Goal: Task Accomplishment & Management: Manage account settings

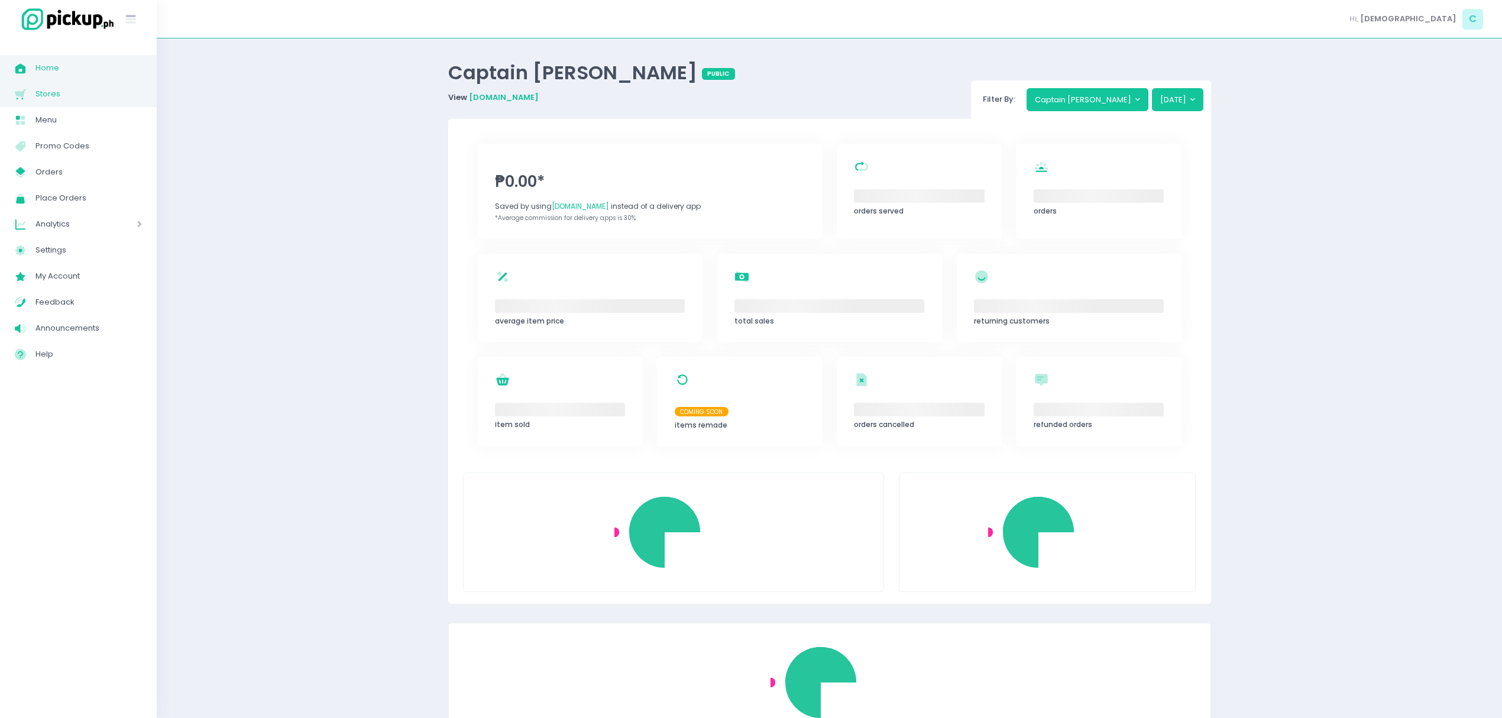
click at [96, 95] on span "Stores" at bounding box center [88, 93] width 106 height 15
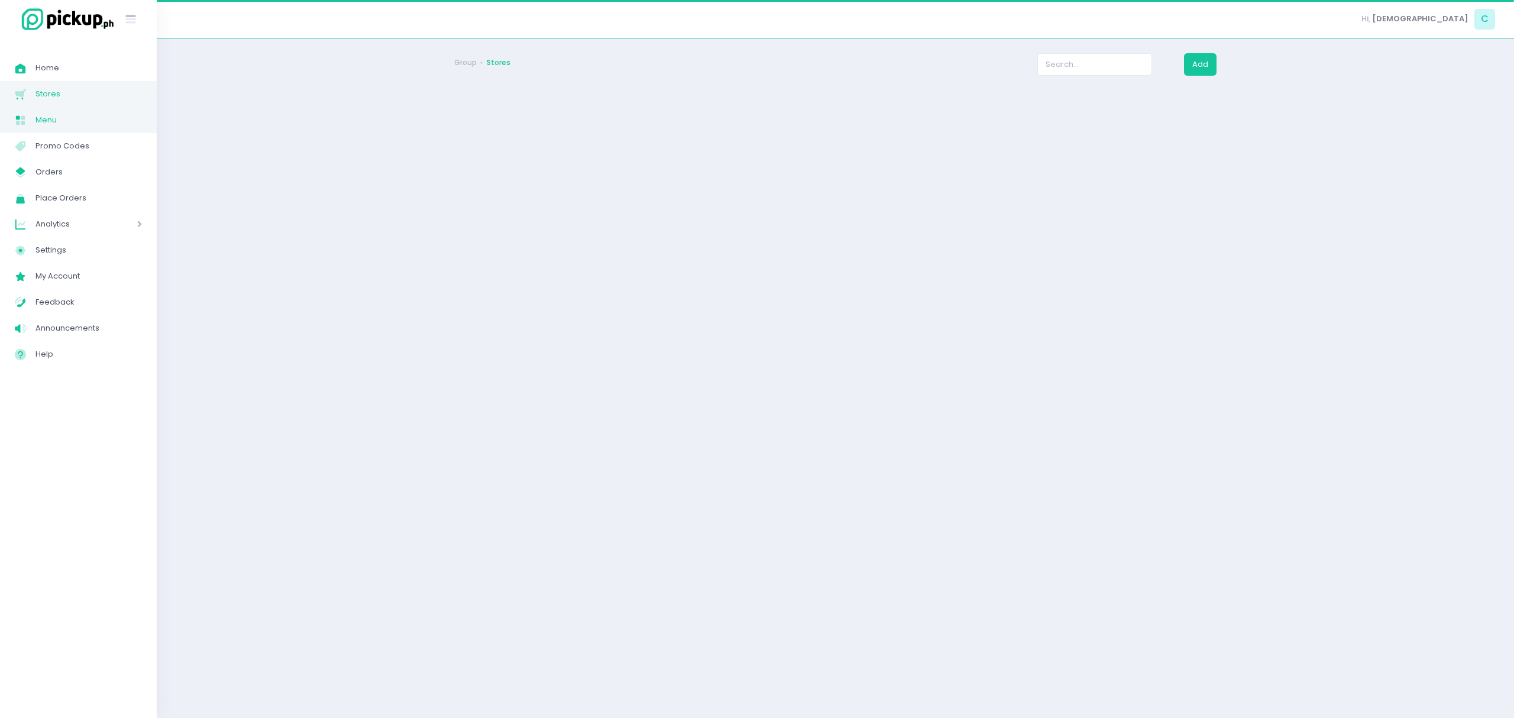
click at [84, 121] on span "Menu" at bounding box center [88, 119] width 106 height 15
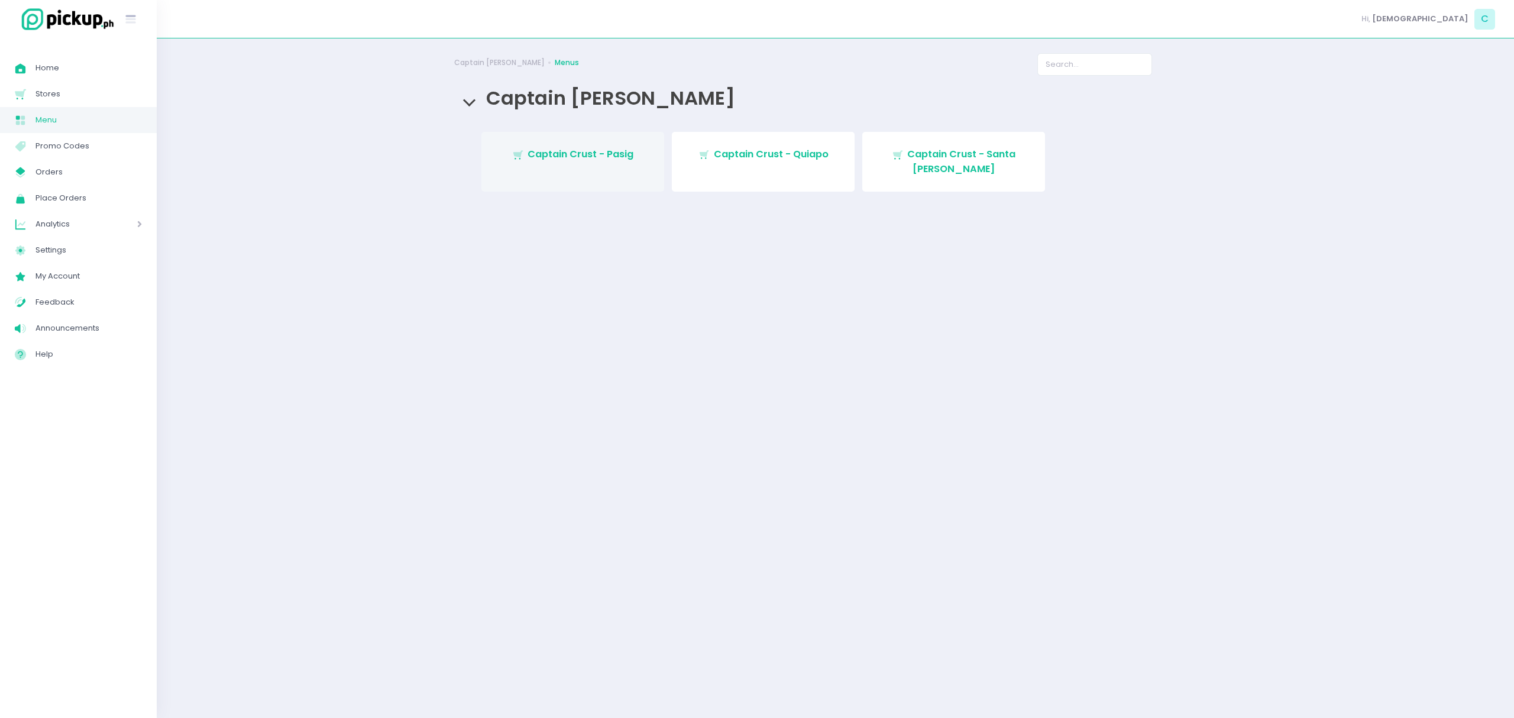
click at [596, 173] on link "Stockholm-icons / Shopping / Cart1 Created with Sketch. Captain Crust - Pasig" at bounding box center [572, 162] width 183 height 60
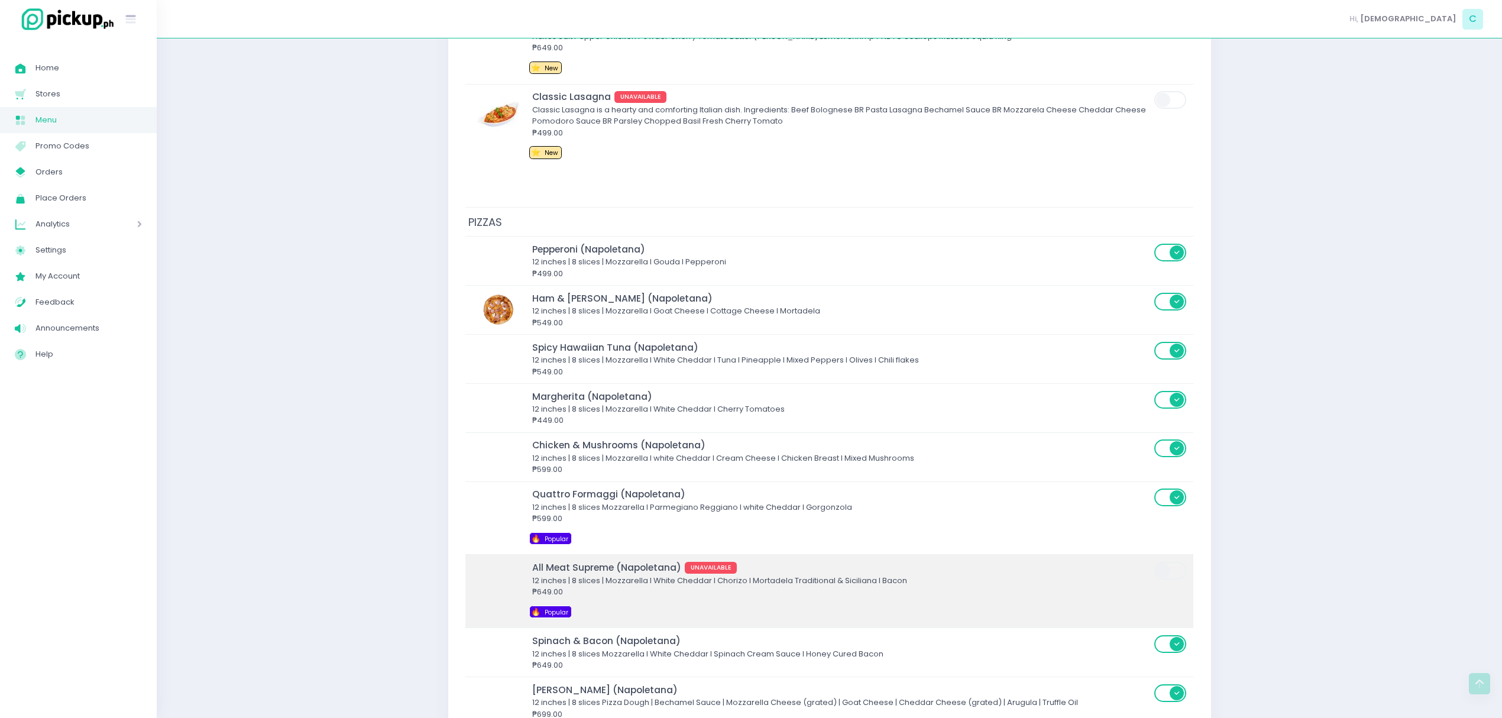
scroll to position [2523, 0]
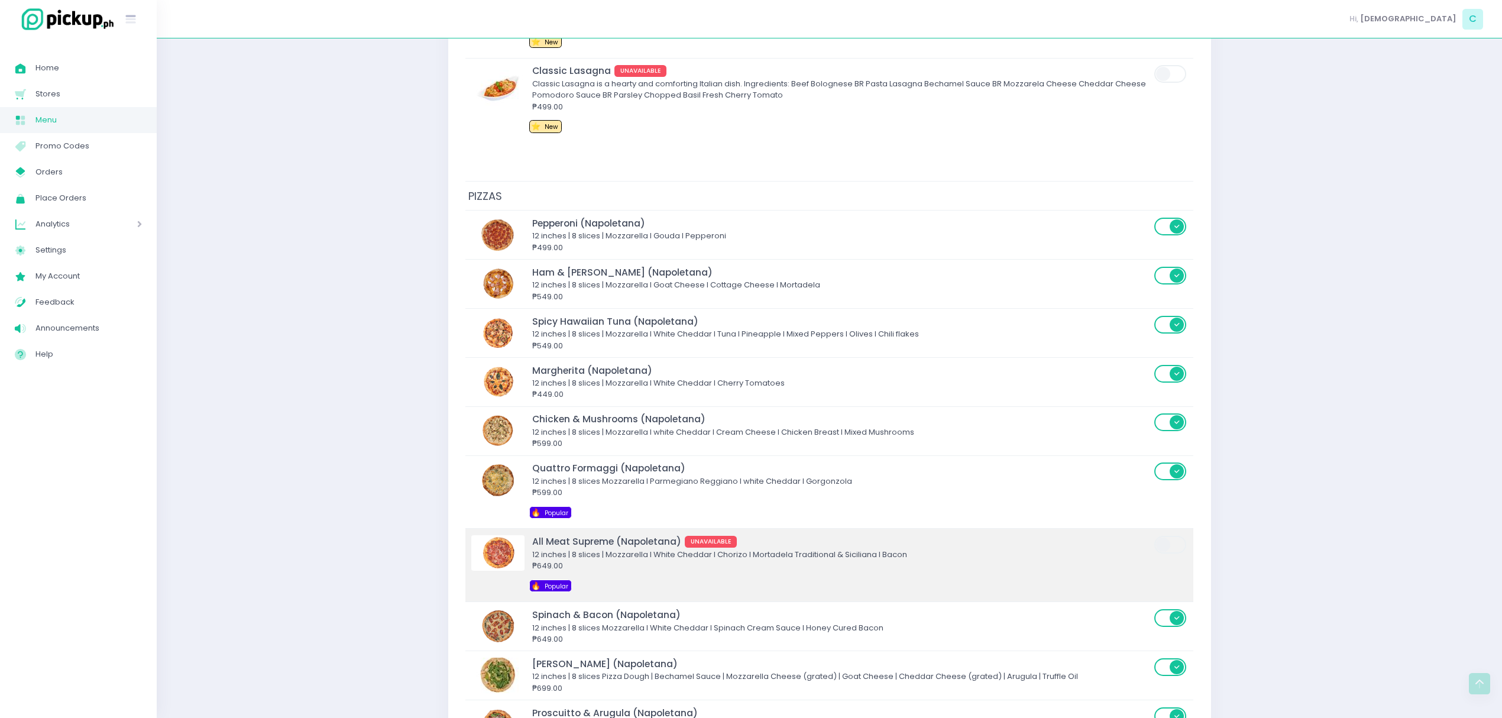
click at [1157, 554] on span at bounding box center [1171, 545] width 34 height 18
click at [564, 535] on input "checkbox" at bounding box center [564, 535] width 0 height 0
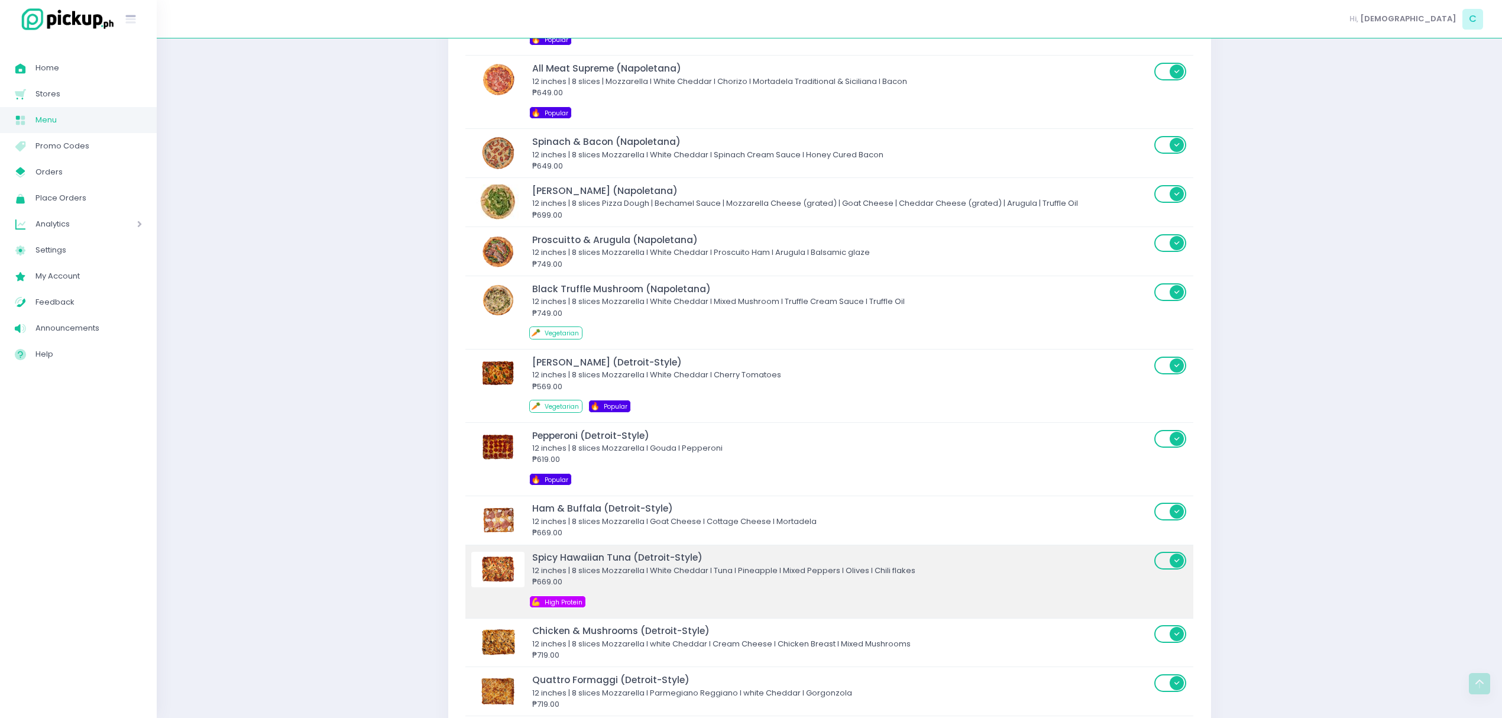
scroll to position [3154, 0]
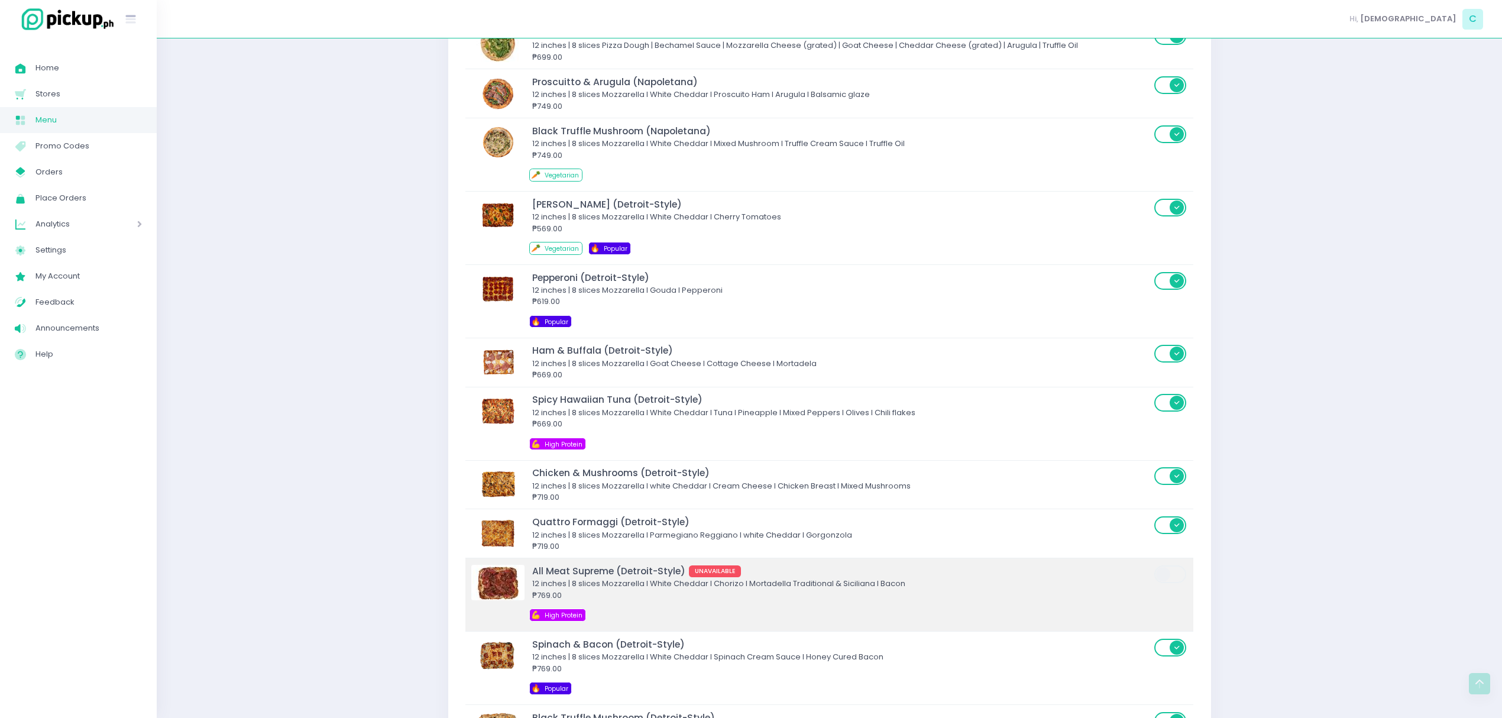
click at [1166, 583] on span at bounding box center [1171, 574] width 34 height 18
click at [564, 564] on input "checkbox" at bounding box center [564, 564] width 0 height 0
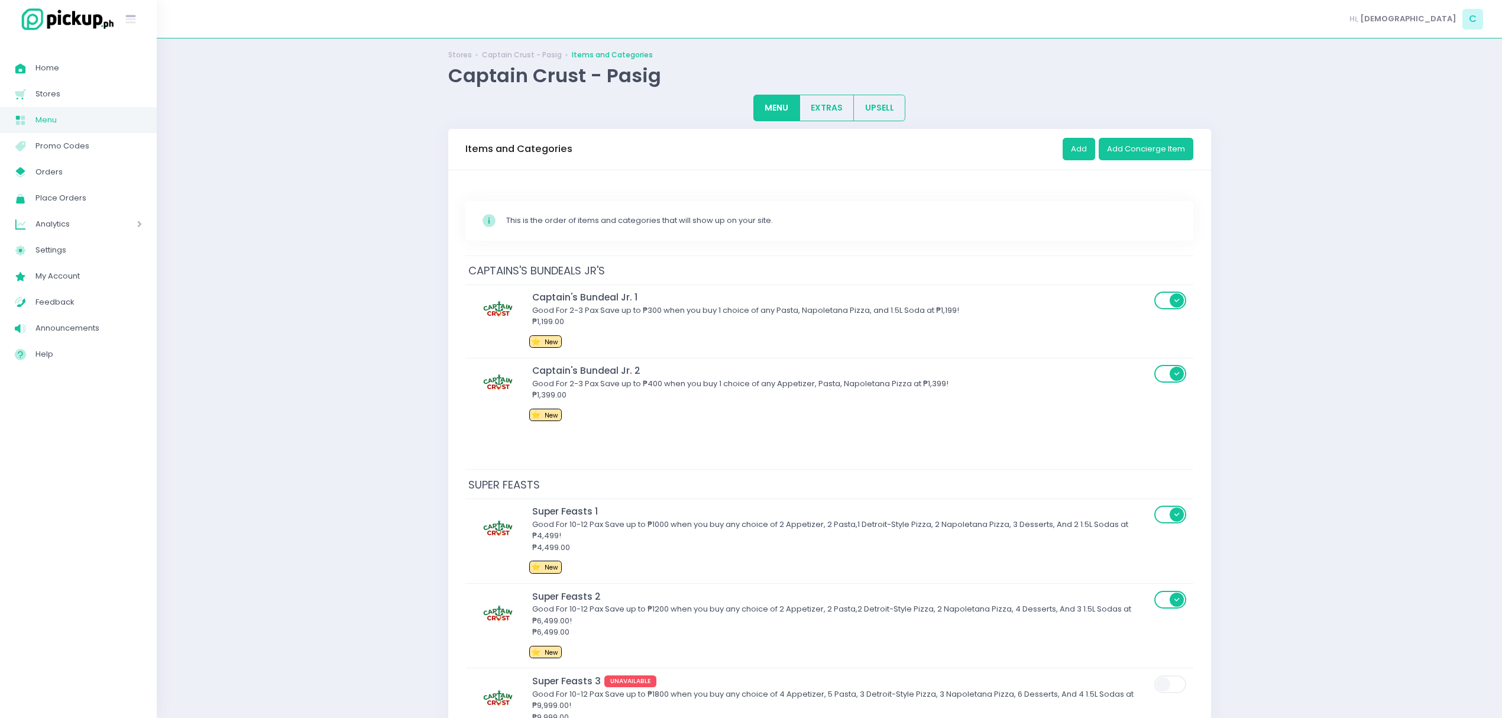
scroll to position [0, 0]
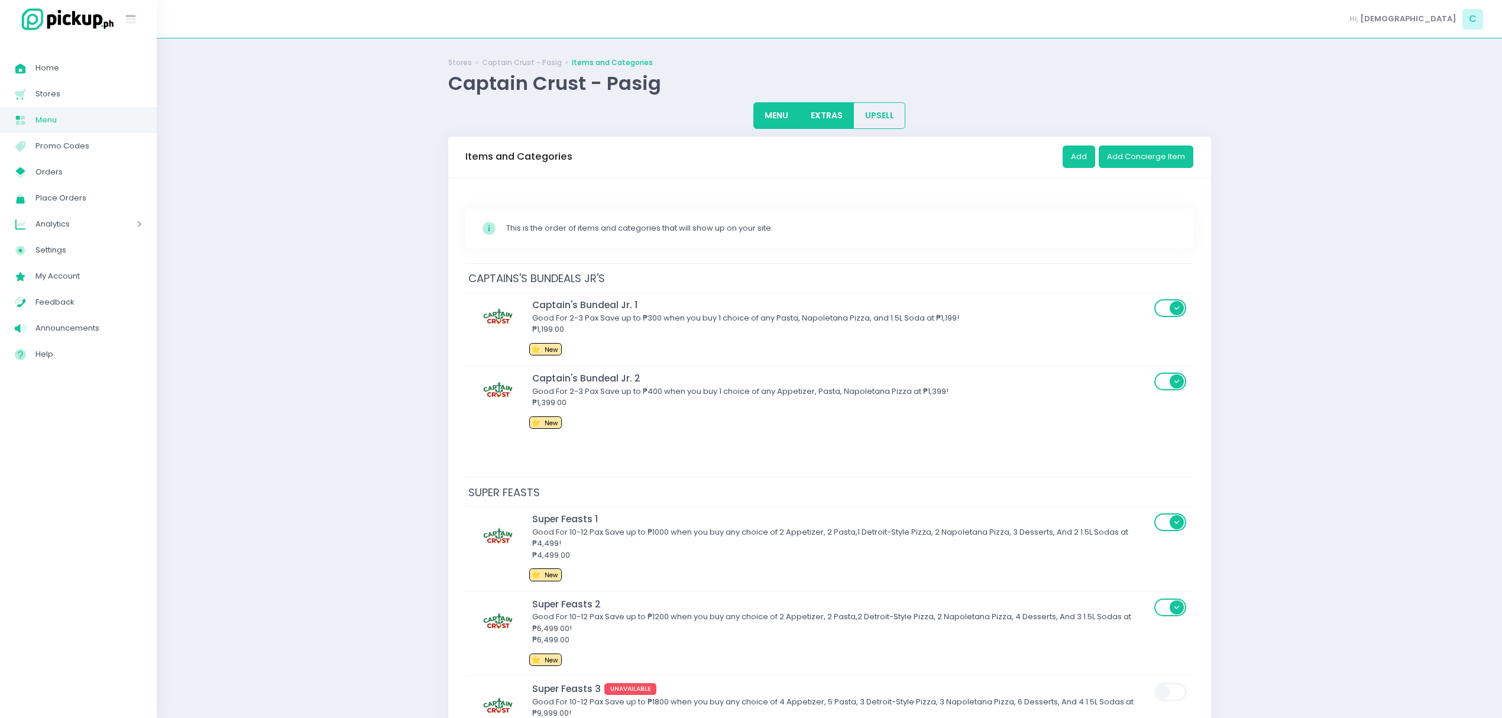
click at [834, 102] on button "EXTRAS" at bounding box center [827, 115] width 55 height 27
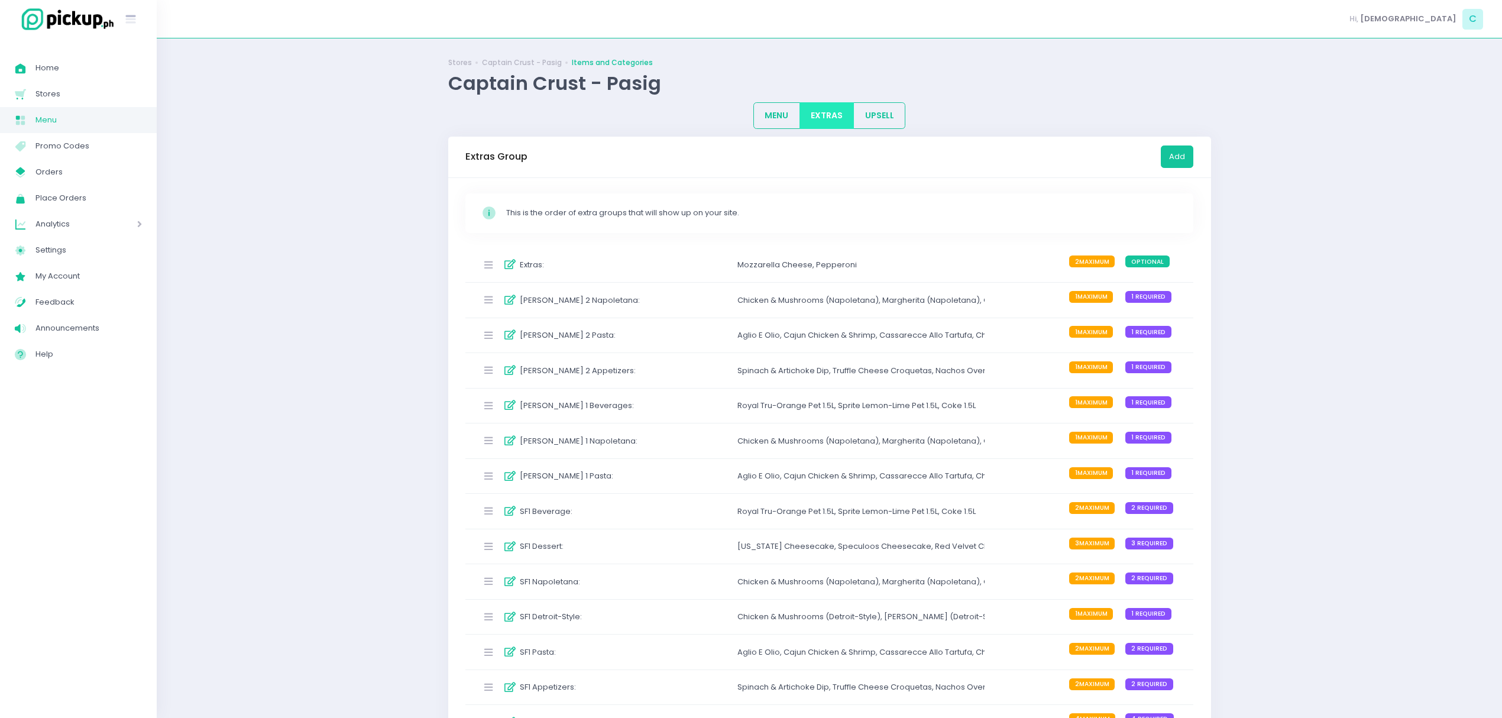
click at [865, 296] on div "Chicken & Mushrooms (Napoletana) ," at bounding box center [809, 301] width 145 height 12
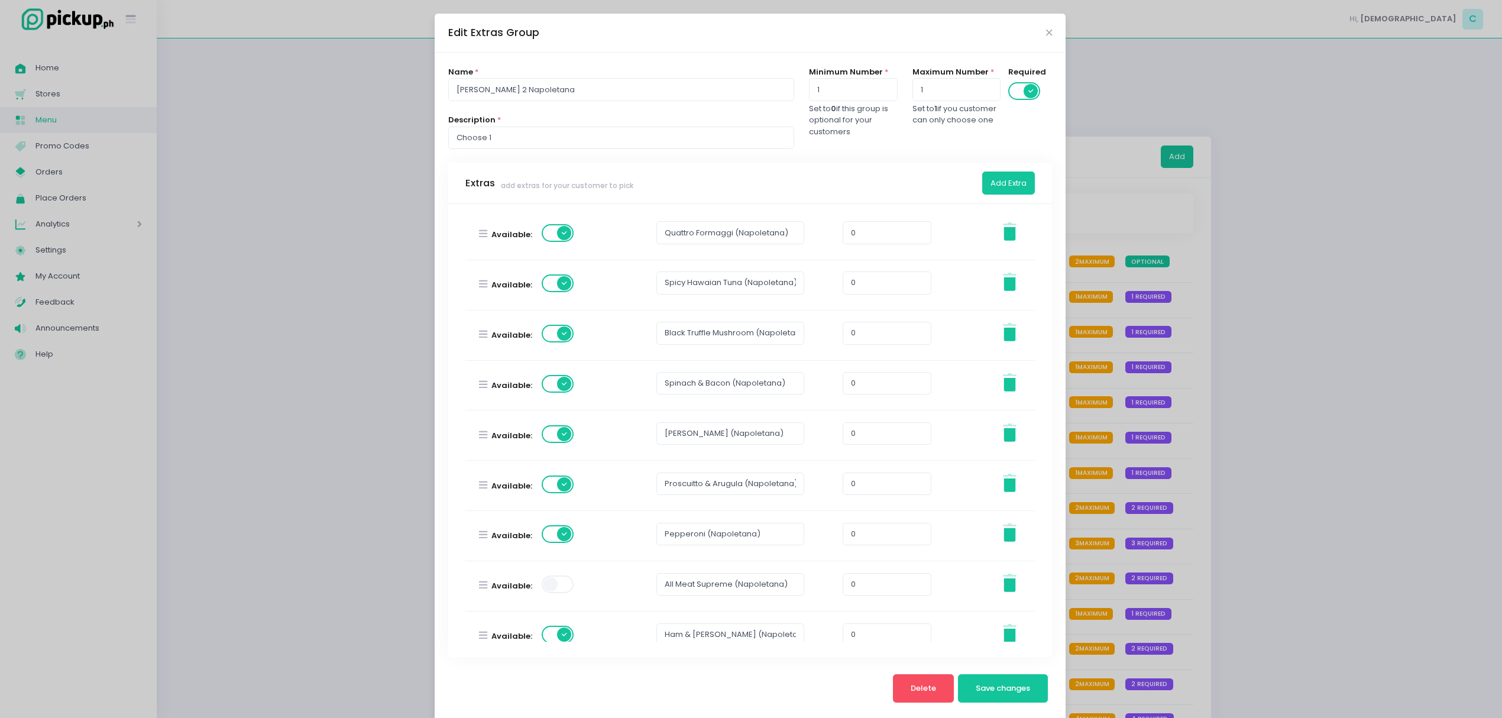
scroll to position [186, 0]
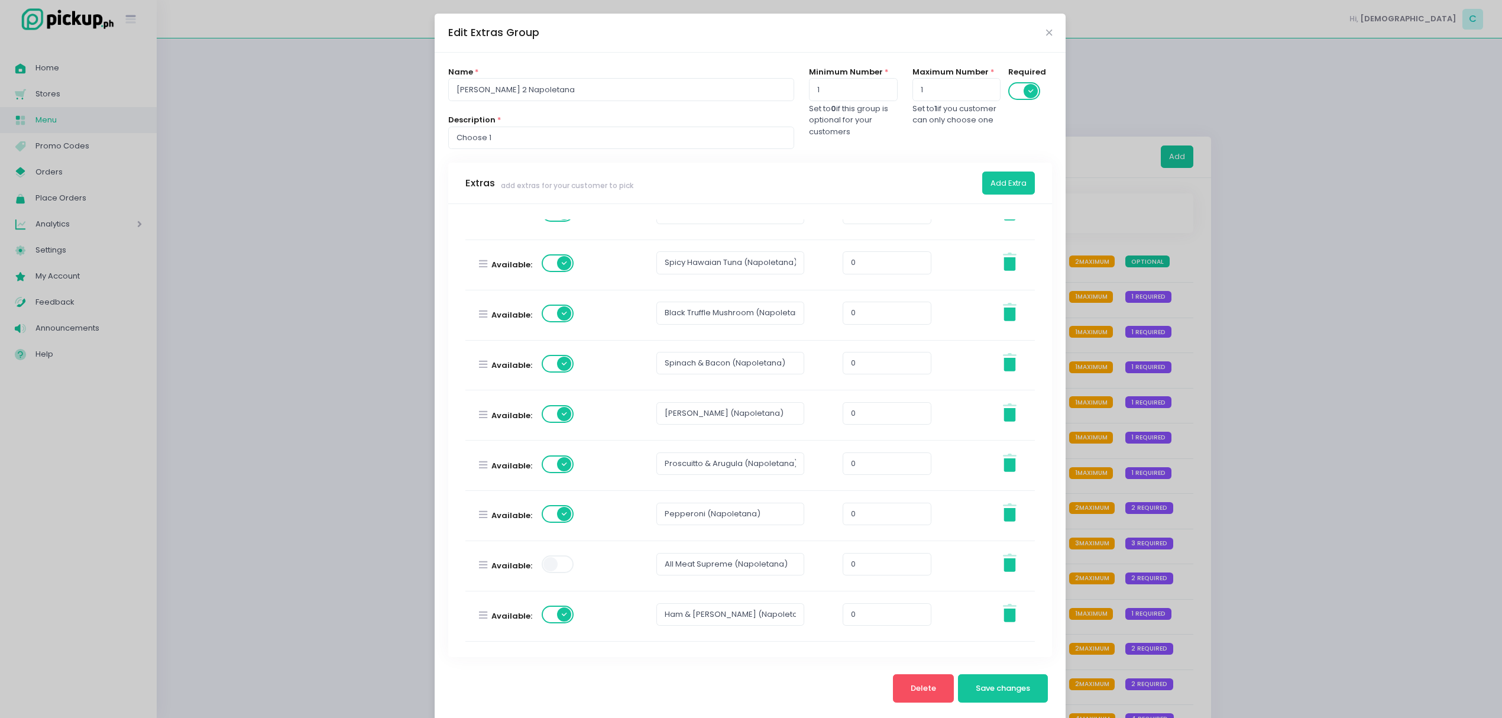
click at [562, 568] on span at bounding box center [559, 564] width 34 height 18
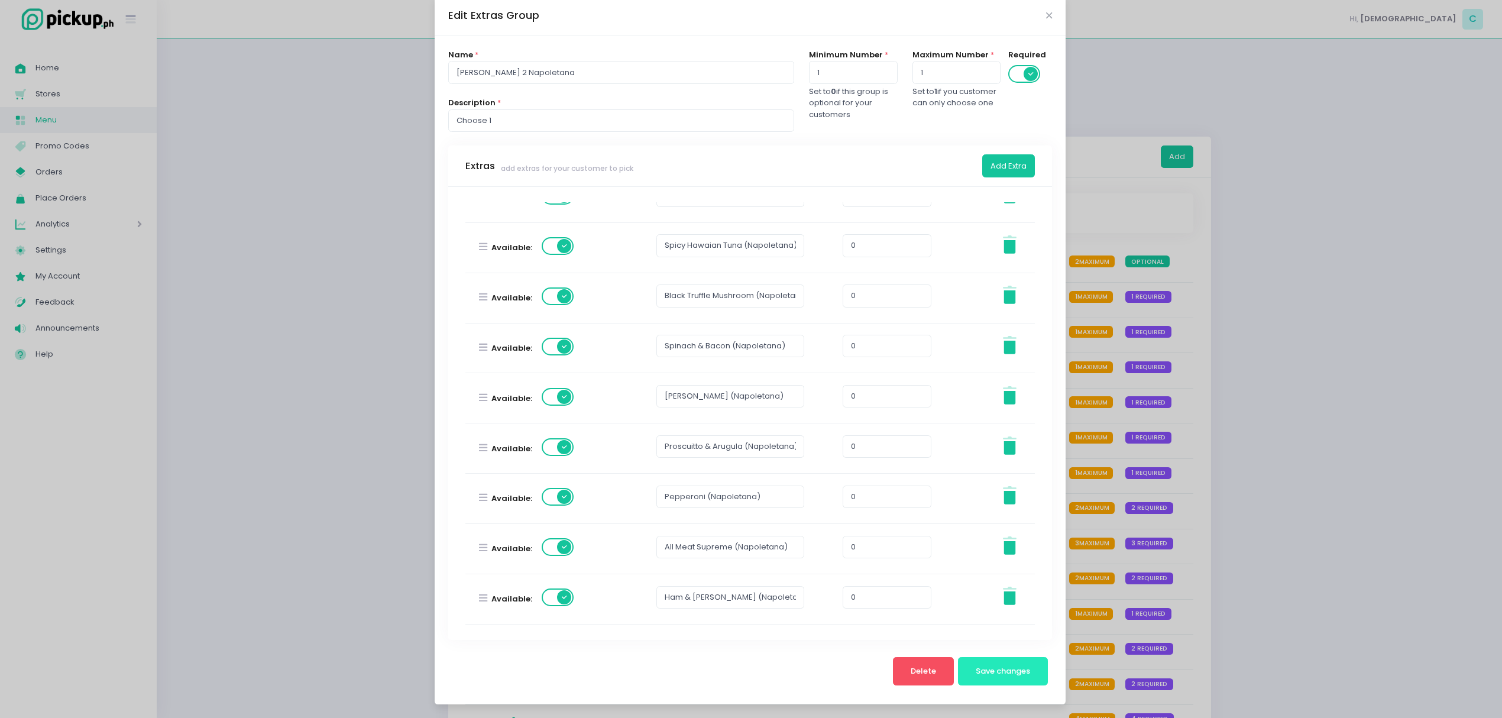
click at [976, 671] on span "Save changes" at bounding box center [1003, 670] width 54 height 11
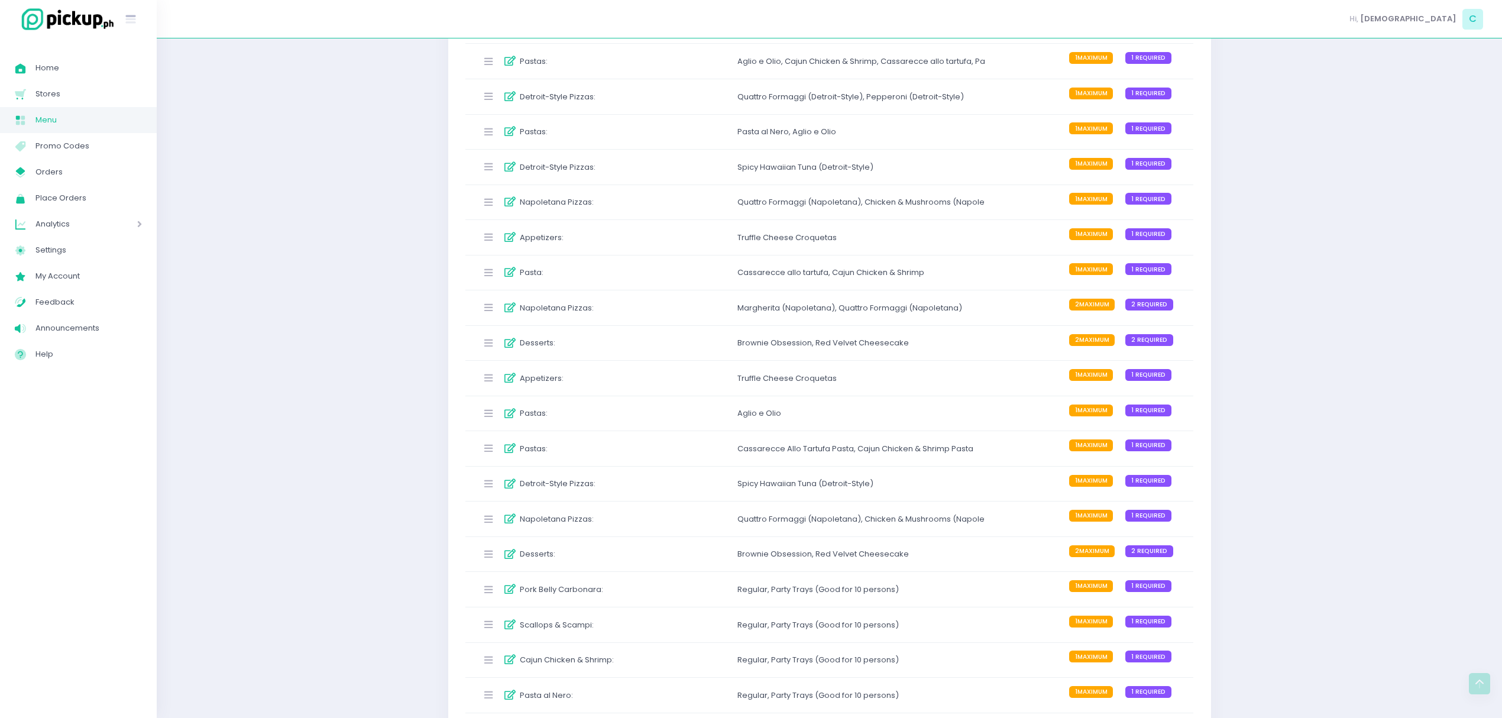
scroll to position [2215, 0]
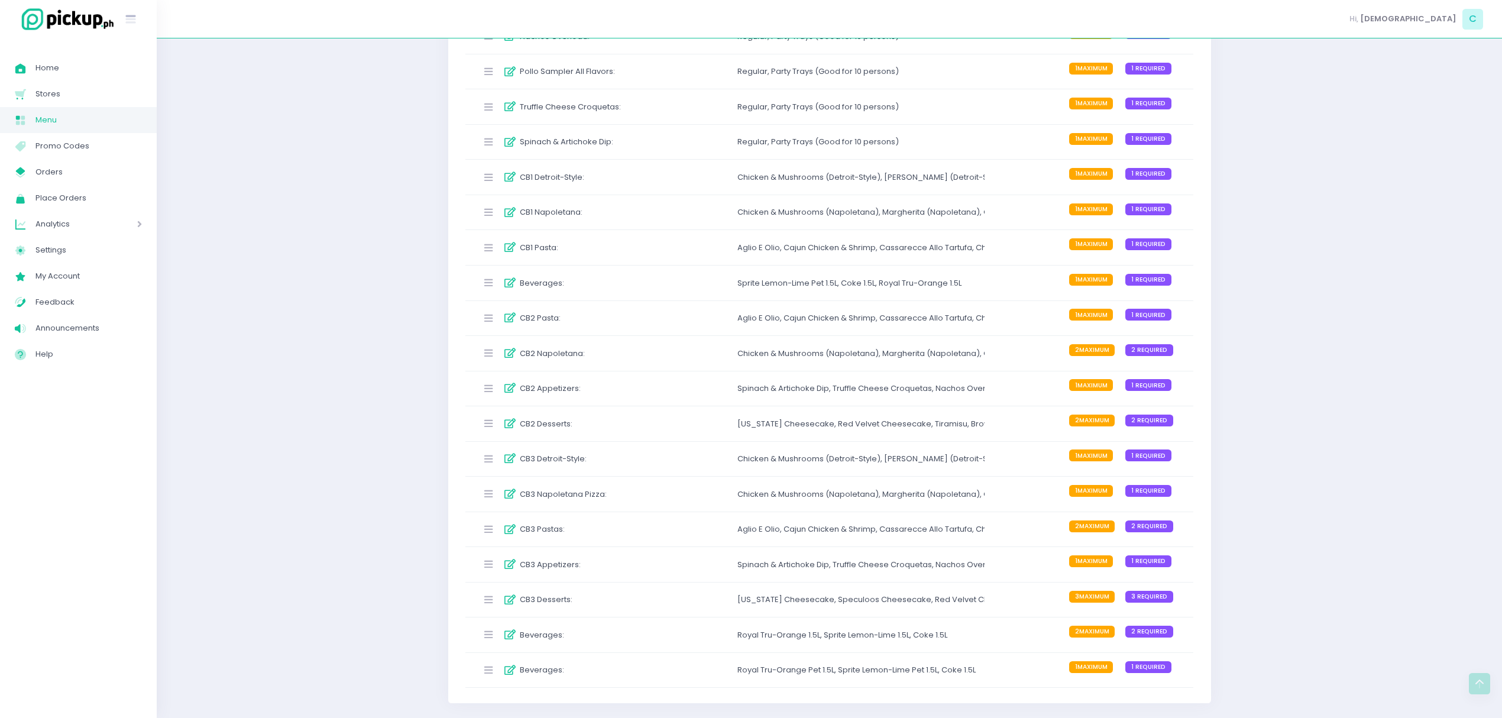
click at [691, 491] on div "CB3 Napoletana Pizza : Chicken & Mushrooms (Napoletana) , Margherita (Napoletan…" at bounding box center [829, 494] width 729 height 35
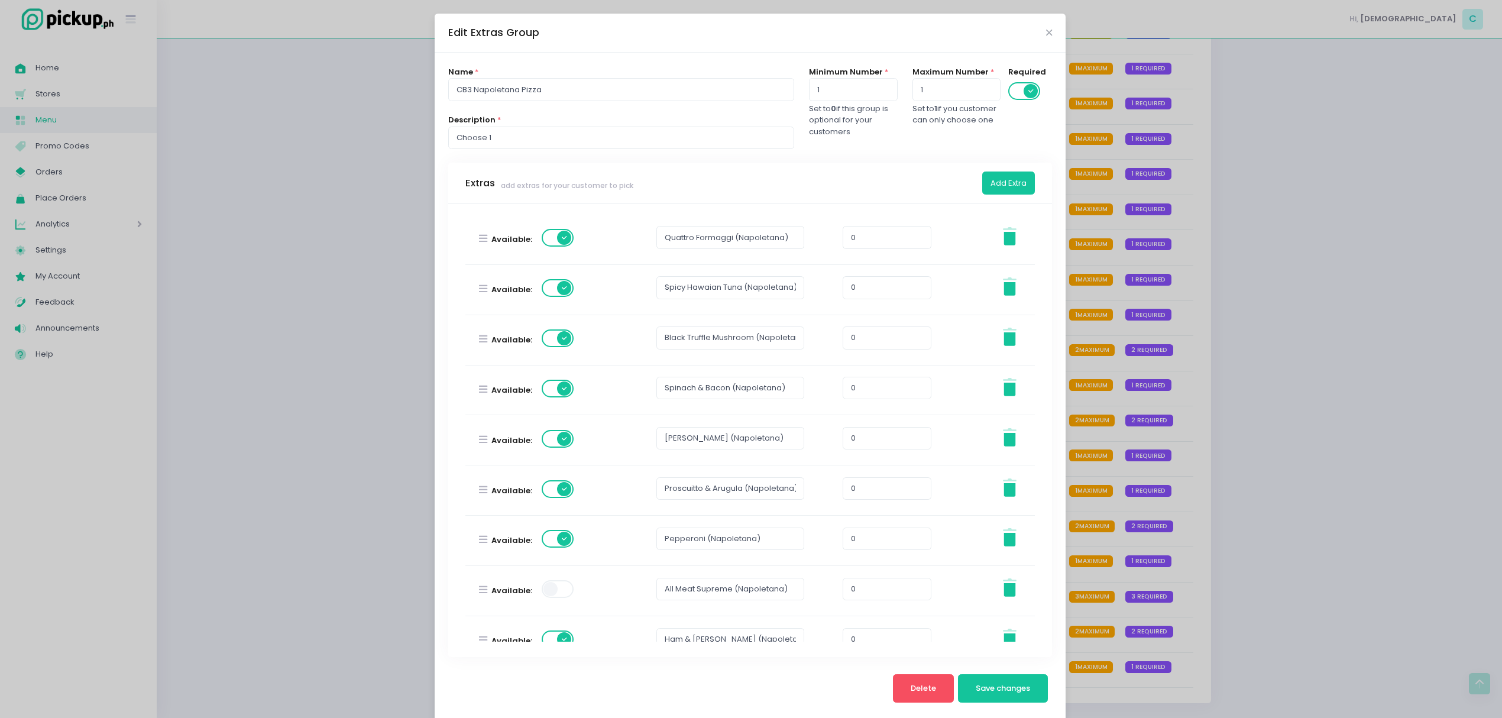
scroll to position [186, 0]
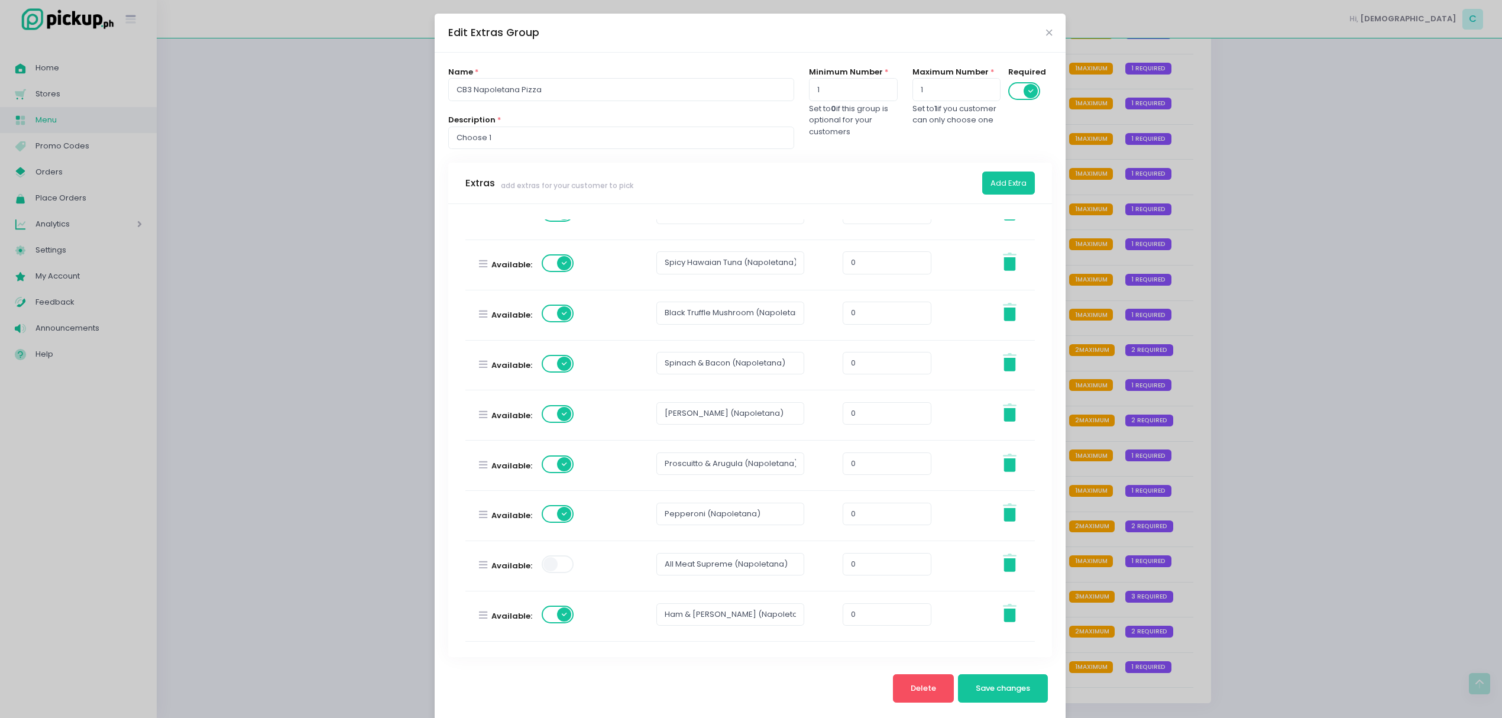
click at [545, 573] on span at bounding box center [559, 564] width 34 height 18
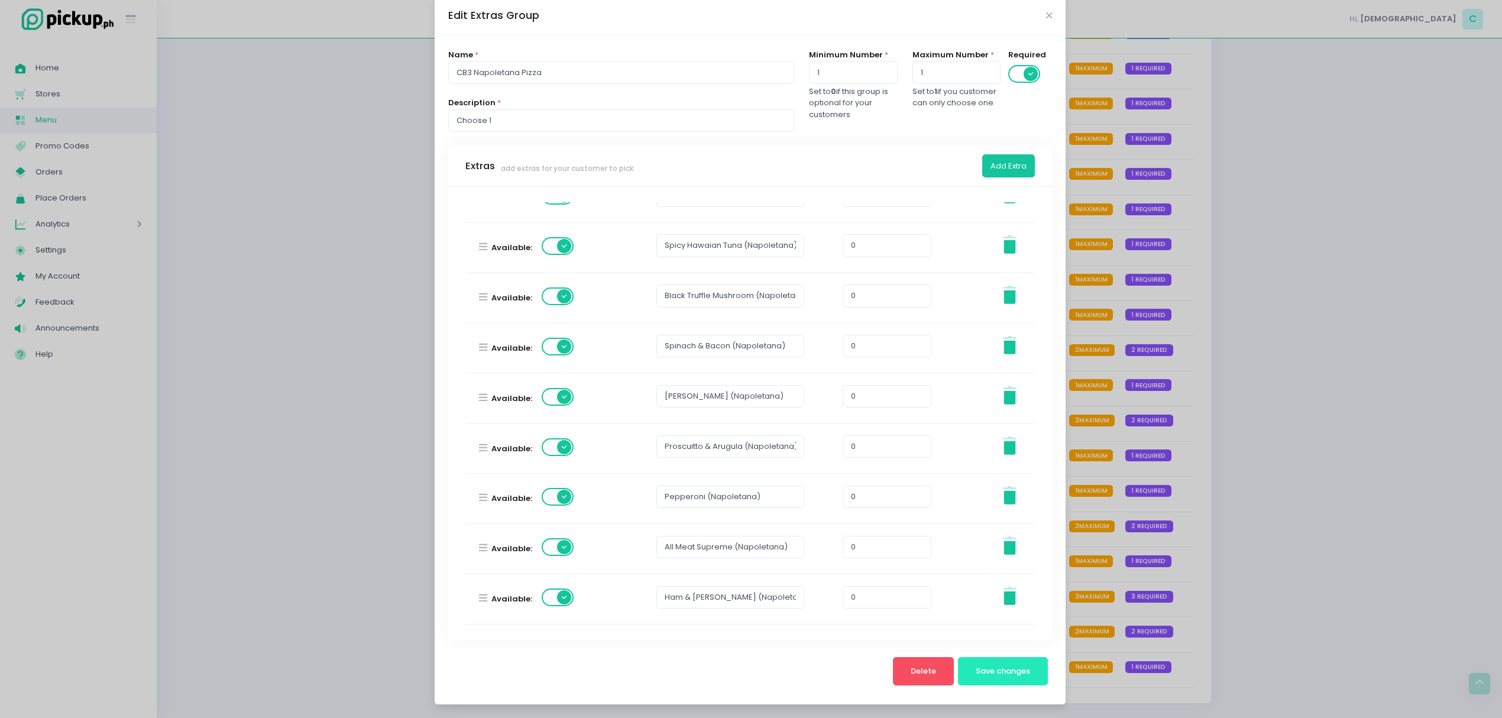
click at [998, 658] on button "Save changes" at bounding box center [1003, 671] width 90 height 28
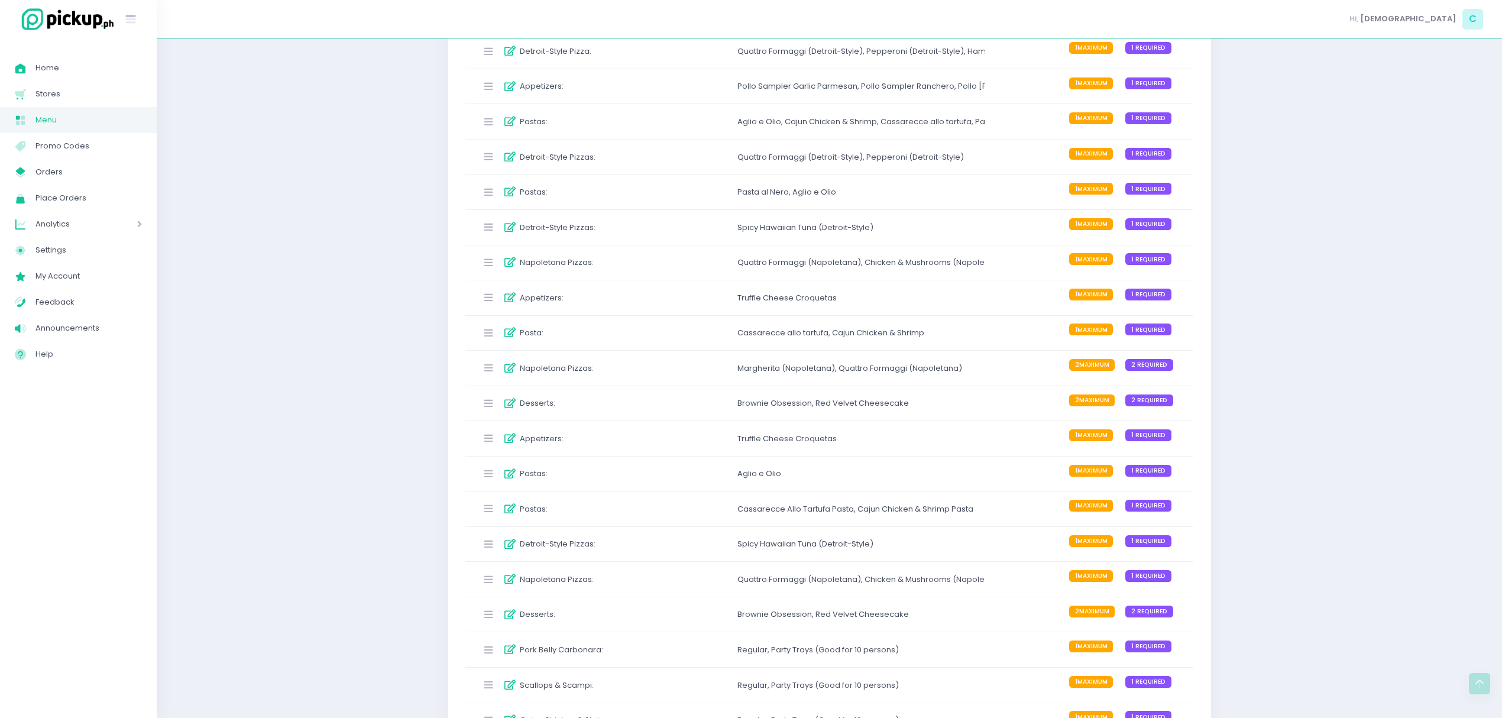
scroll to position [2215, 0]
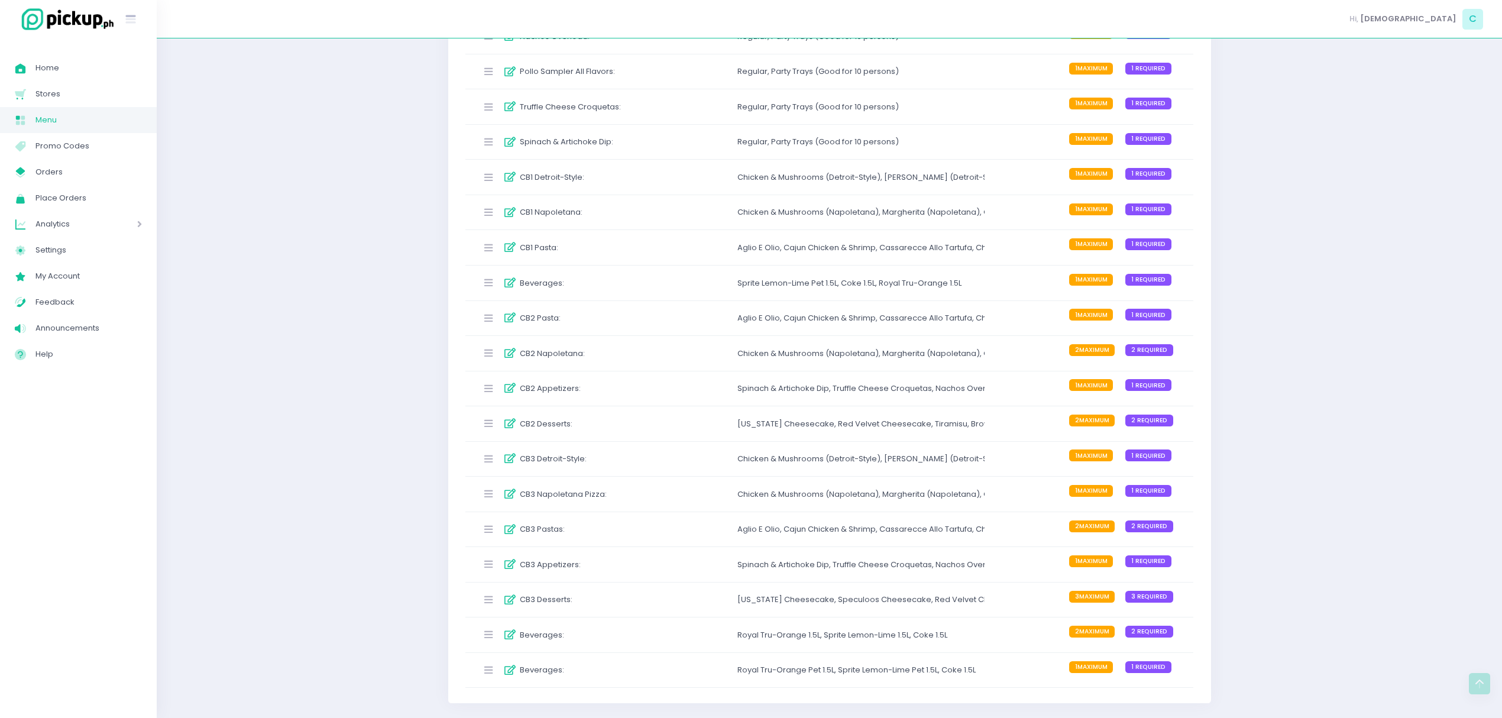
click at [635, 500] on div "CB3 Napoletana Pizza :" at bounding box center [565, 494] width 176 height 20
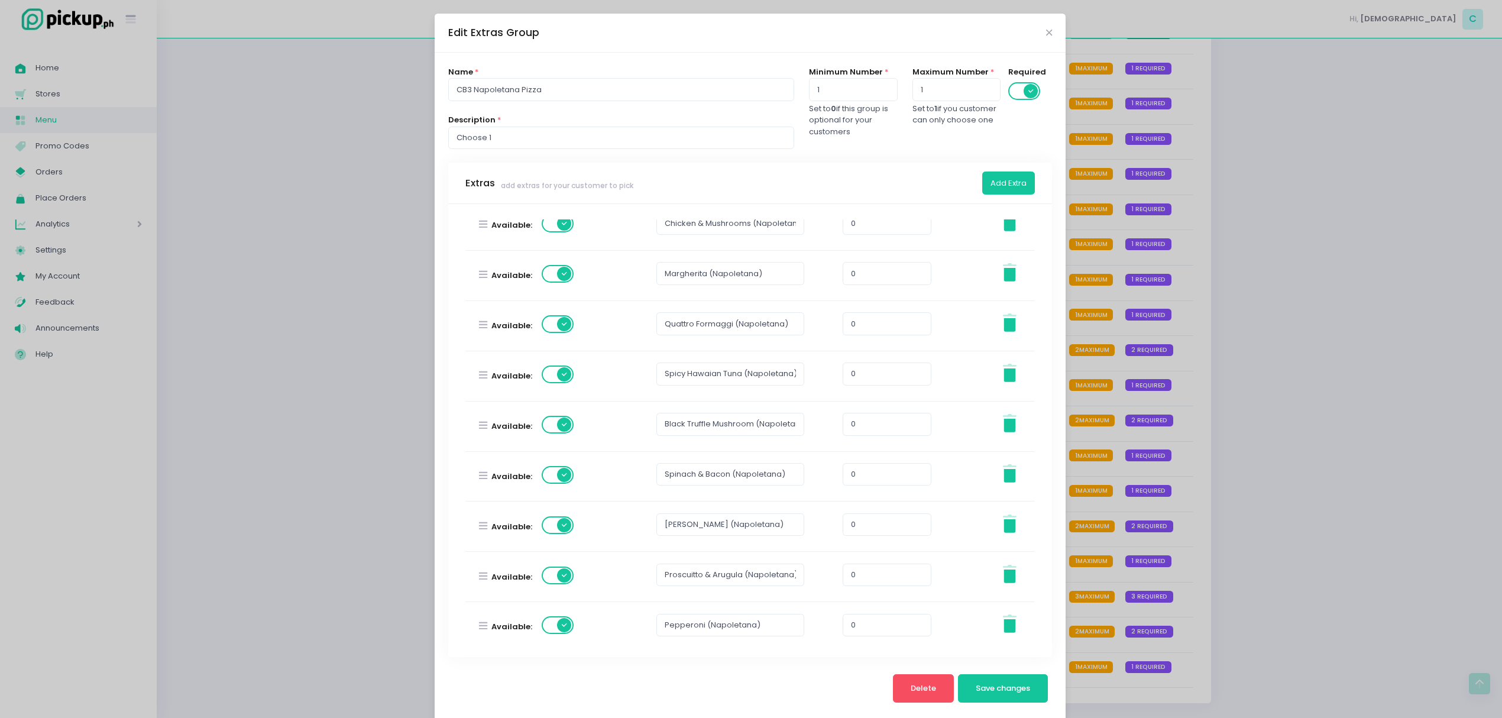
scroll to position [186, 0]
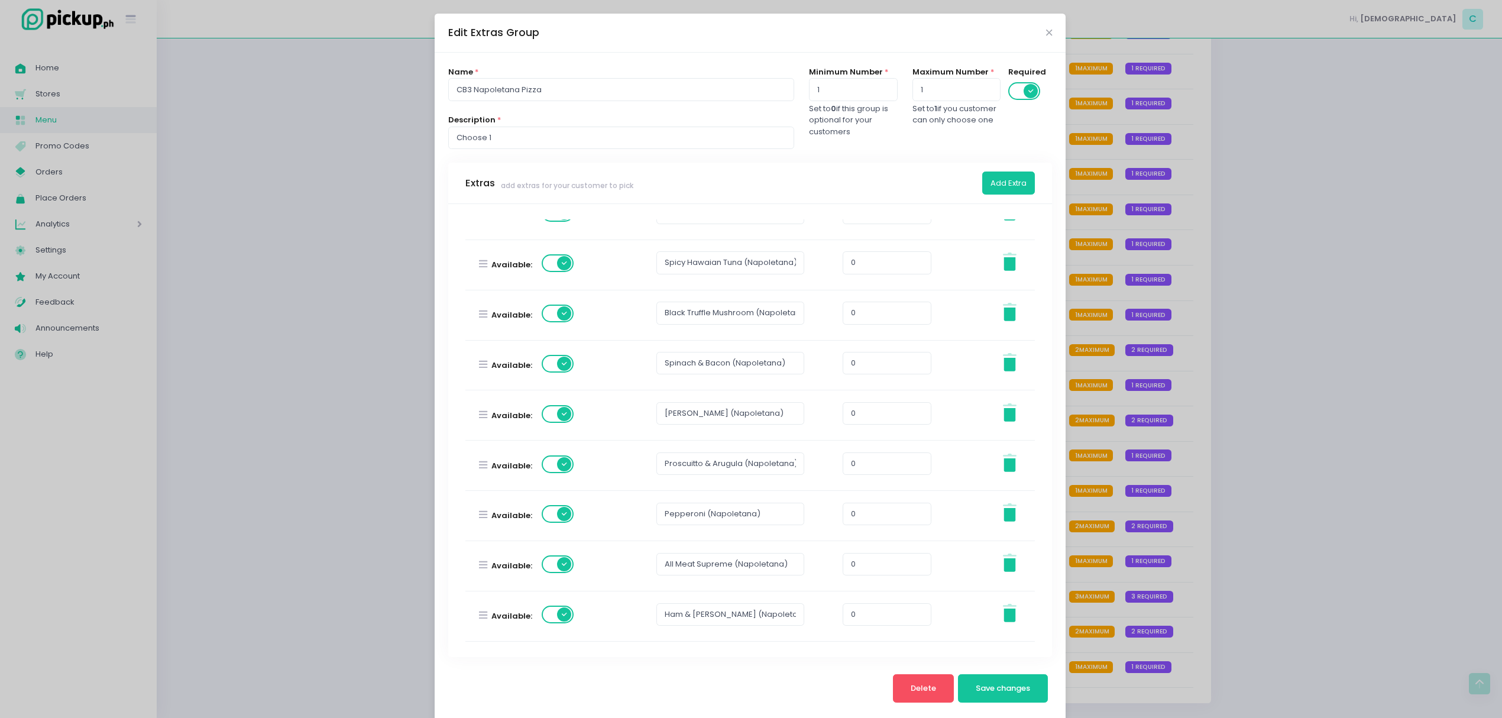
click at [1306, 445] on div "Edit Extras Group Name * CB3 Napoletana Pizza Description * Choose 1 Minimum Nu…" at bounding box center [751, 359] width 1502 height 718
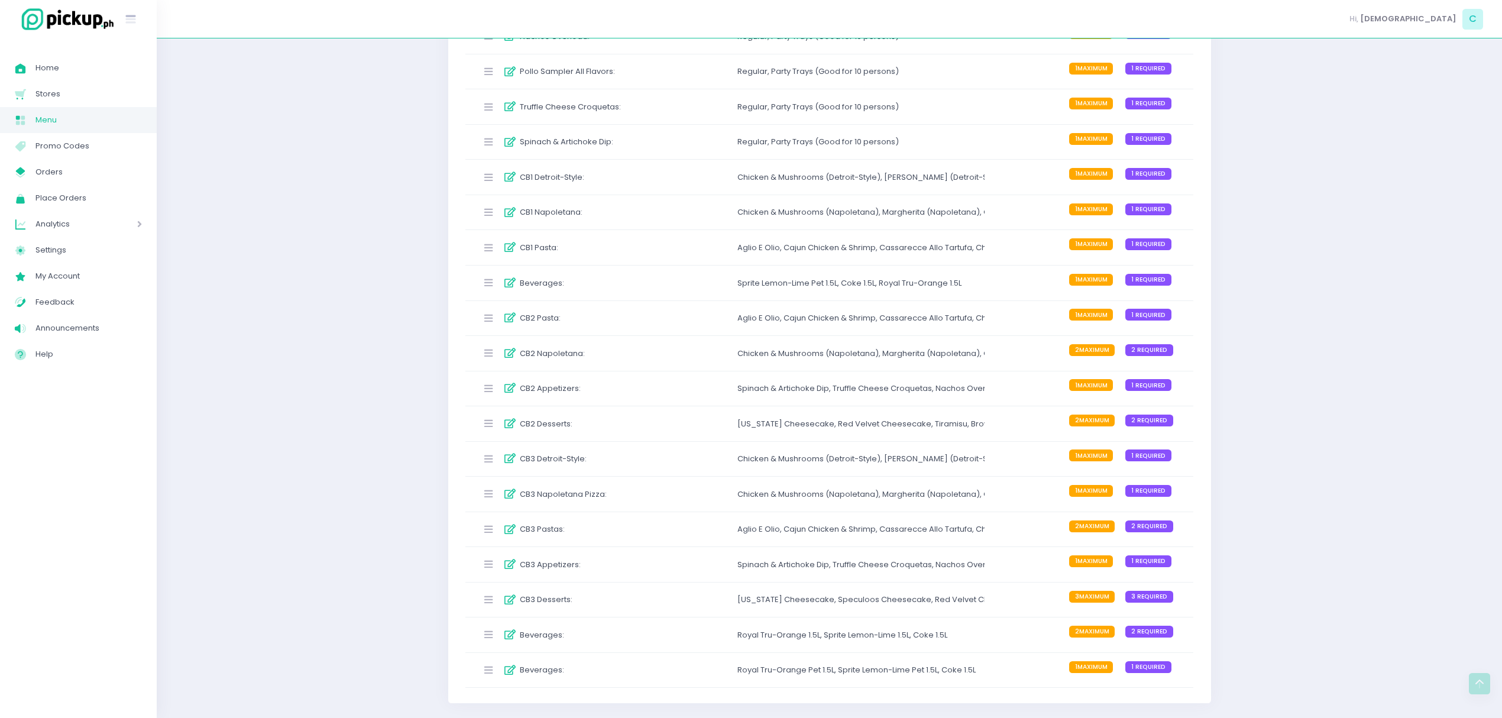
click at [658, 459] on div "CB3 Detroit-Style : Chicken & Mushrooms (Detroit-Style) , Margherita (Detroit-S…" at bounding box center [829, 459] width 729 height 35
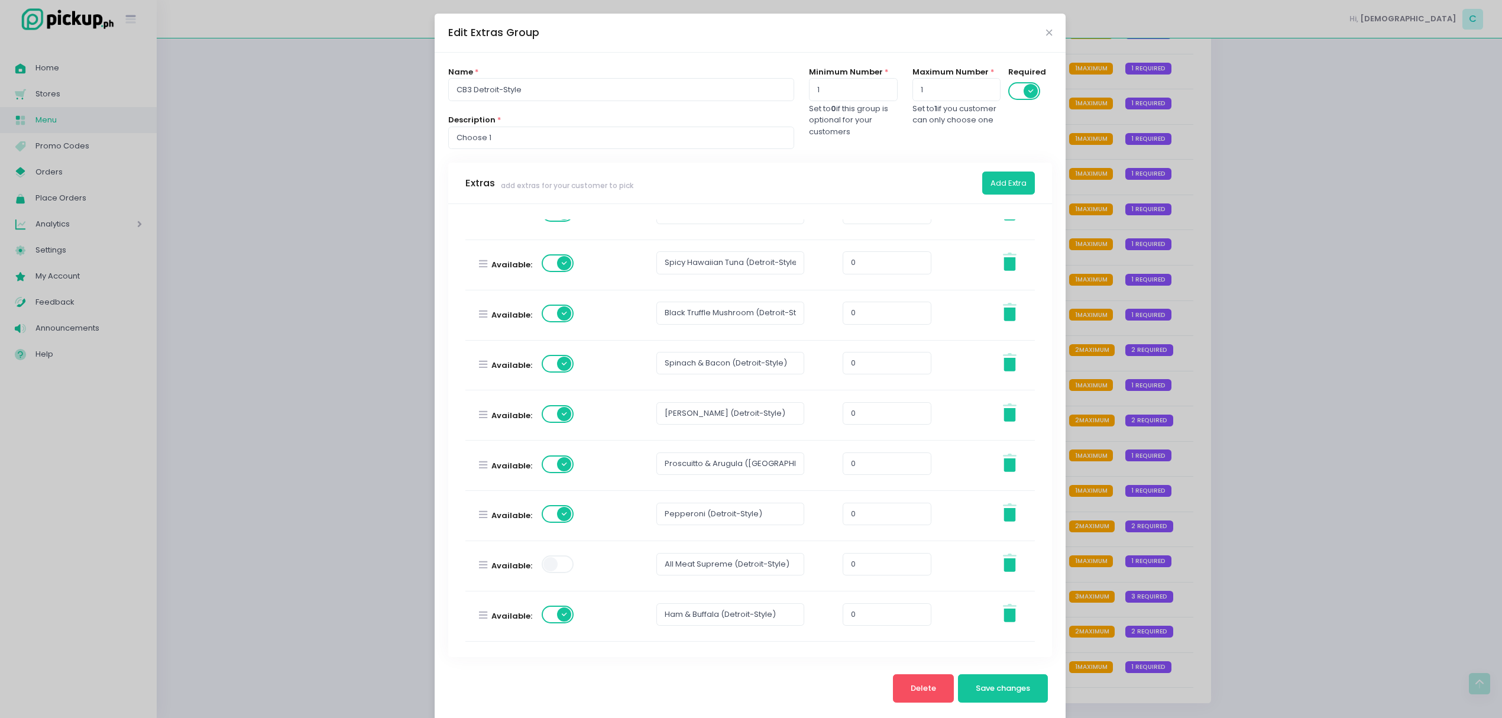
click at [557, 557] on span at bounding box center [559, 564] width 34 height 18
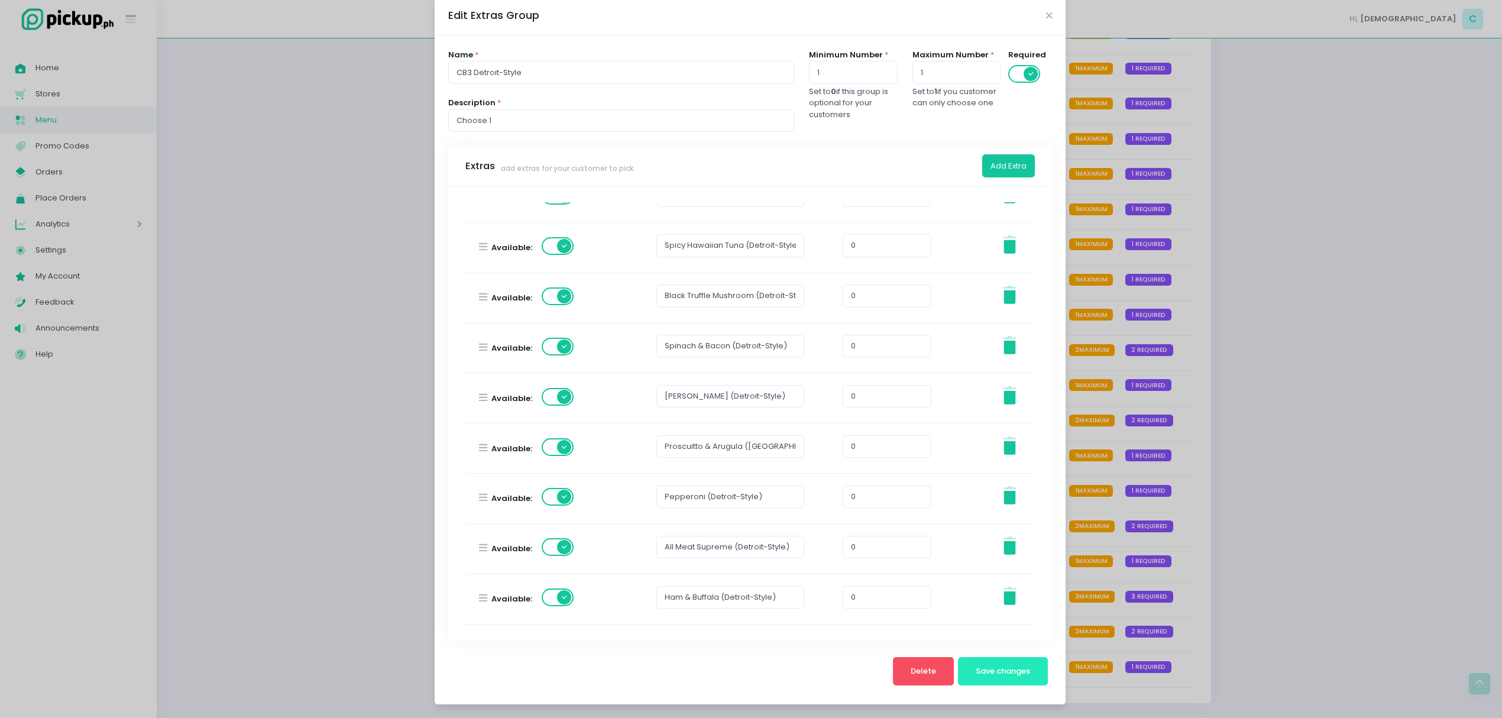
click at [1034, 669] on button "Save changes" at bounding box center [1003, 671] width 90 height 28
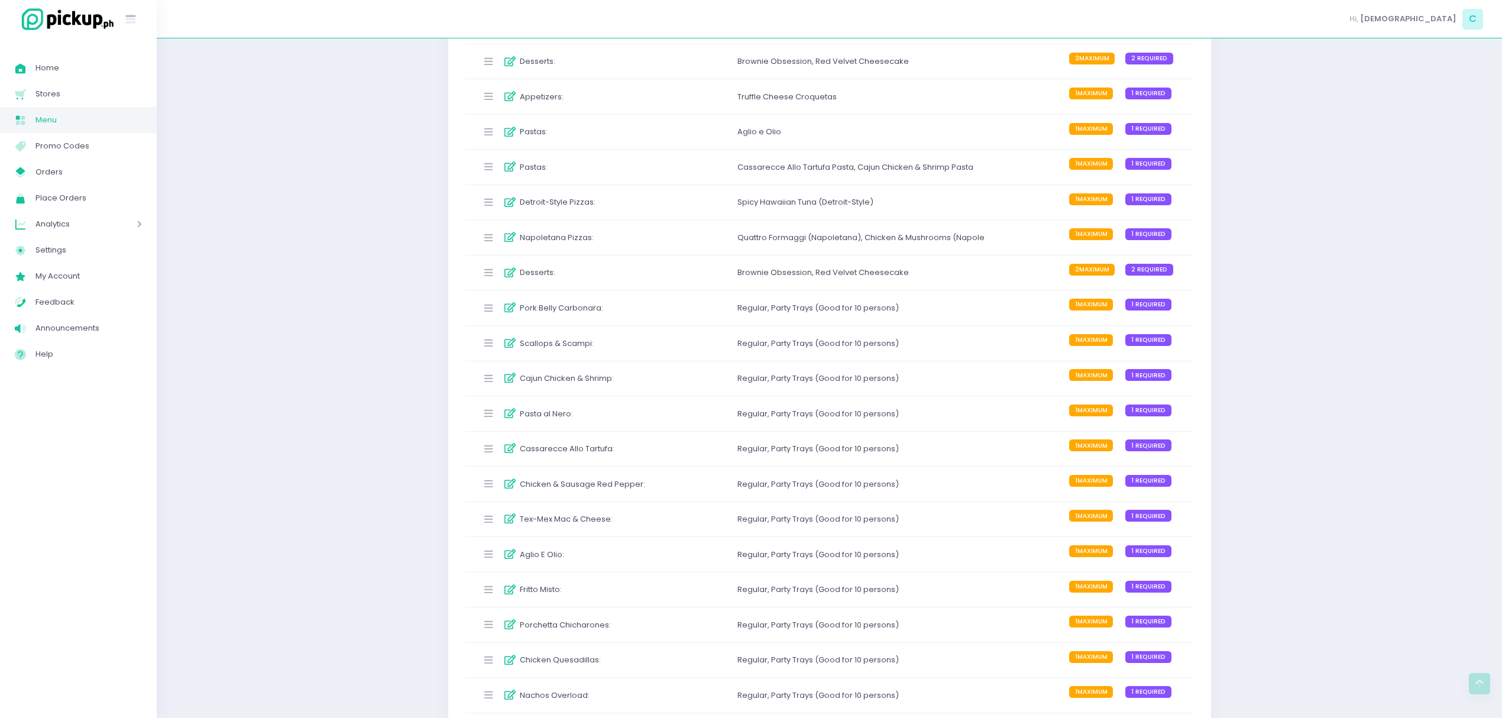
scroll to position [2215, 0]
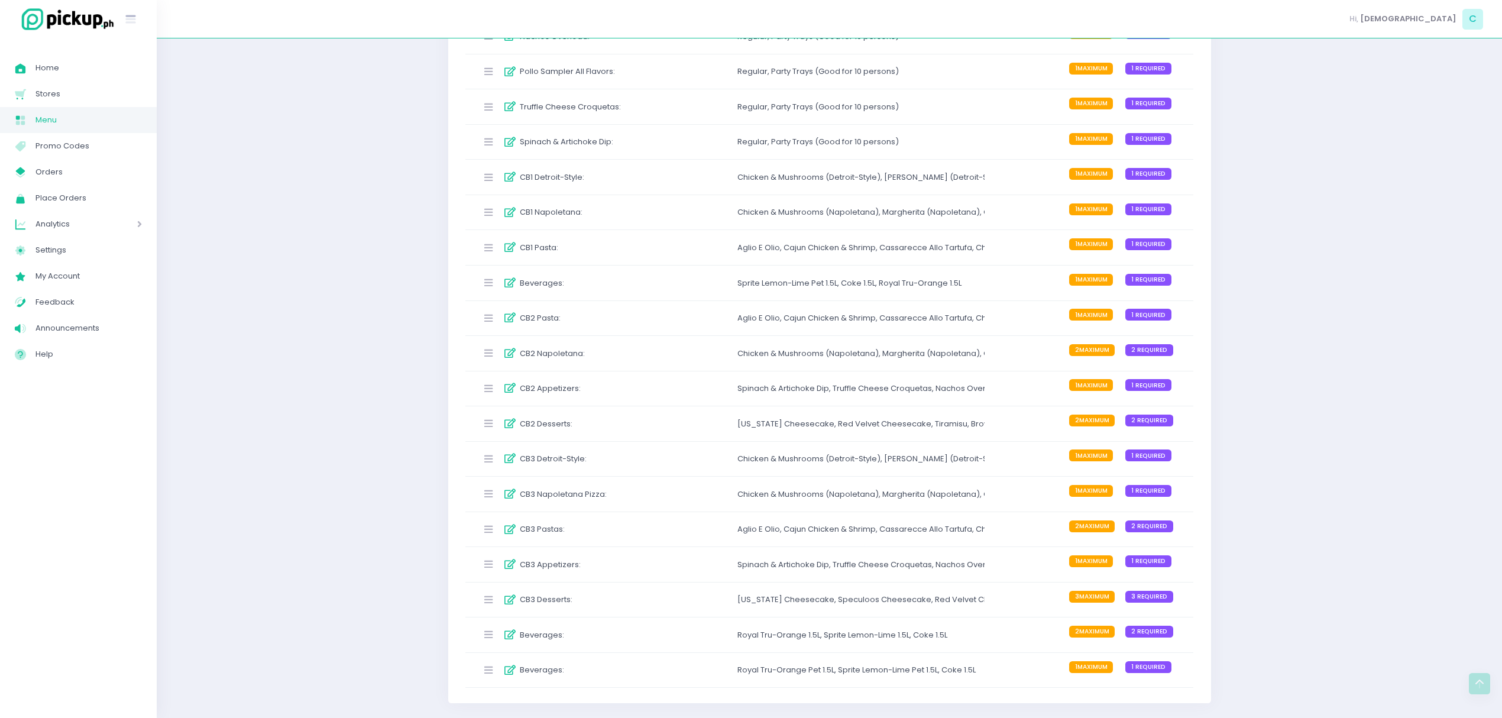
click at [664, 362] on div "CB2 Napoletana : Chicken & Mushrooms (Napoletana) , Margherita (Napoletana) , Q…" at bounding box center [829, 353] width 729 height 35
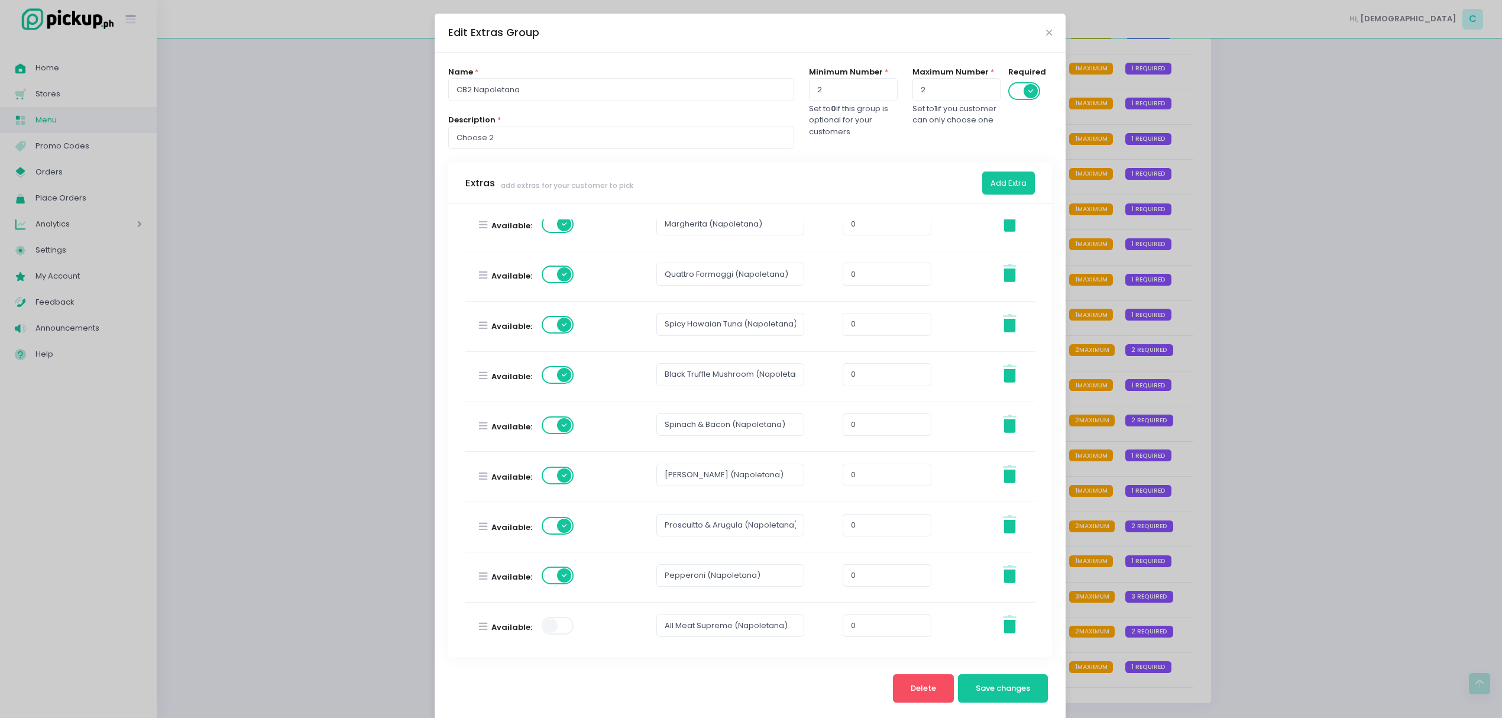
scroll to position [157, 0]
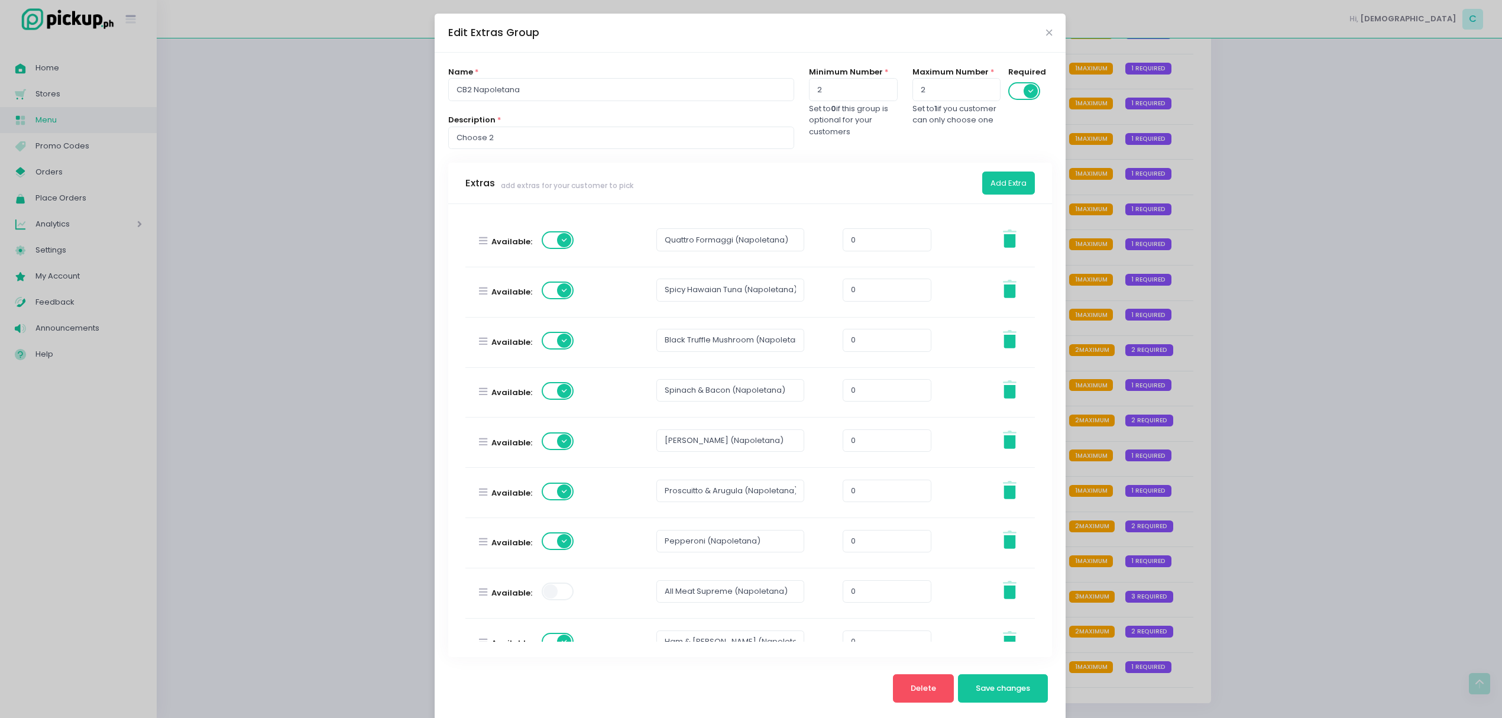
click at [562, 601] on label at bounding box center [559, 591] width 34 height 20
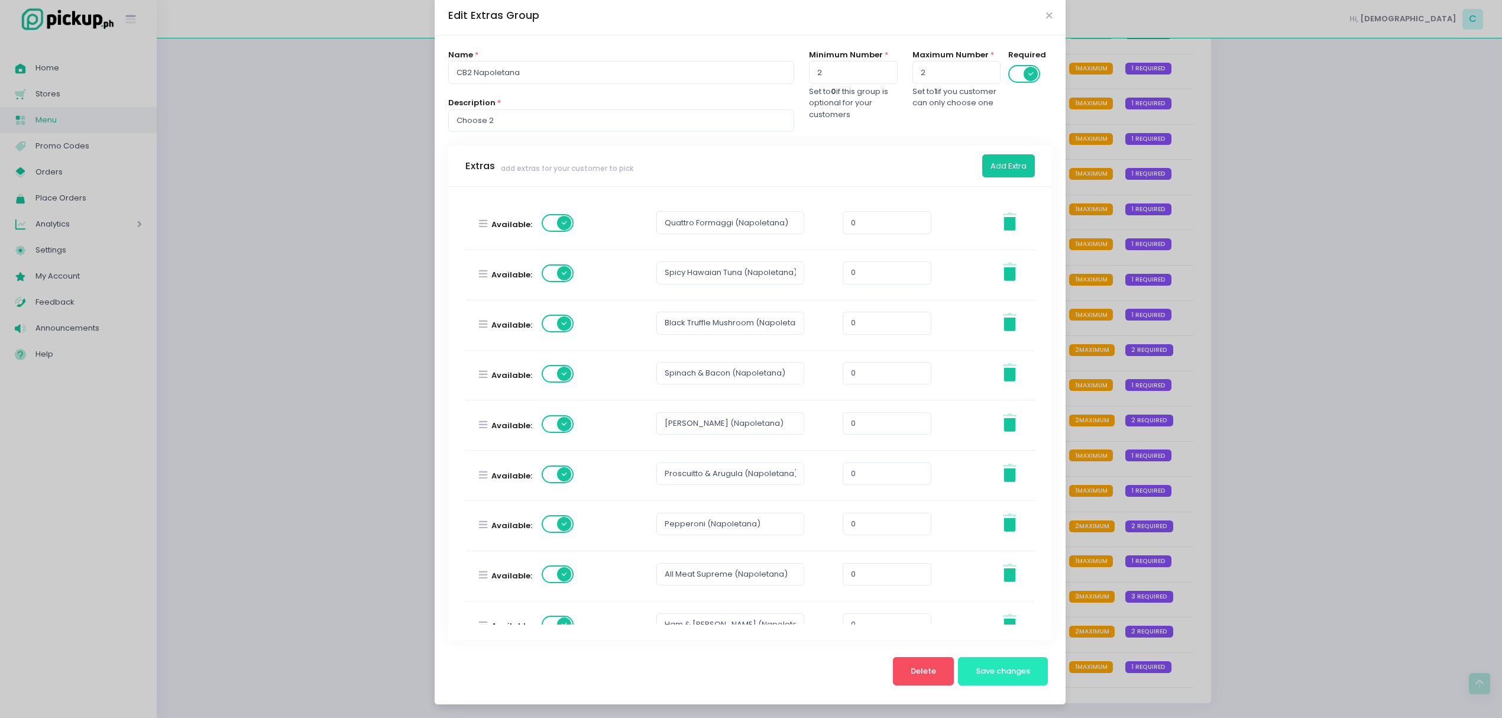
click at [973, 664] on button "Save changes" at bounding box center [1003, 671] width 90 height 28
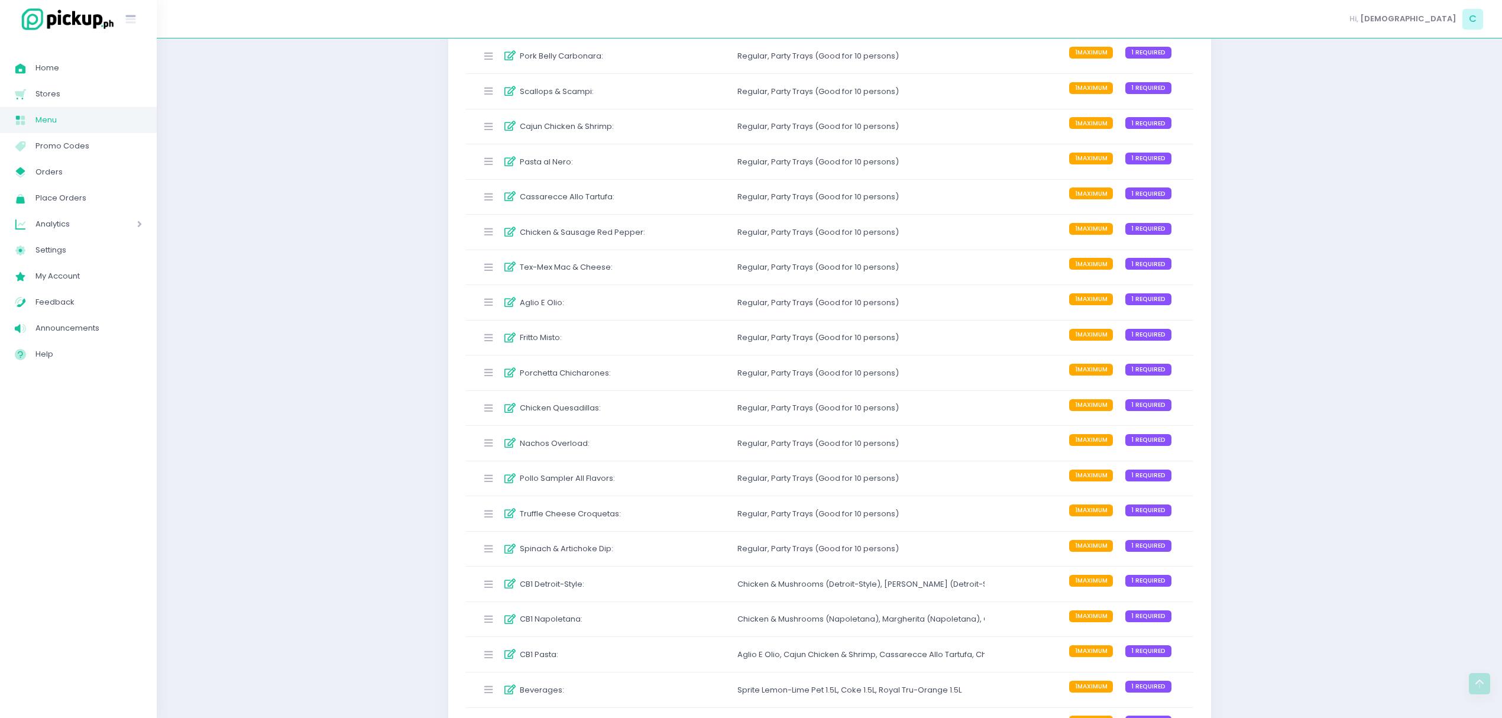
scroll to position [2215, 0]
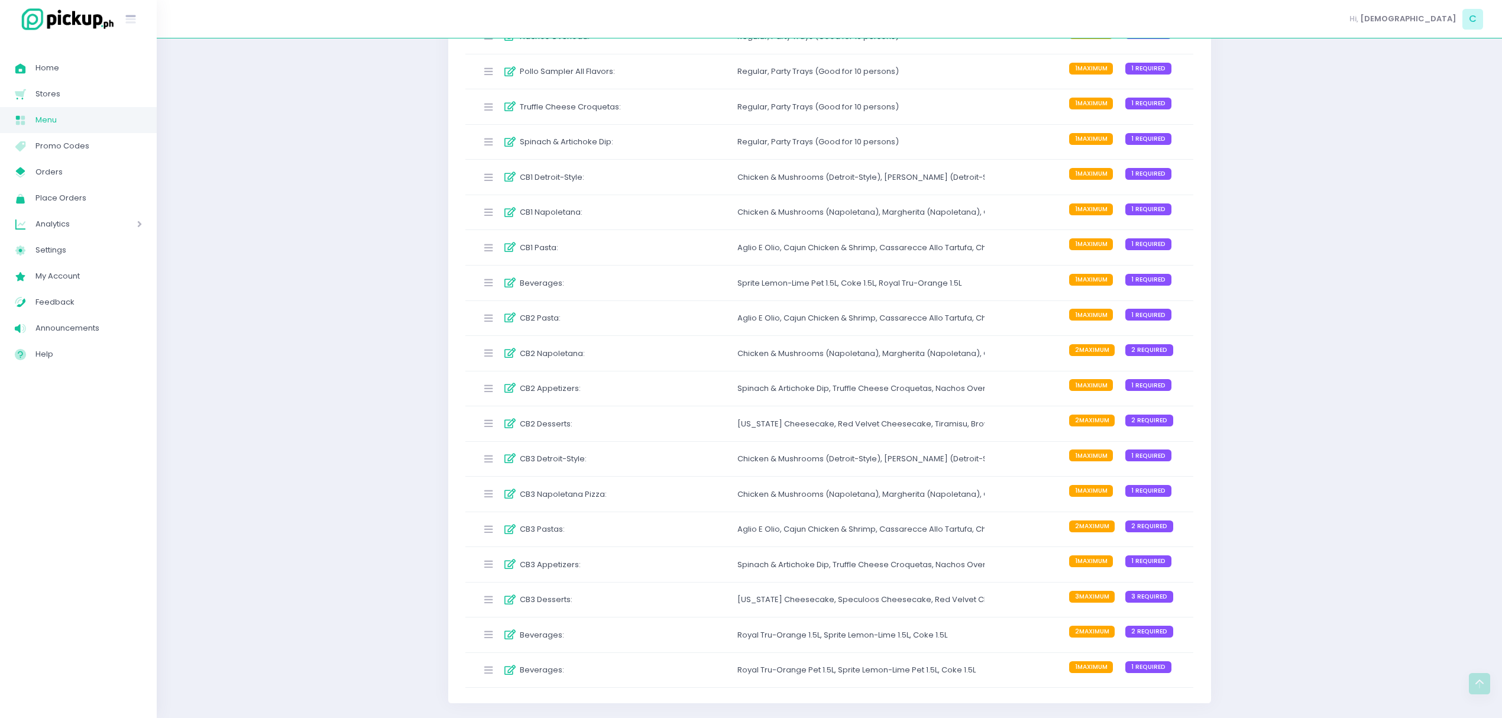
click at [637, 351] on div "CB2 Napoletana :" at bounding box center [565, 354] width 176 height 20
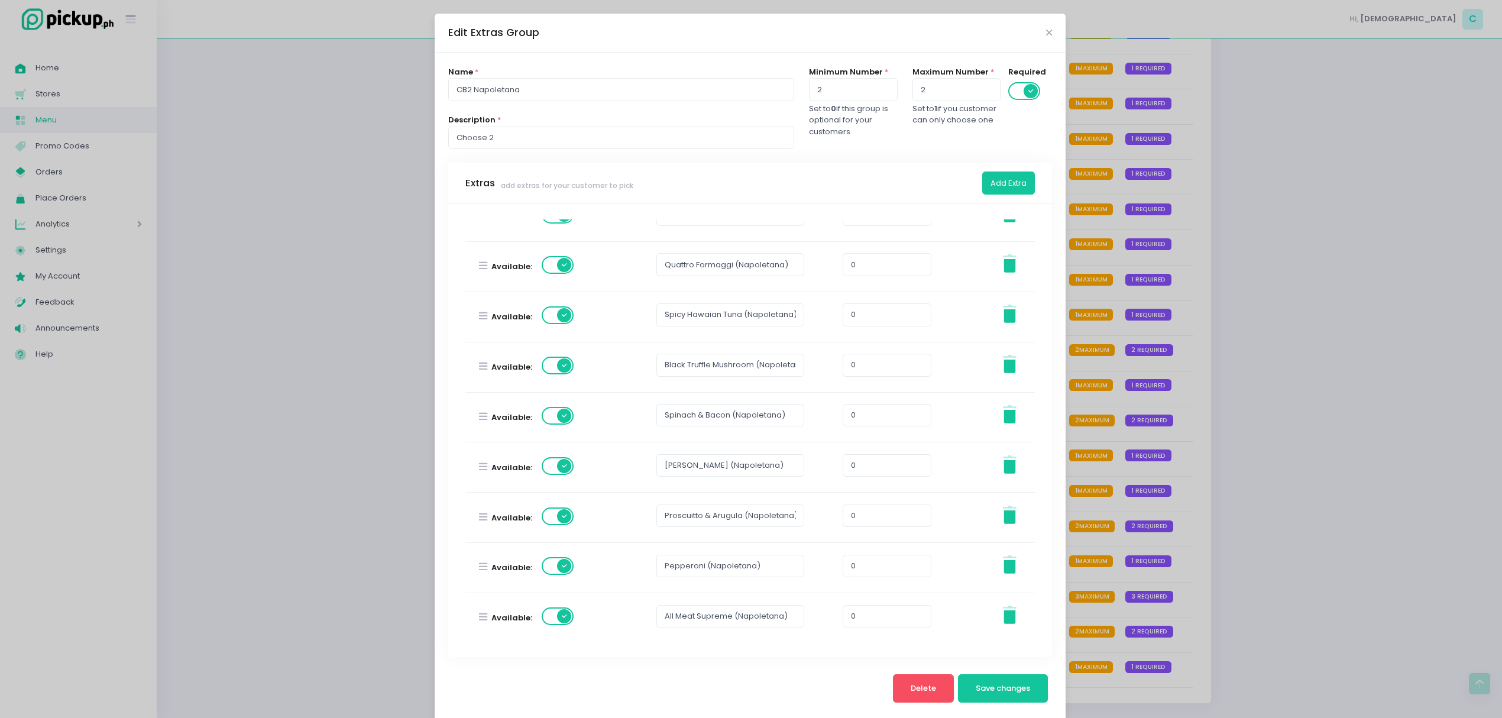
scroll to position [186, 0]
click at [1314, 296] on div "Edit Extras Group Name * CB2 Napoletana Description * Choose 2 Minimum Number *…" at bounding box center [751, 359] width 1502 height 718
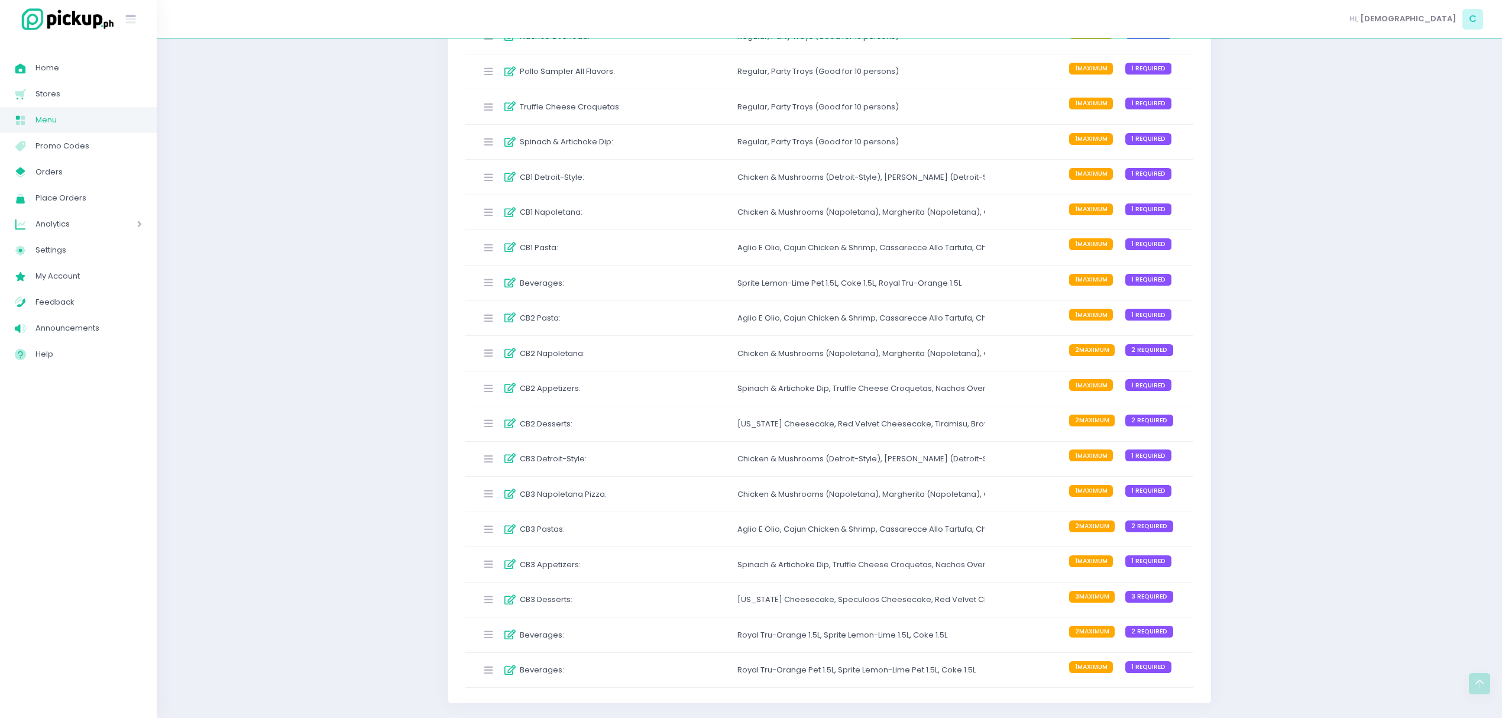
click at [668, 203] on div "CB1 Napoletana : Chicken & Mushrooms (Napoletana) , Margherita (Napoletana) , Q…" at bounding box center [829, 212] width 729 height 35
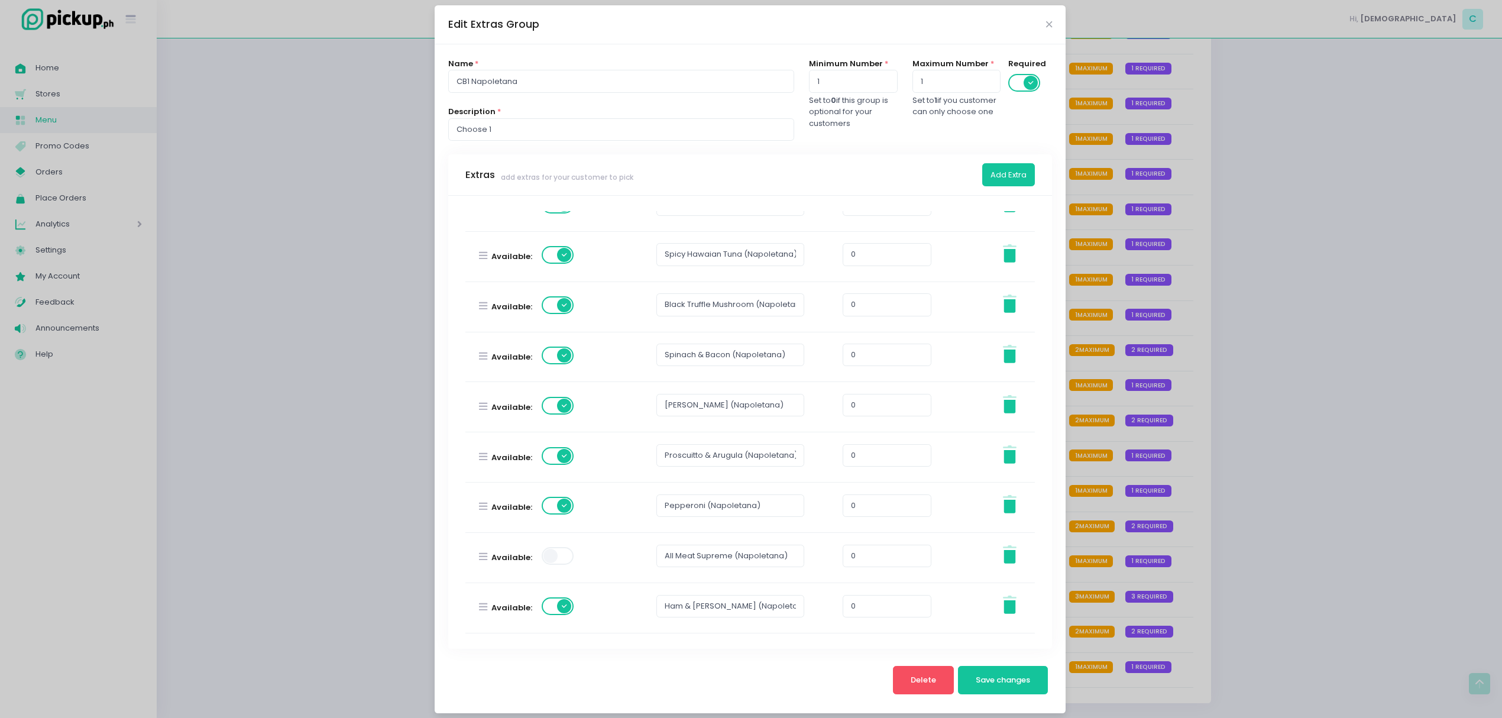
scroll to position [18, 0]
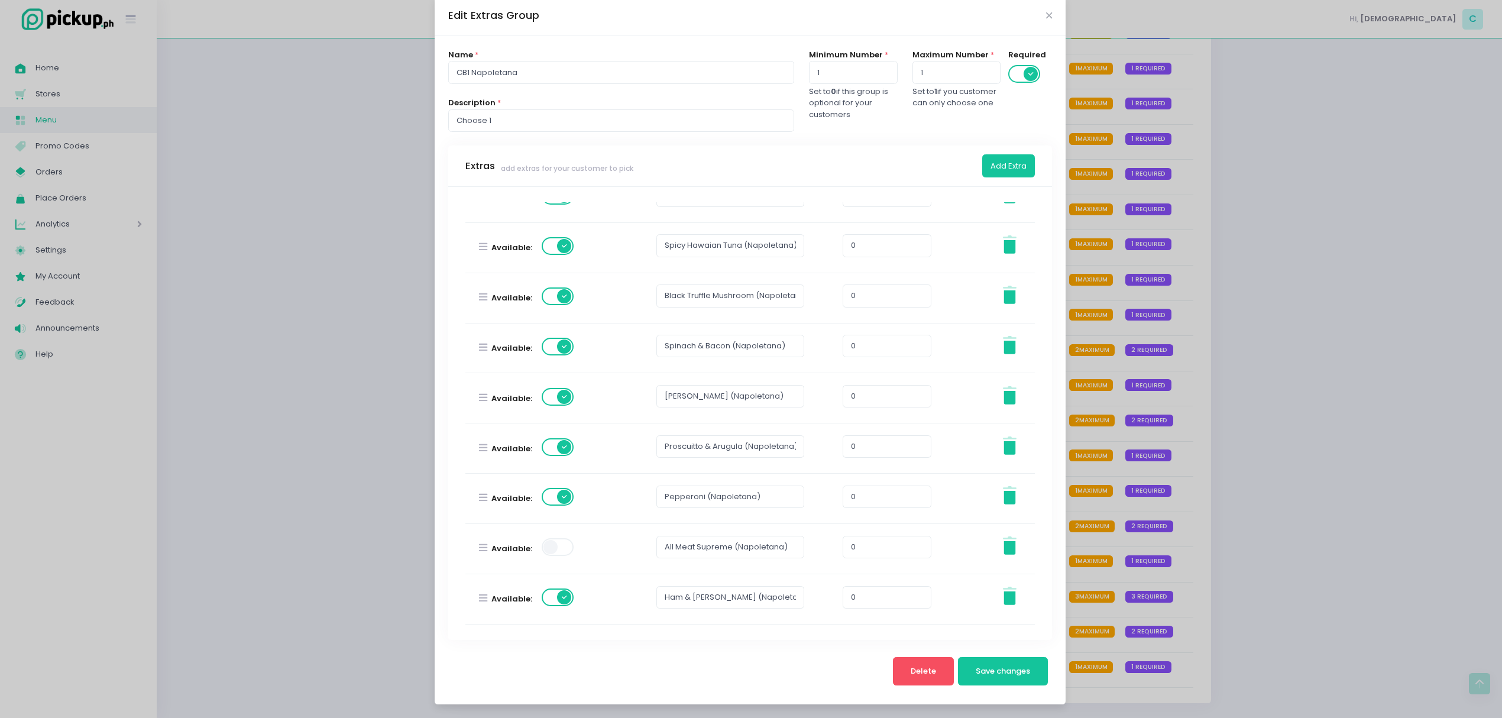
click at [562, 556] on label at bounding box center [559, 547] width 34 height 20
click at [970, 680] on button "Save changes" at bounding box center [1003, 671] width 90 height 28
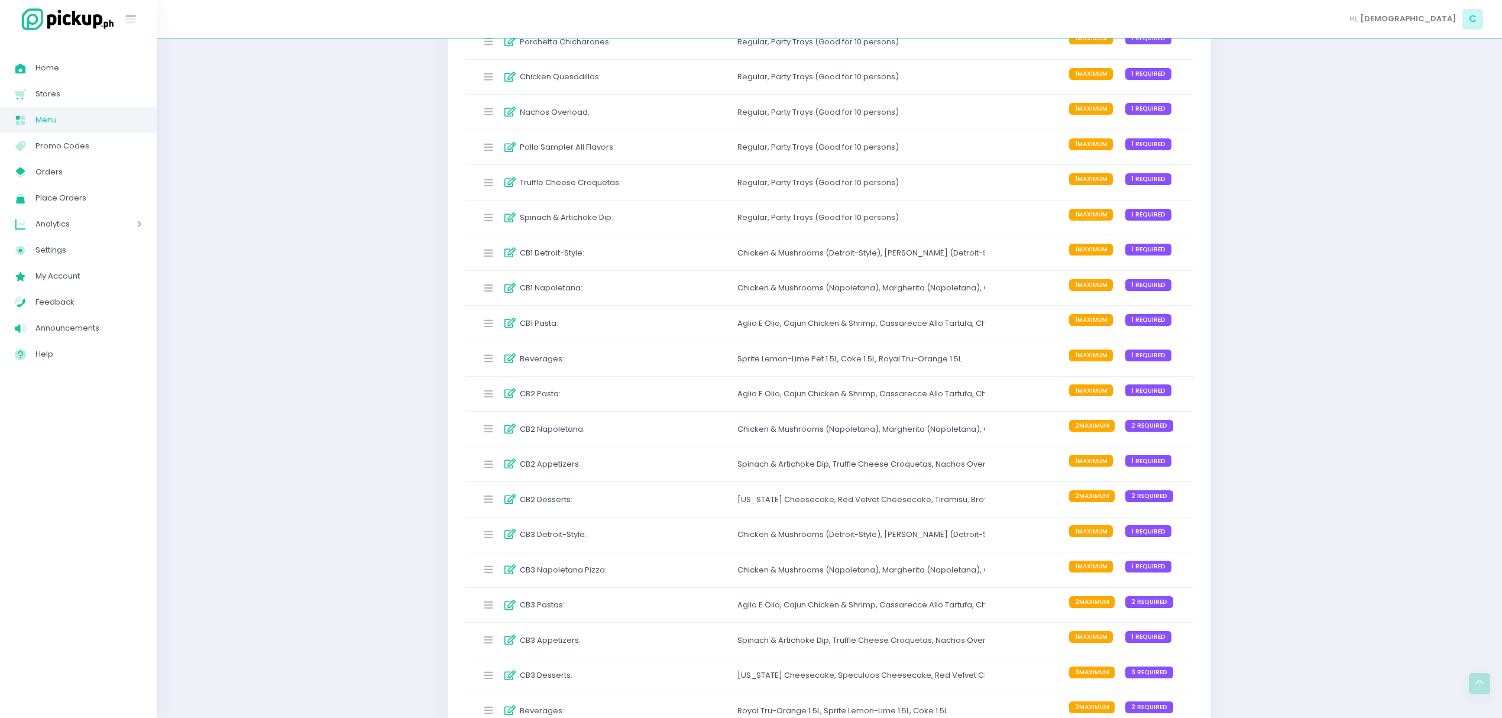
scroll to position [2215, 0]
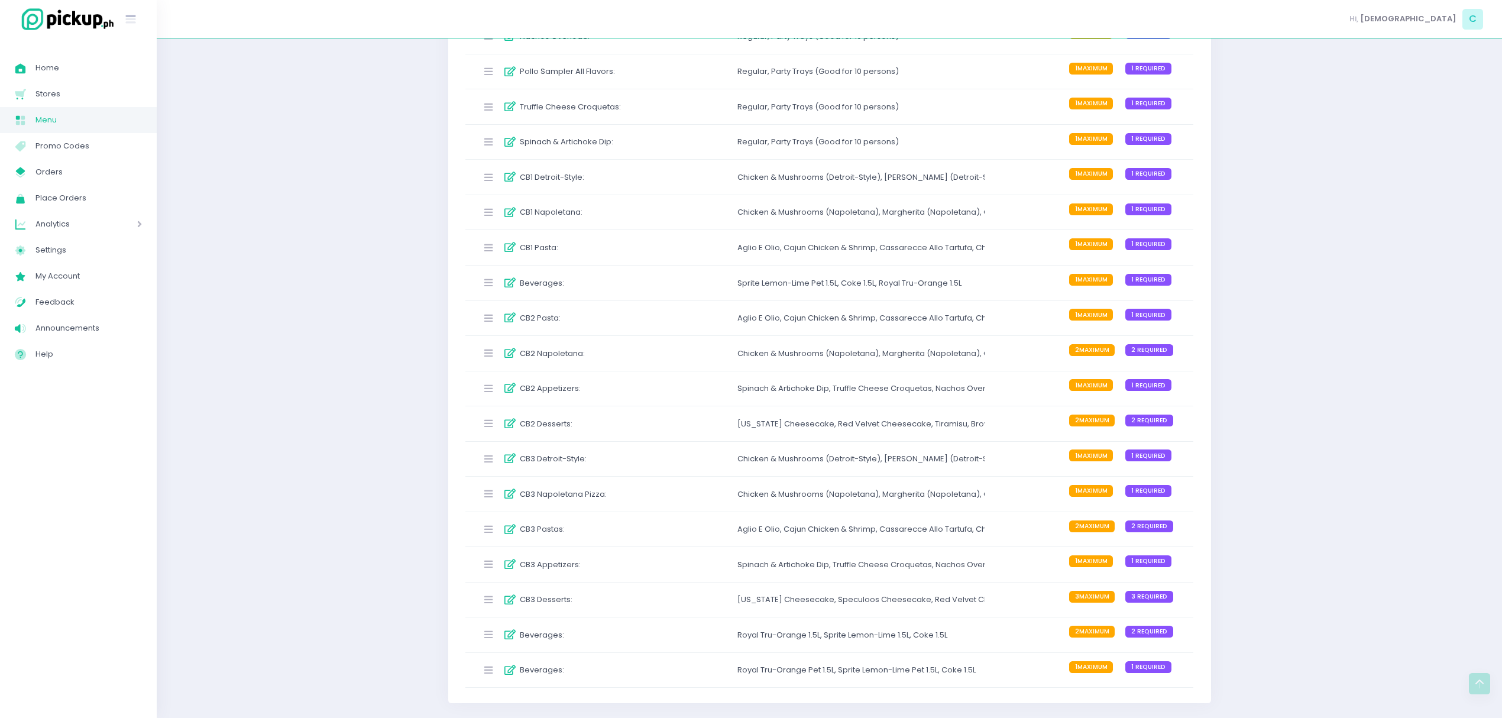
click at [695, 174] on div "CB1 Detroit-Style : Chicken & Mushrooms (Detroit-Style) , Margherita (Detroit-S…" at bounding box center [829, 177] width 729 height 35
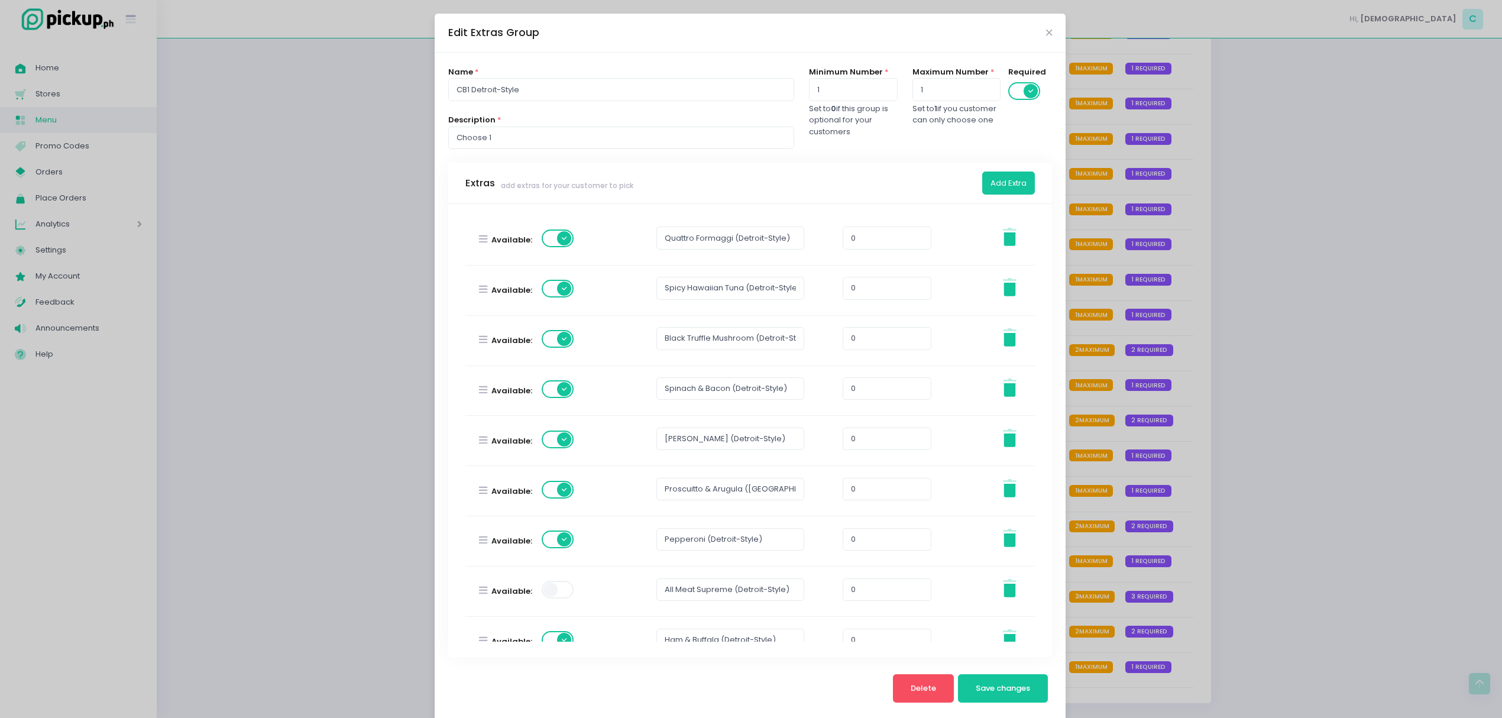
scroll to position [186, 0]
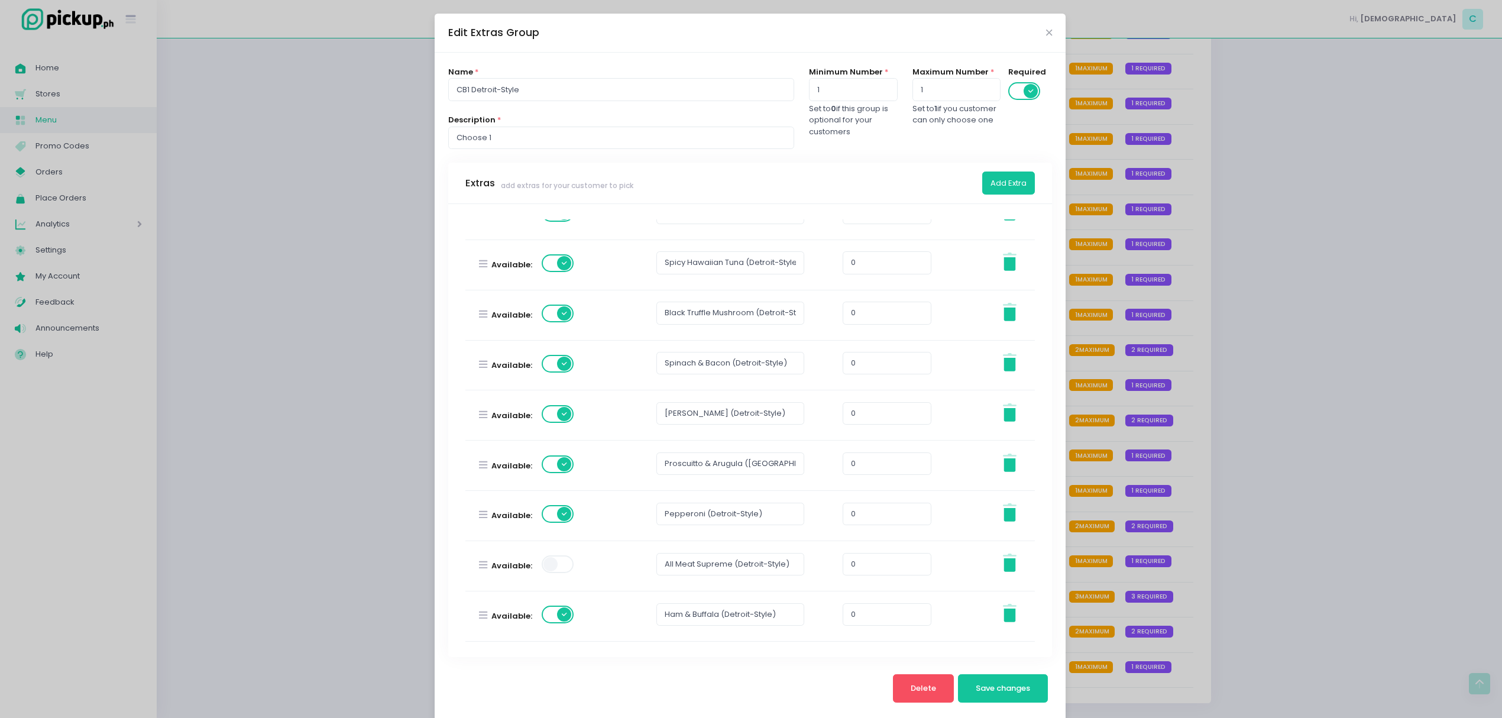
click at [558, 569] on span at bounding box center [559, 564] width 34 height 18
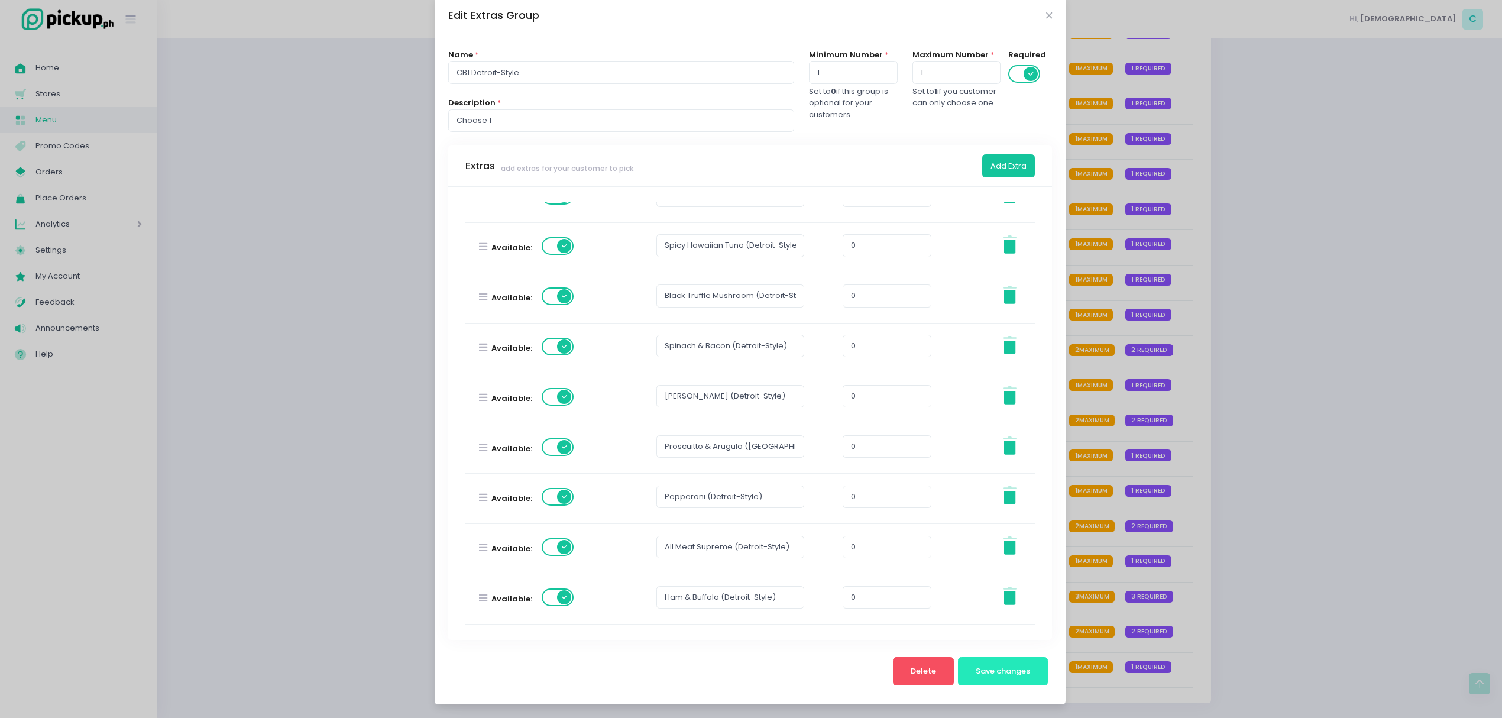
click at [976, 674] on span "Save changes" at bounding box center [1003, 670] width 54 height 11
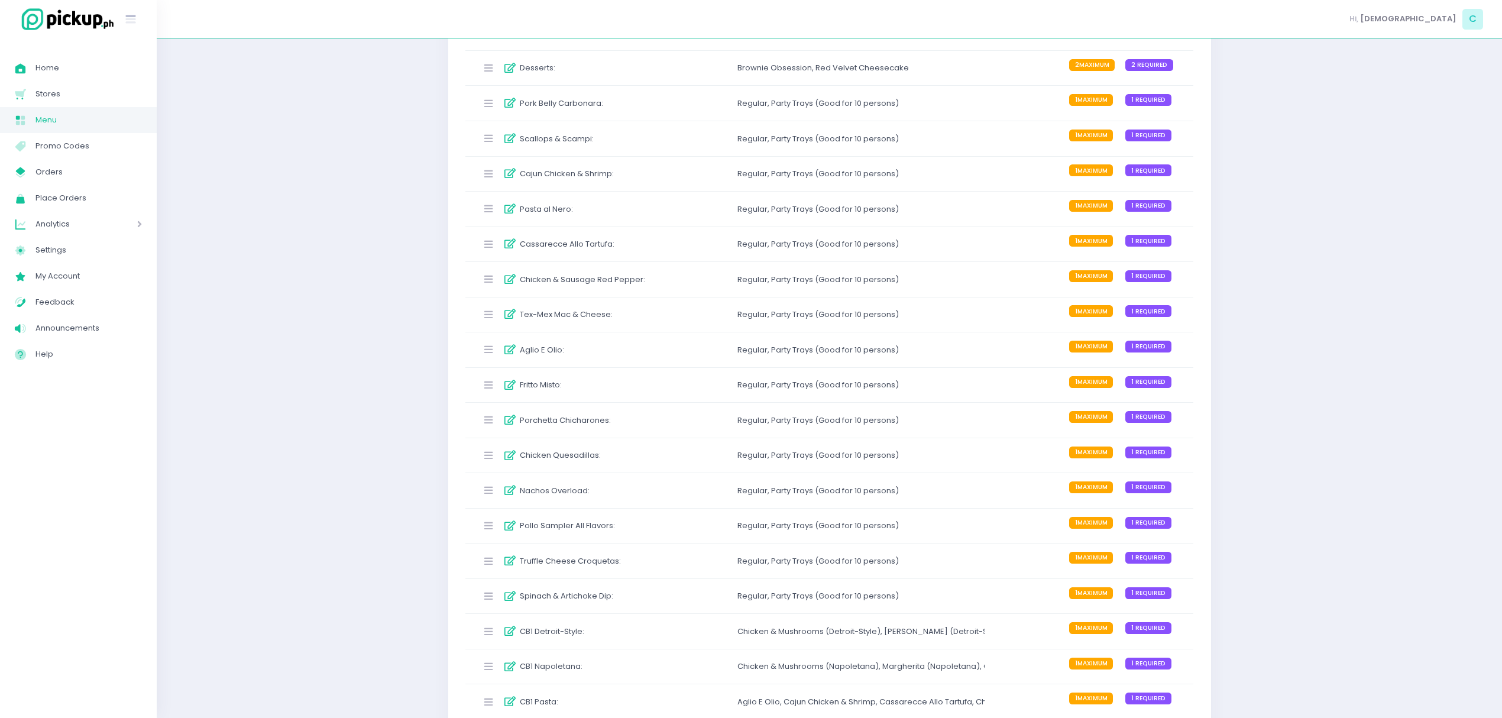
scroll to position [2215, 0]
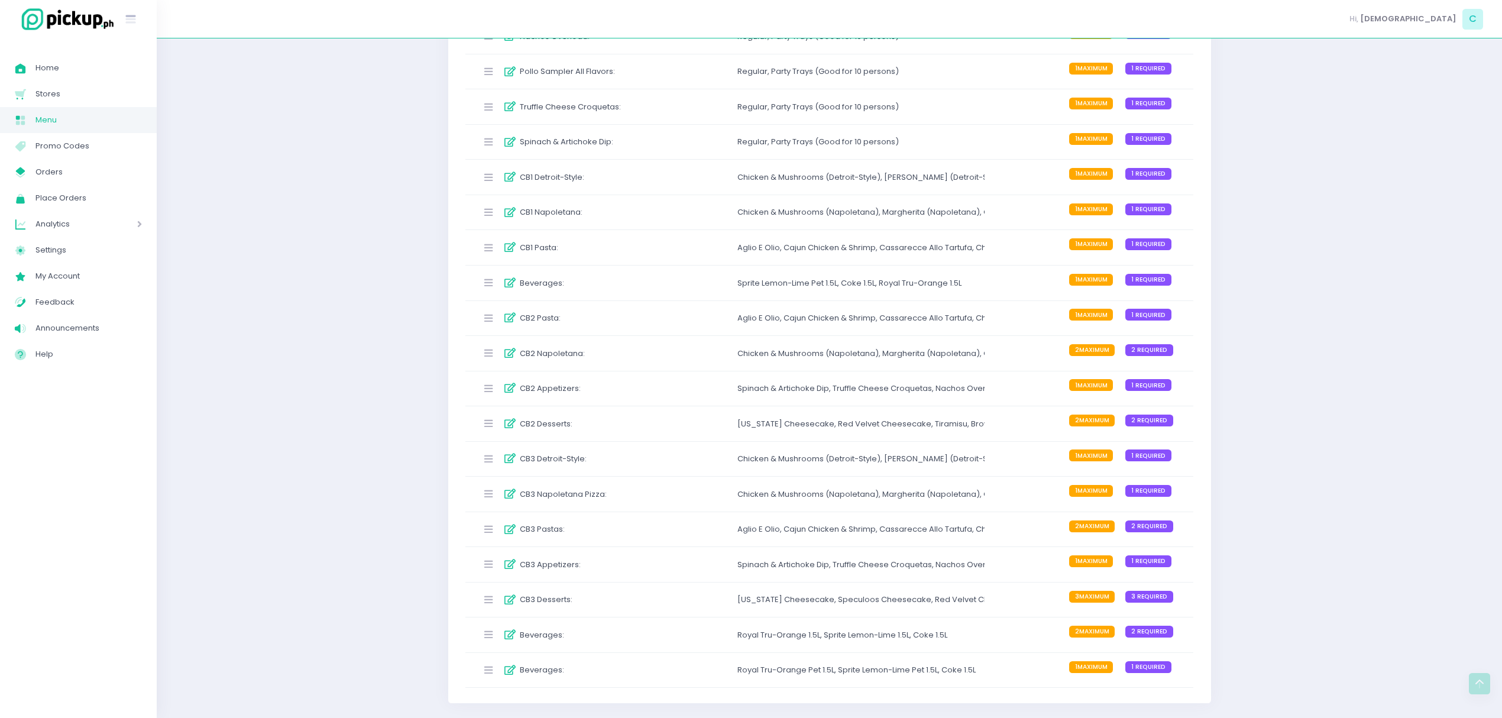
click at [637, 169] on div "CB1 Detroit-Style :" at bounding box center [565, 177] width 176 height 20
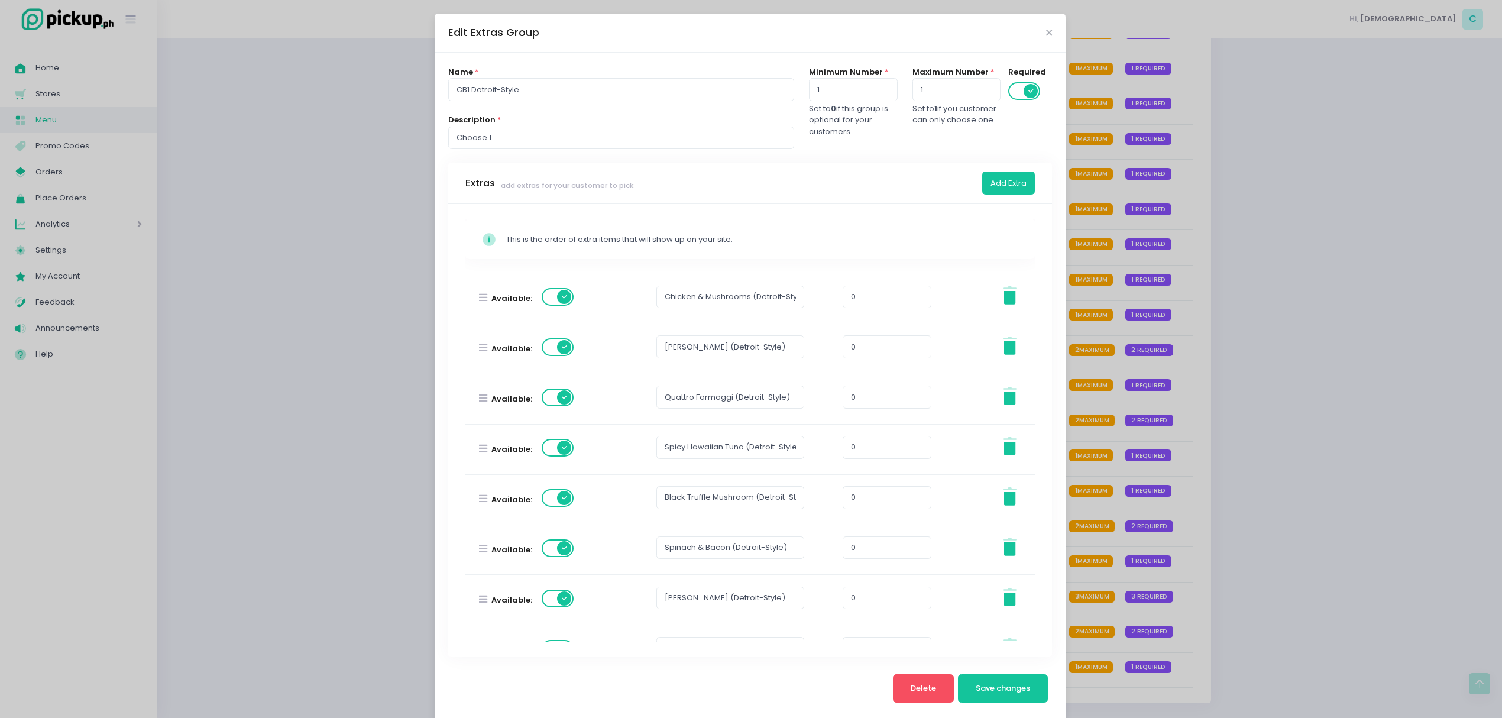
scroll to position [186, 0]
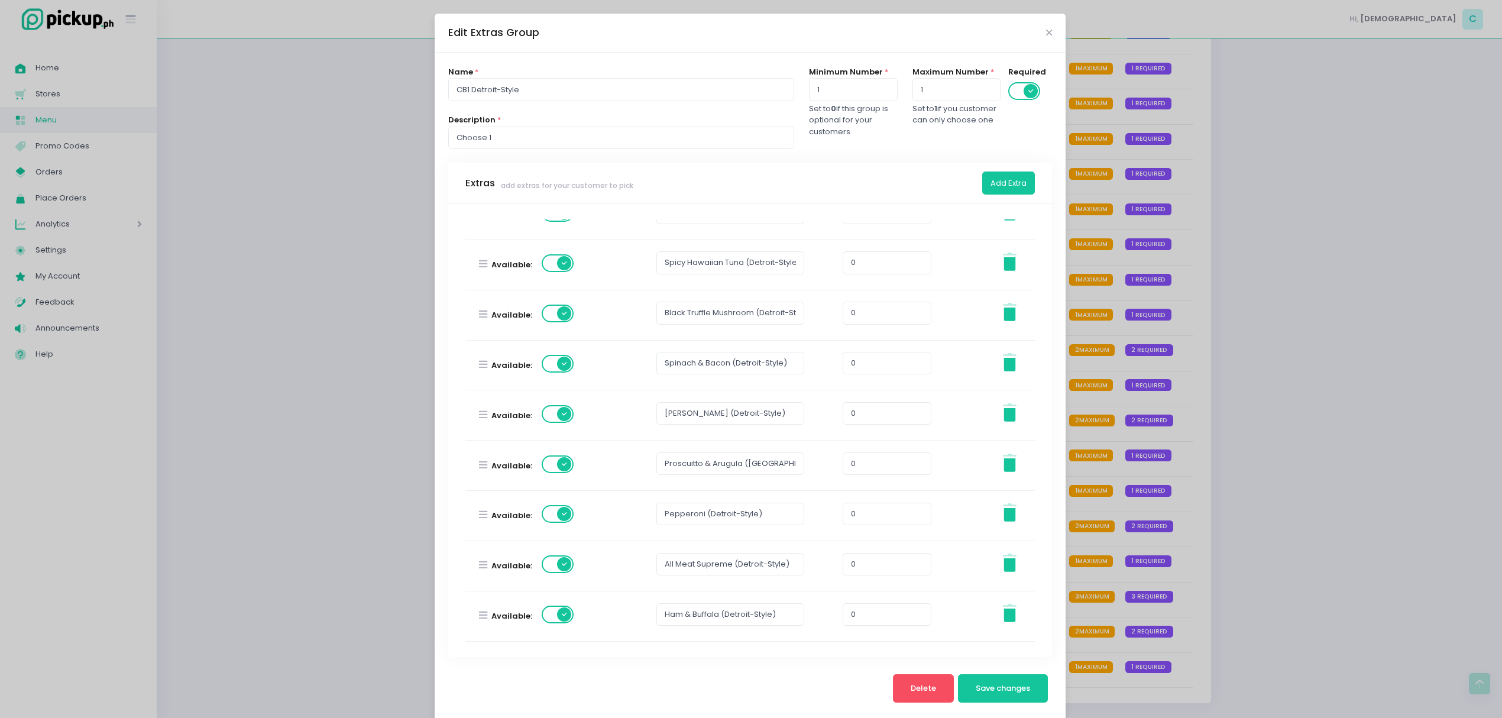
click at [1210, 315] on div "Edit Extras Group Name * CB1 Detroit-Style Description * Choose 1 Minimum Numbe…" at bounding box center [751, 359] width 1502 height 718
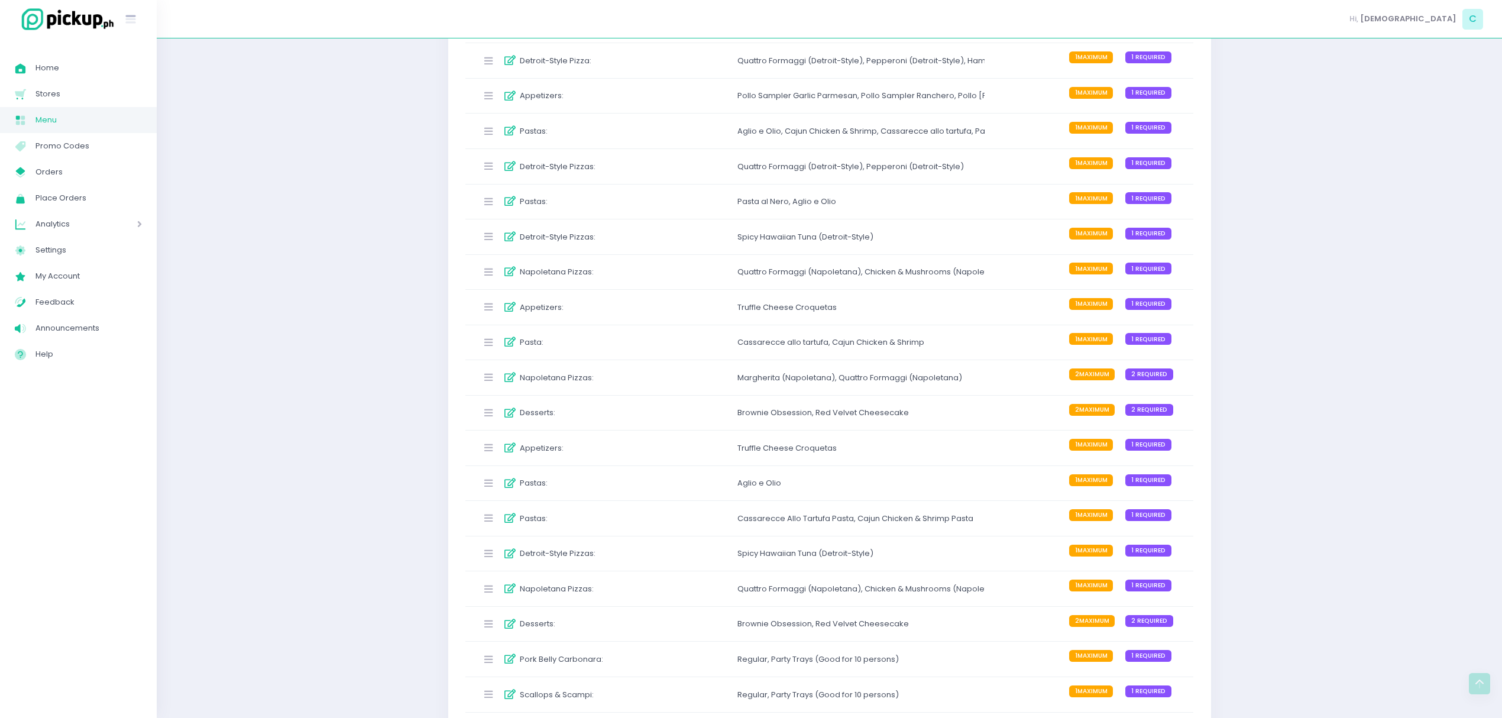
scroll to position [1111, 0]
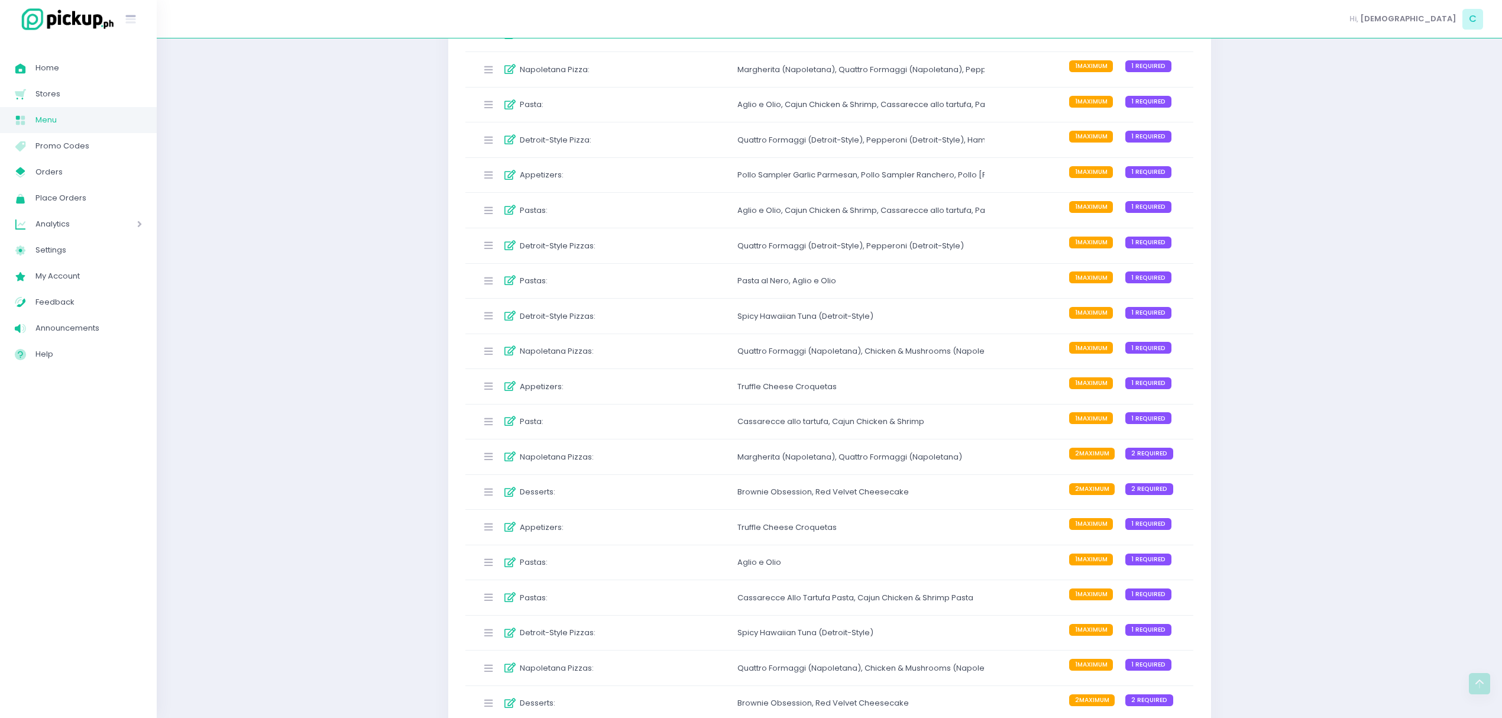
click at [689, 258] on div "Detroit-Style Pizzas : Quattro Formaggi (Detroit-Style) , Pepperoni (Detroit-St…" at bounding box center [829, 245] width 729 height 35
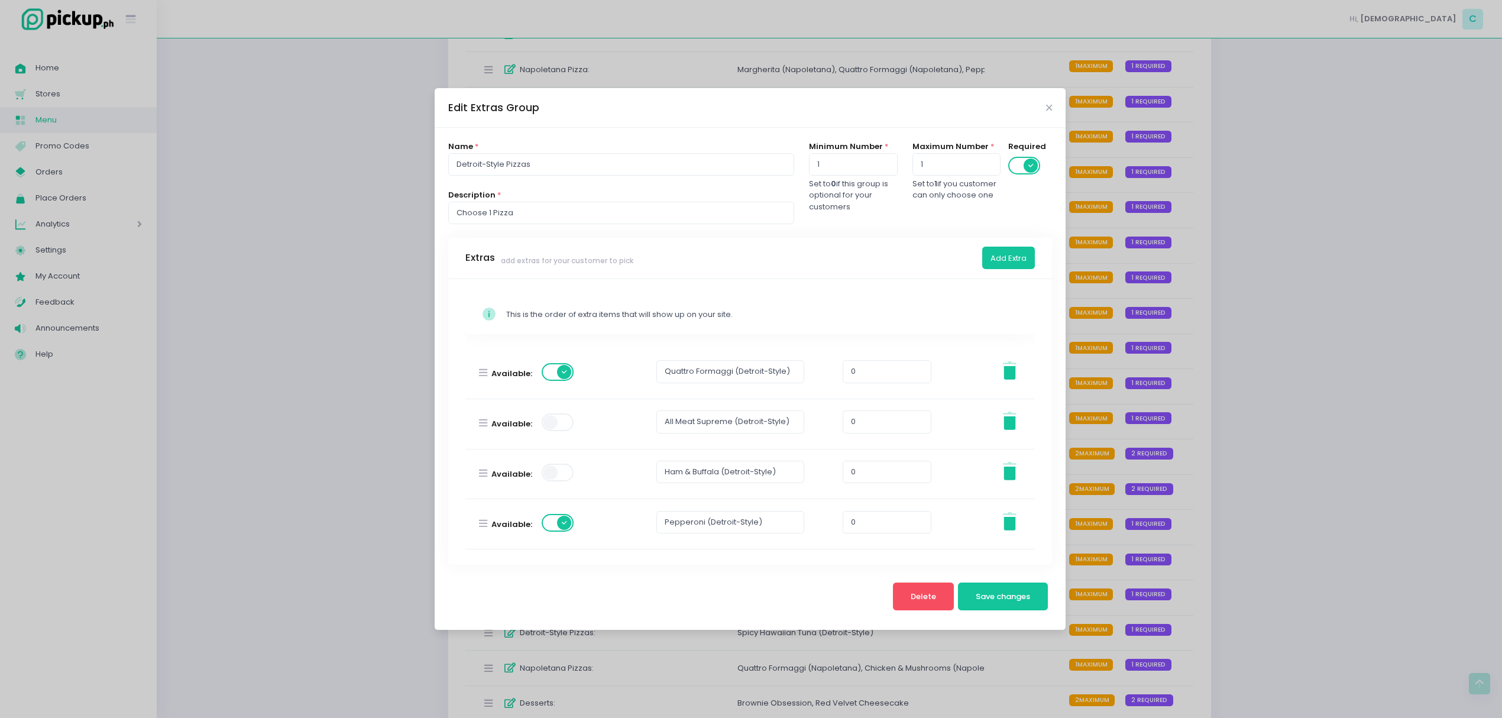
click at [566, 424] on span at bounding box center [559, 422] width 34 height 18
click at [1004, 603] on button "Save changes" at bounding box center [1003, 597] width 90 height 28
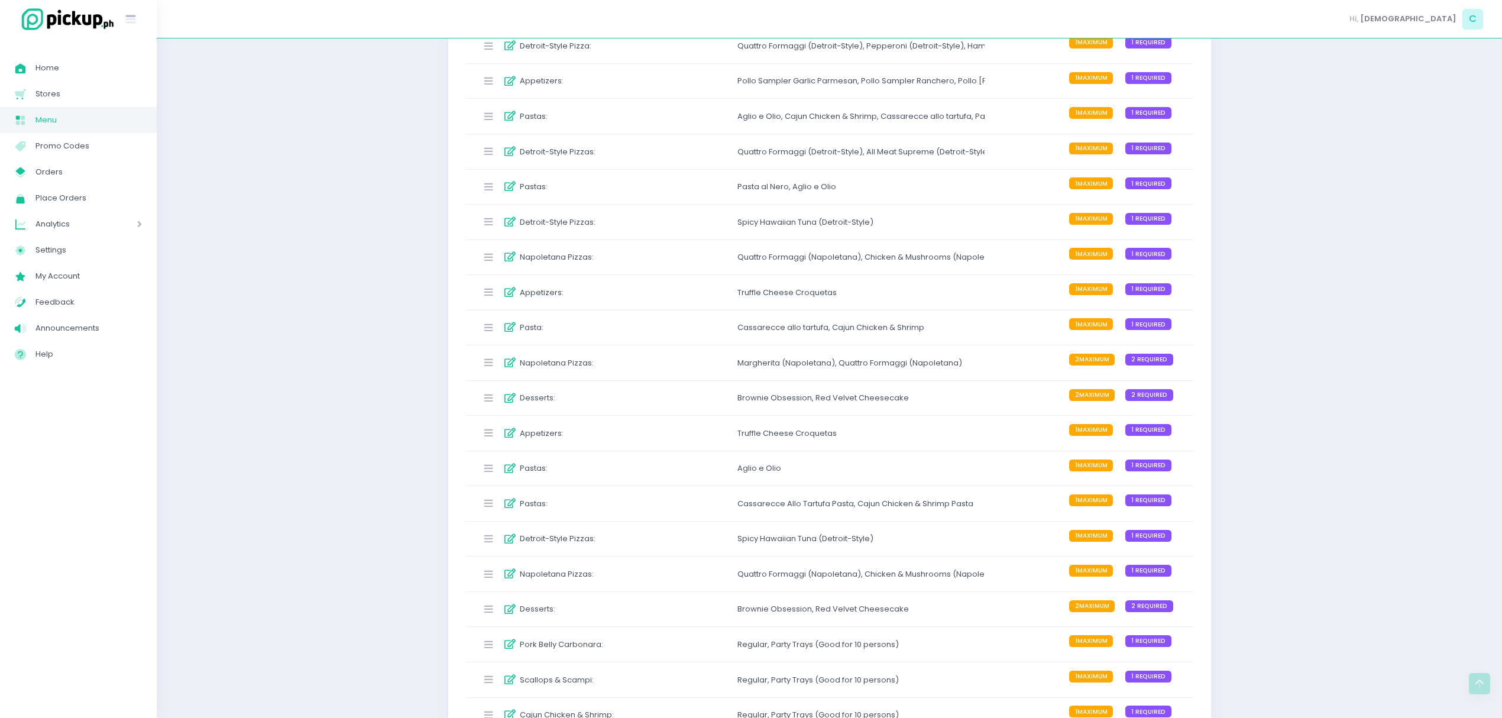
scroll to position [1498, 0]
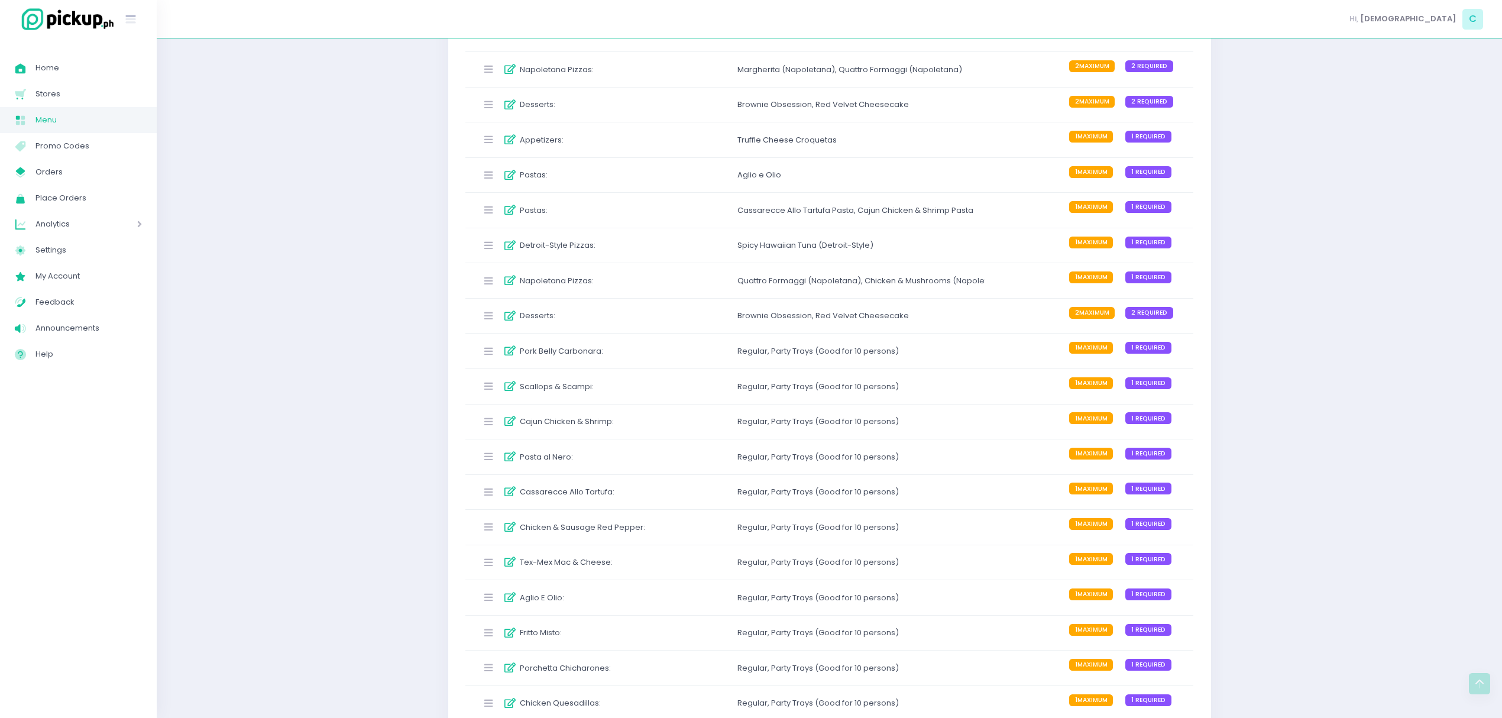
click at [781, 251] on div "Spicy Hawaiian Tuna (Detroit-Style)" at bounding box center [807, 246] width 140 height 12
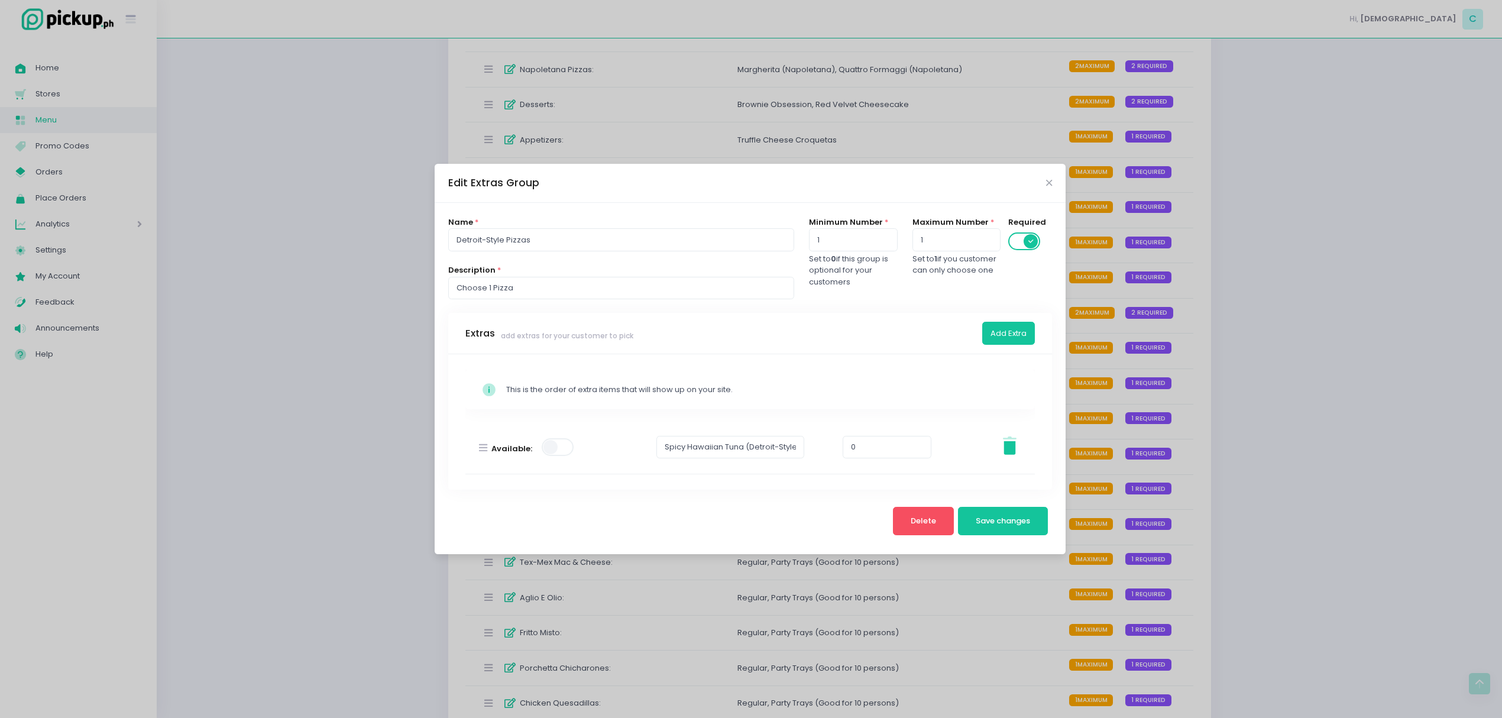
click at [1147, 387] on div "Edit Extras Group Name * Detroit-Style Pizzas Description * Choose 1 Pizza Mini…" at bounding box center [751, 359] width 1502 height 718
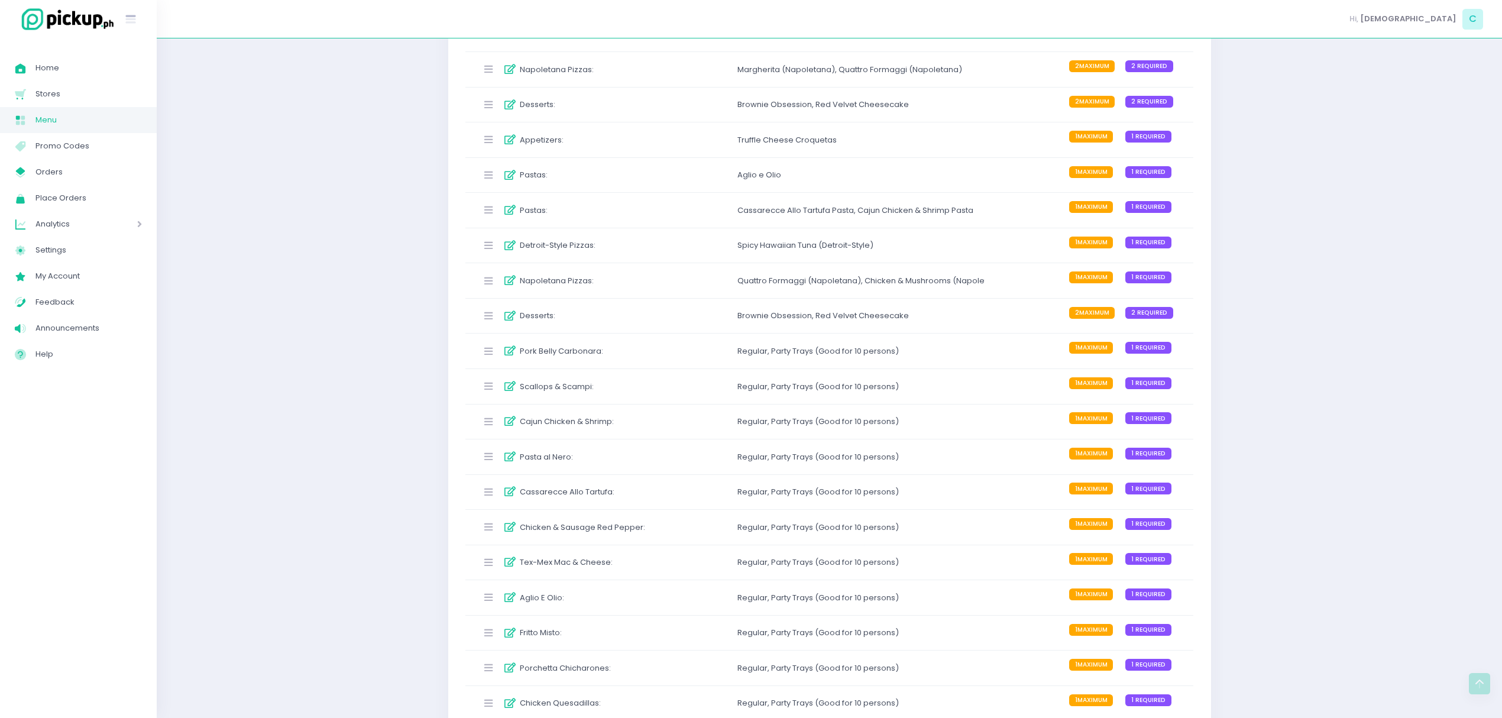
click at [774, 290] on div "Quattro Formaggi (Napoletana) , Chicken & Mushrooms (Napoletana)" at bounding box center [860, 281] width 247 height 20
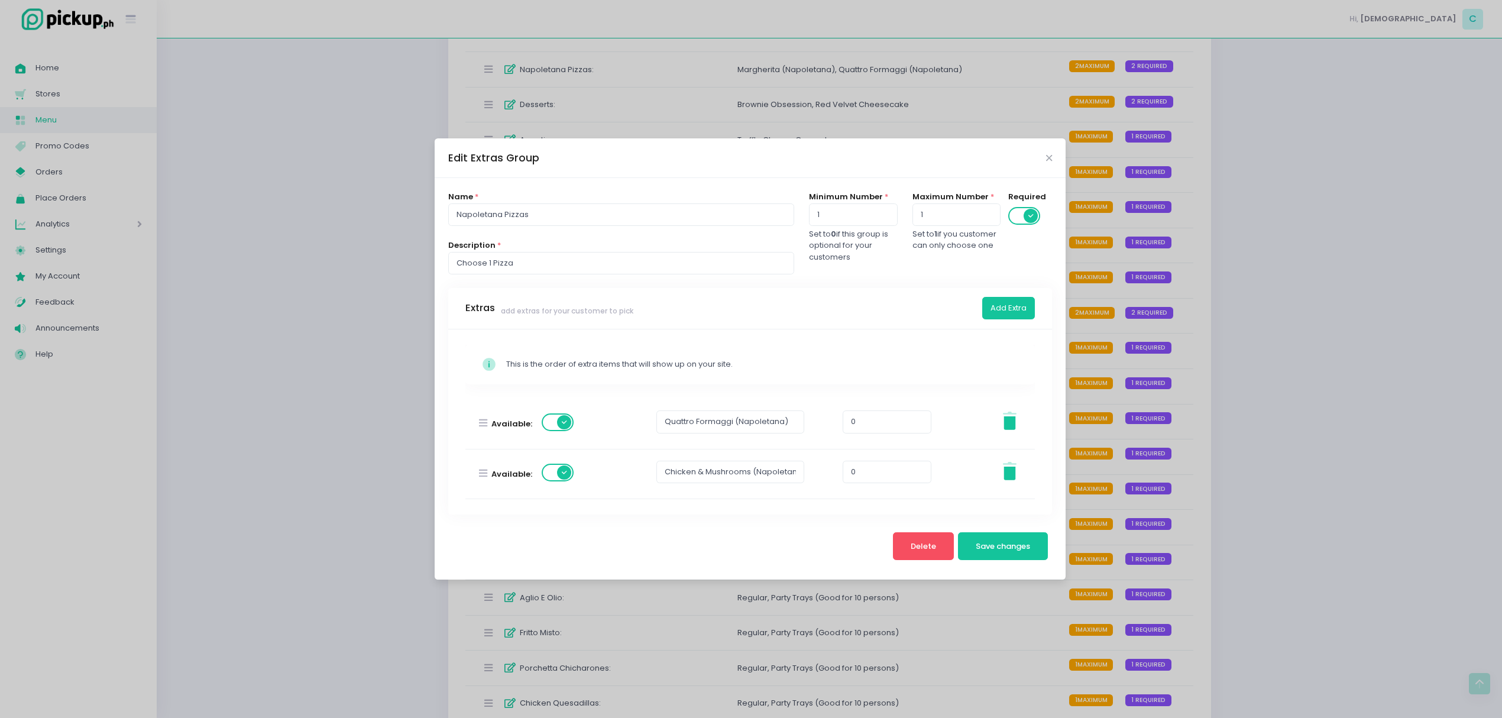
click at [1146, 325] on div "Edit Extras Group Name * Napoletana Pizzas Description * Choose 1 Pizza Minimum…" at bounding box center [751, 359] width 1502 height 718
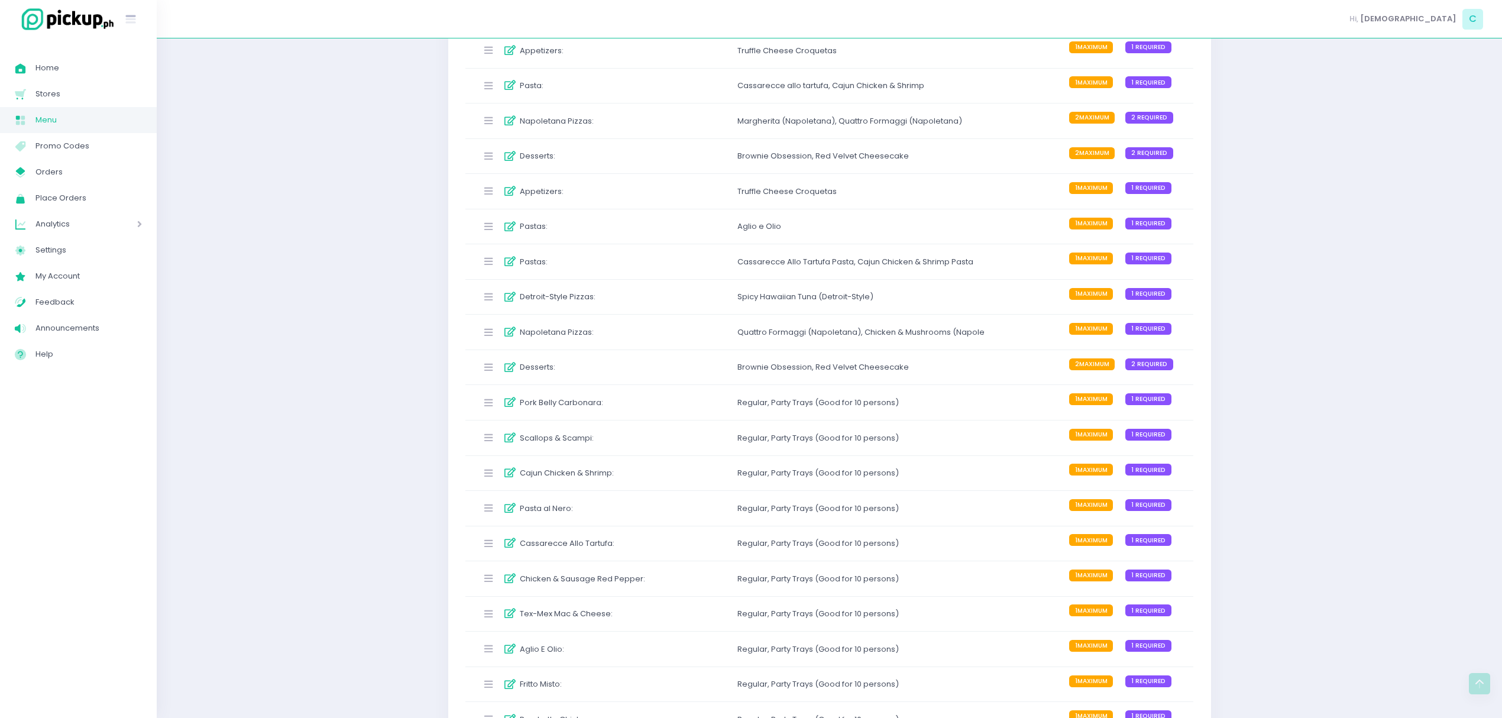
scroll to position [1419, 0]
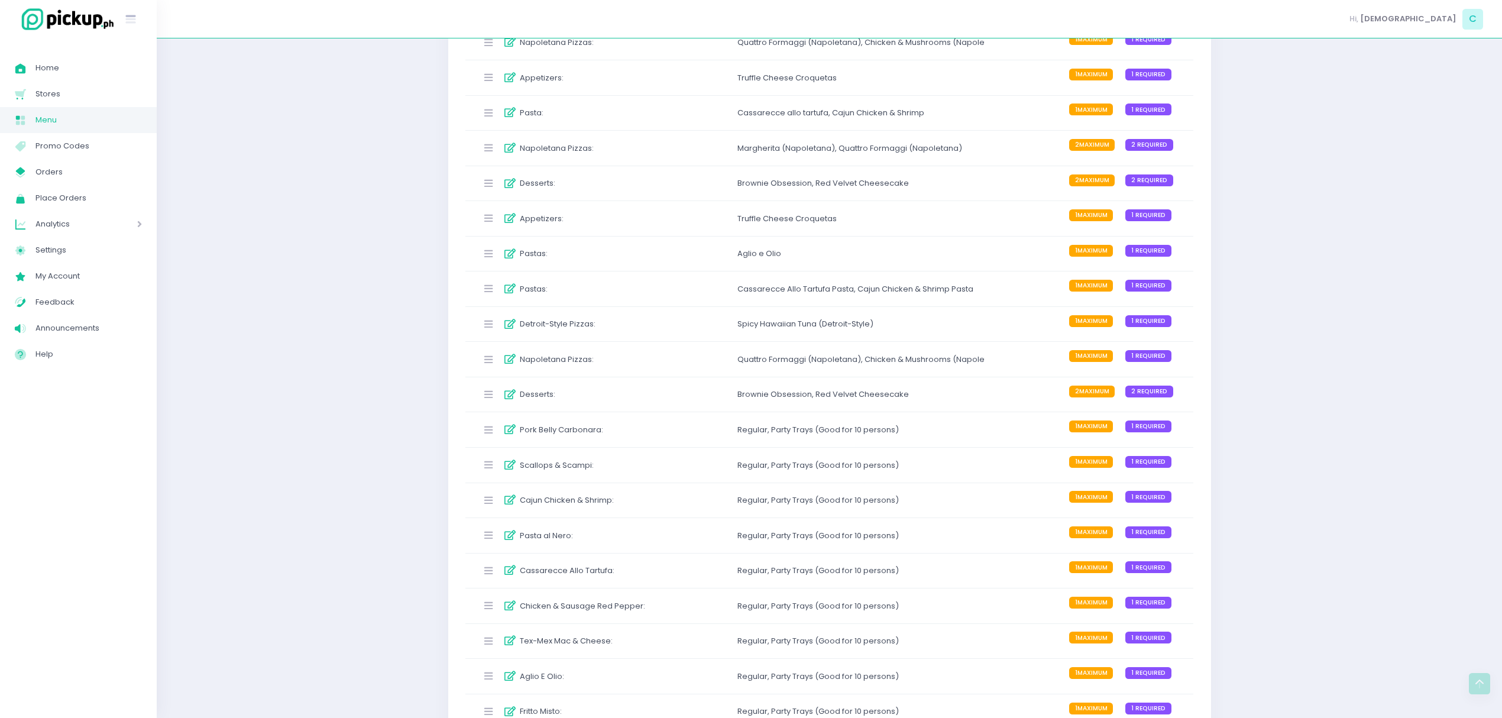
click at [783, 141] on div "Napoletana Pizzas : Margherita (Napoletana) , [GEOGRAPHIC_DATA] (Napoletana) 2 …" at bounding box center [829, 148] width 729 height 35
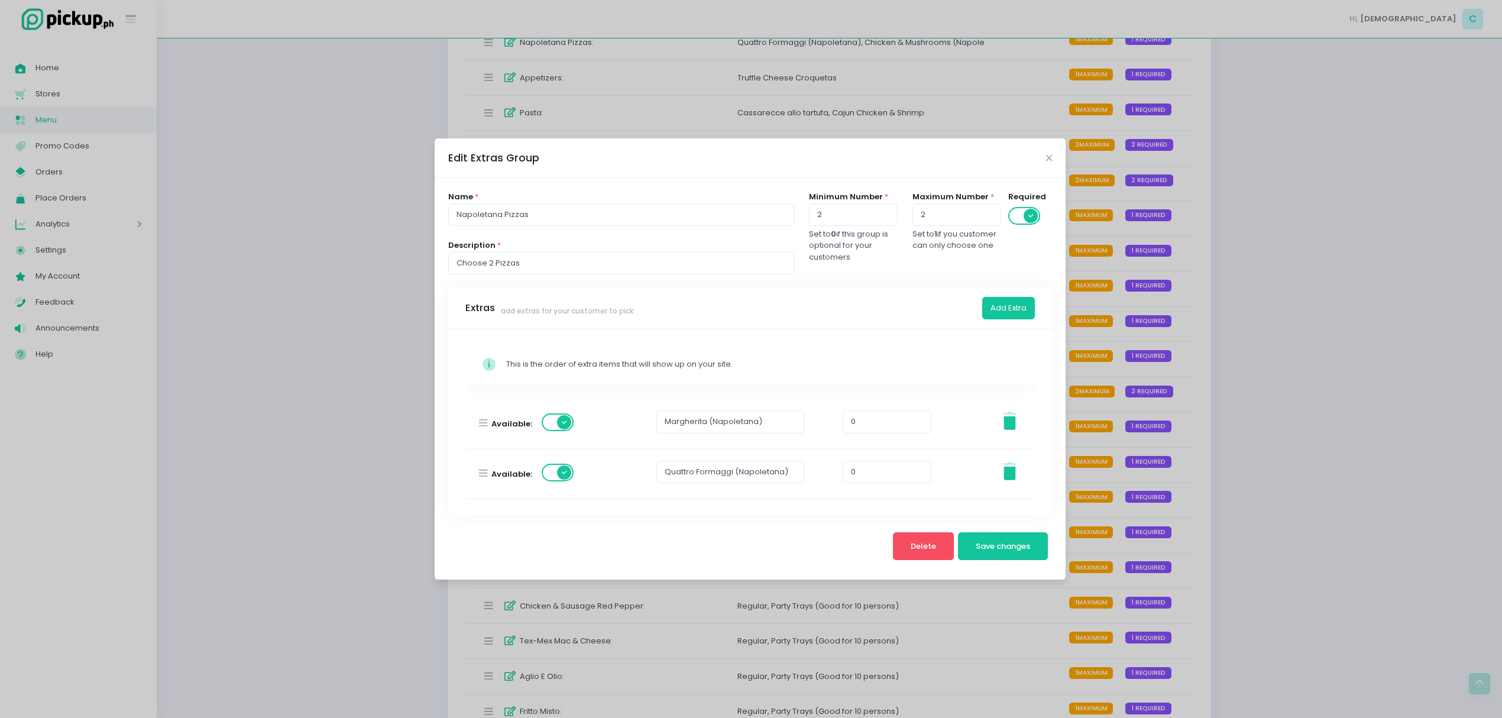
click at [1198, 249] on div "Edit Extras Group Name * Napoletana Pizzas Description * Choose 2 Pizzas Minimu…" at bounding box center [751, 359] width 1502 height 718
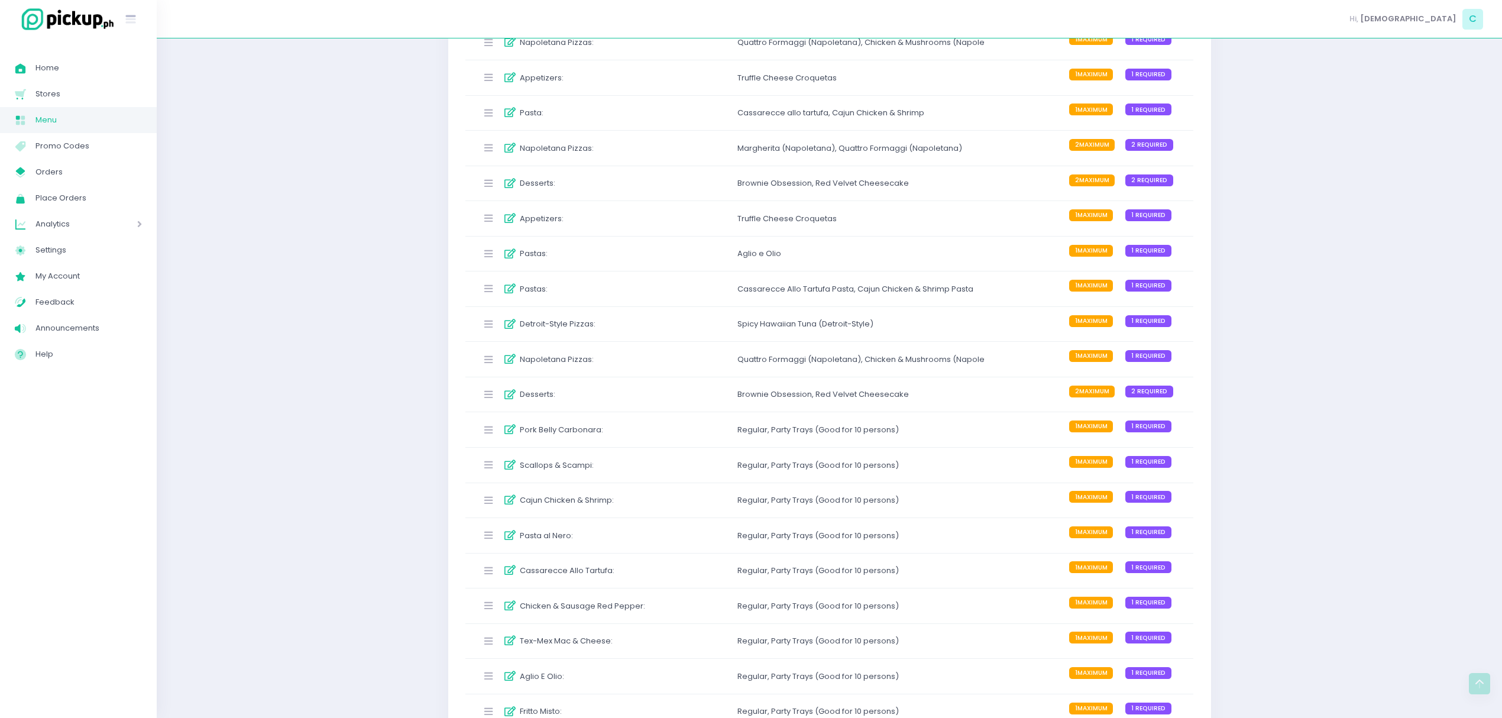
click at [830, 152] on div "[PERSON_NAME] (Napoletana) ," at bounding box center [787, 149] width 101 height 12
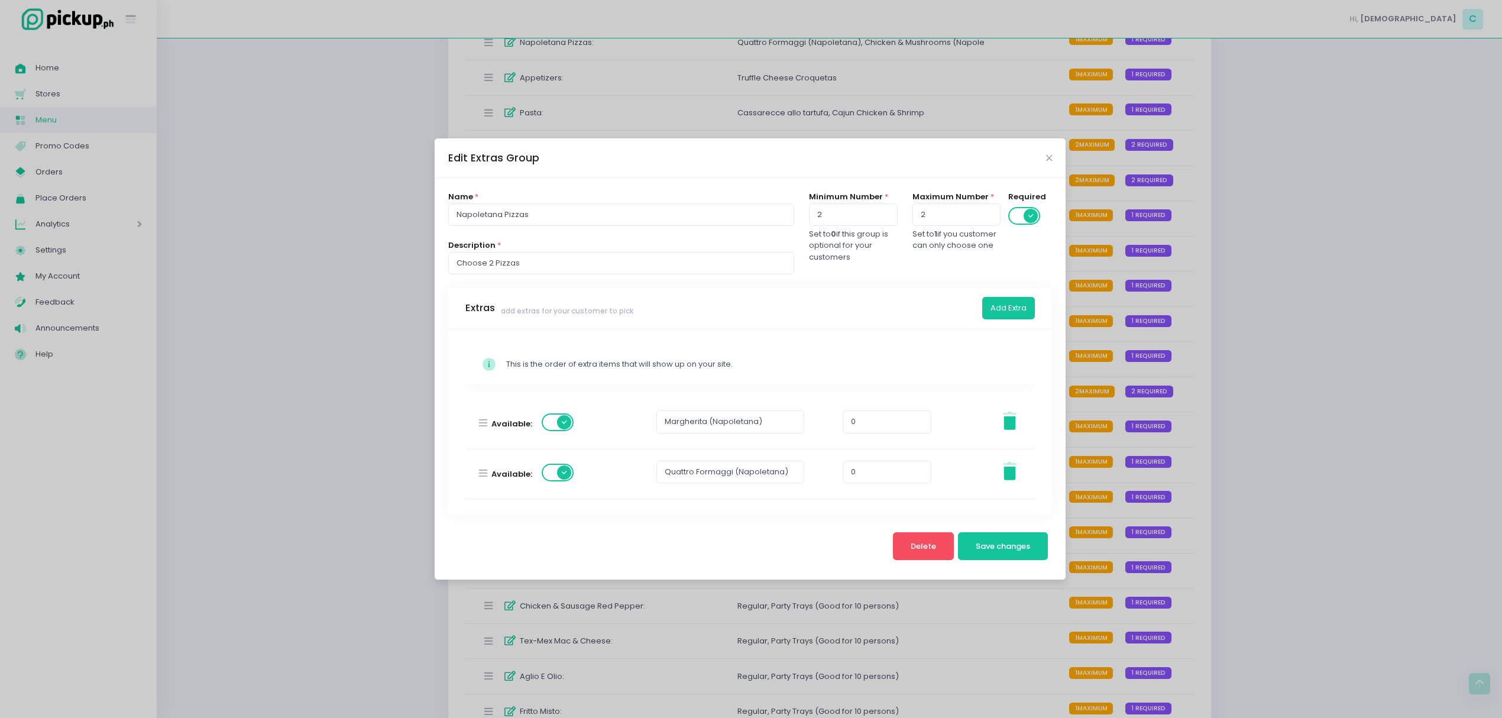
click at [1162, 178] on div "Edit Extras Group Name * Napoletana Pizzas Description * Choose 2 Pizzas Minimu…" at bounding box center [751, 359] width 1502 height 718
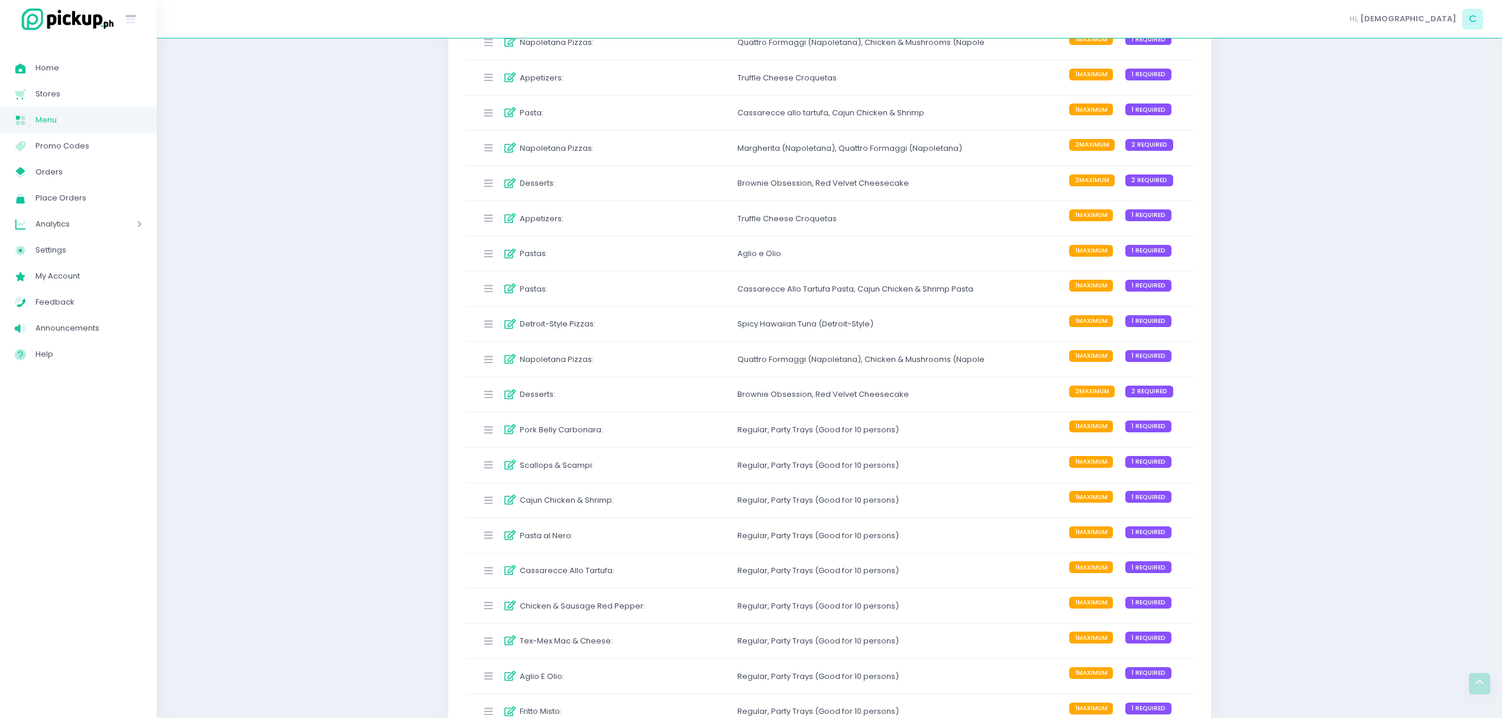
scroll to position [1340, 0]
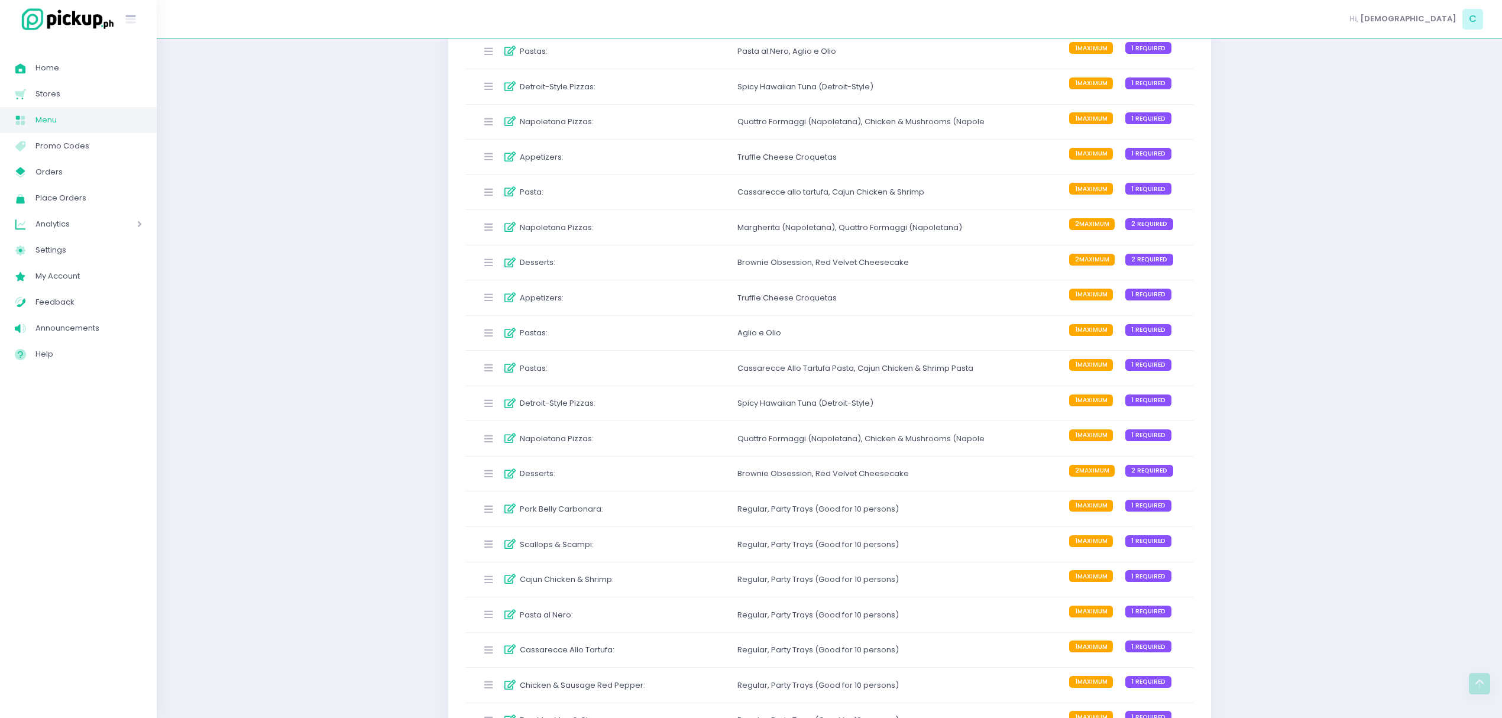
click at [803, 128] on div "Quattro Formaggi (Napoletana) ," at bounding box center [800, 122] width 127 height 12
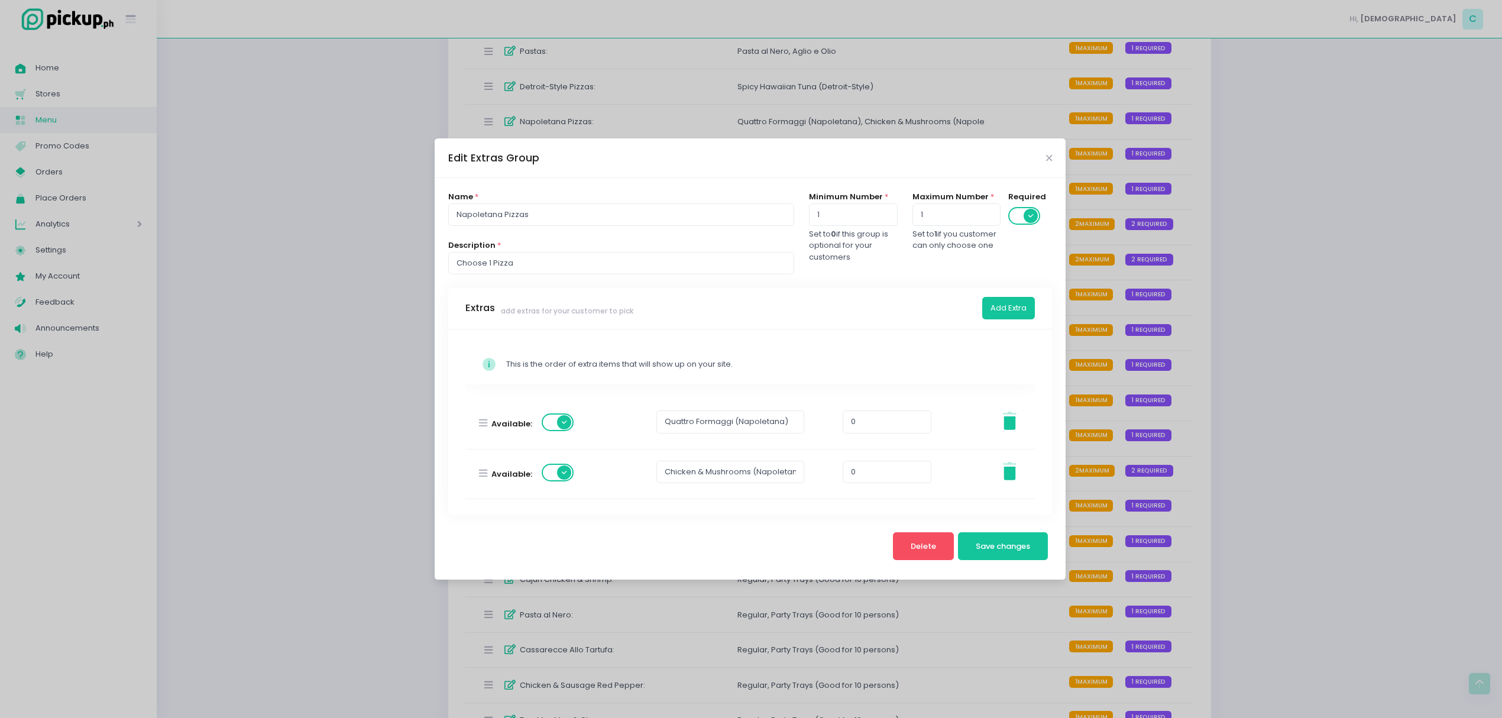
click at [1084, 277] on div "Edit Extras Group Name * Napoletana Pizzas Description * Choose 1 Pizza Minimum…" at bounding box center [751, 359] width 1502 height 718
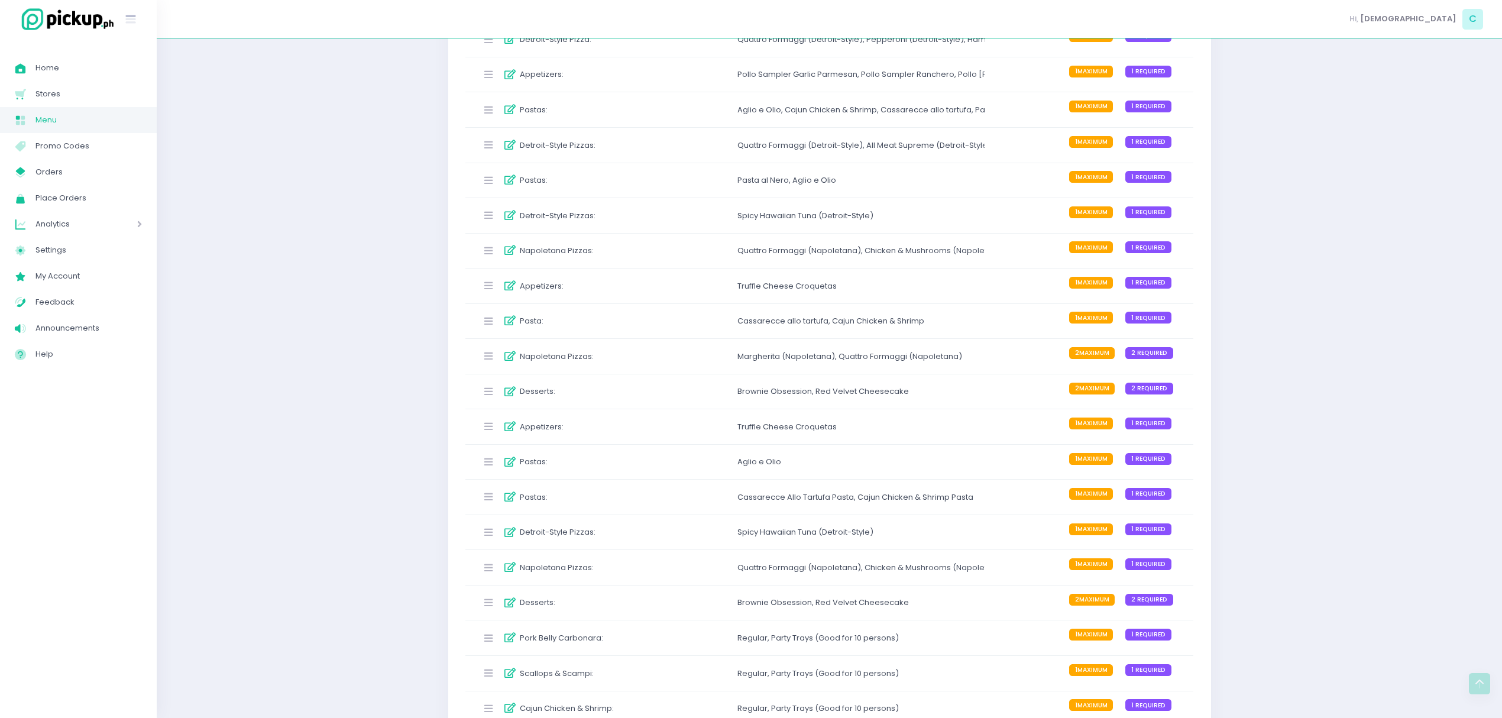
scroll to position [1183, 0]
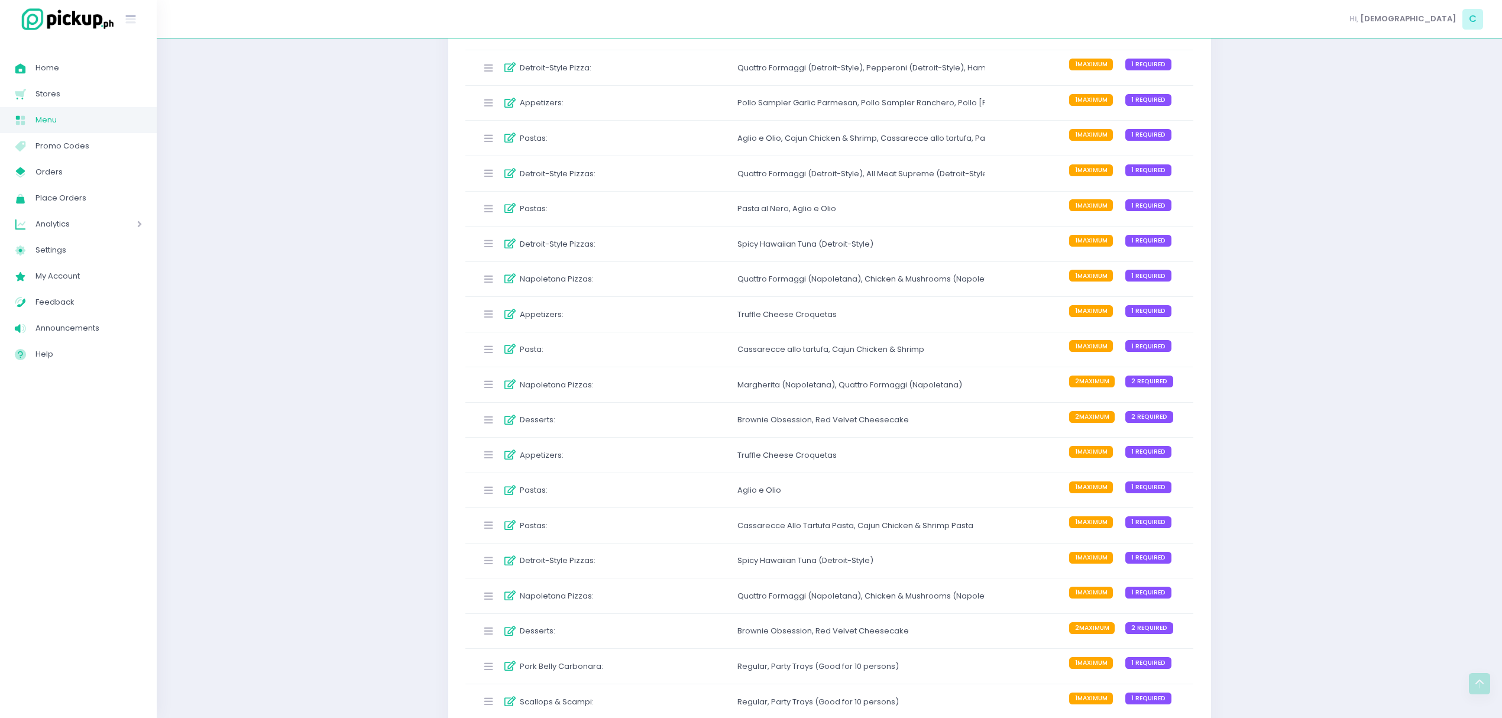
click at [748, 175] on div "Quattro Formaggi (Detroit-Style) ," at bounding box center [801, 174] width 129 height 12
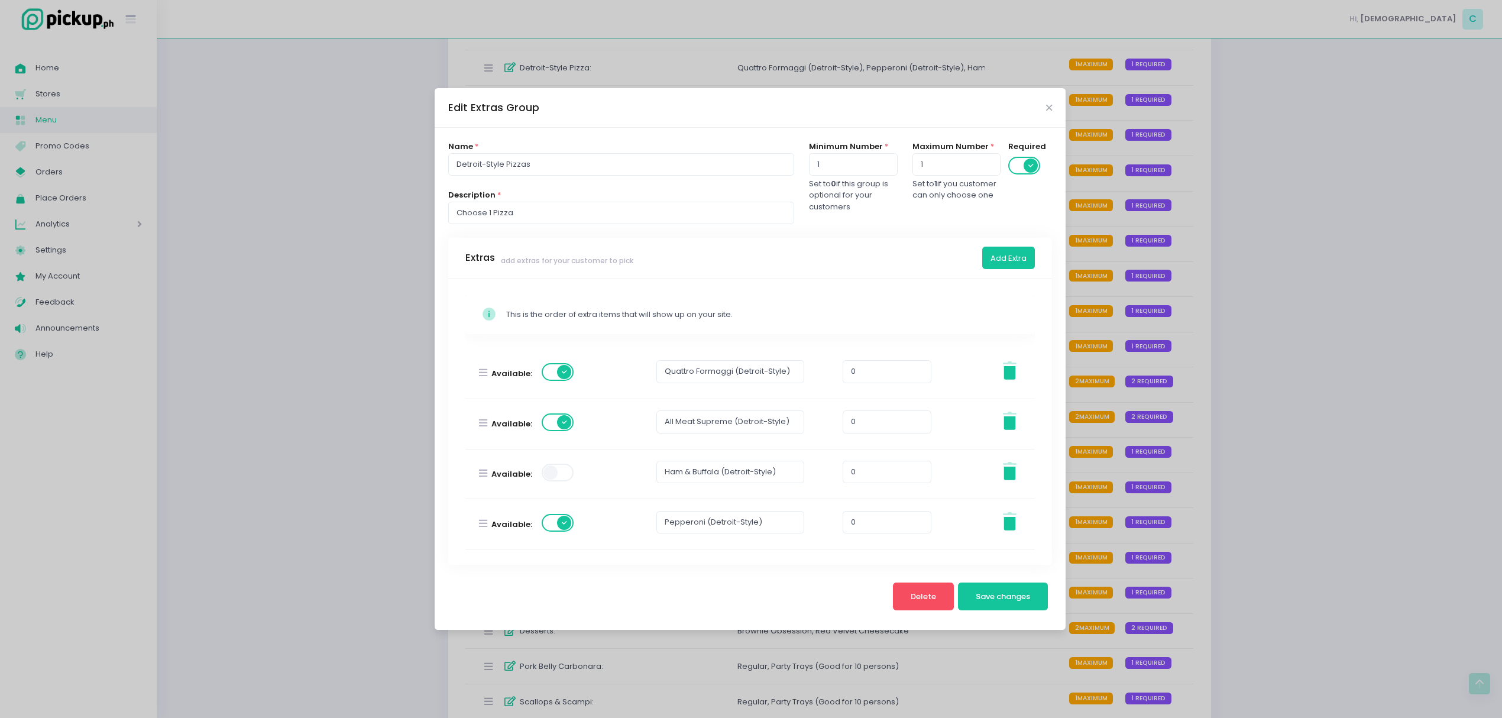
click at [1225, 215] on div "Edit Extras Group Name * Detroit-Style Pizzas Description * Choose 1 Pizza Mini…" at bounding box center [751, 359] width 1502 height 718
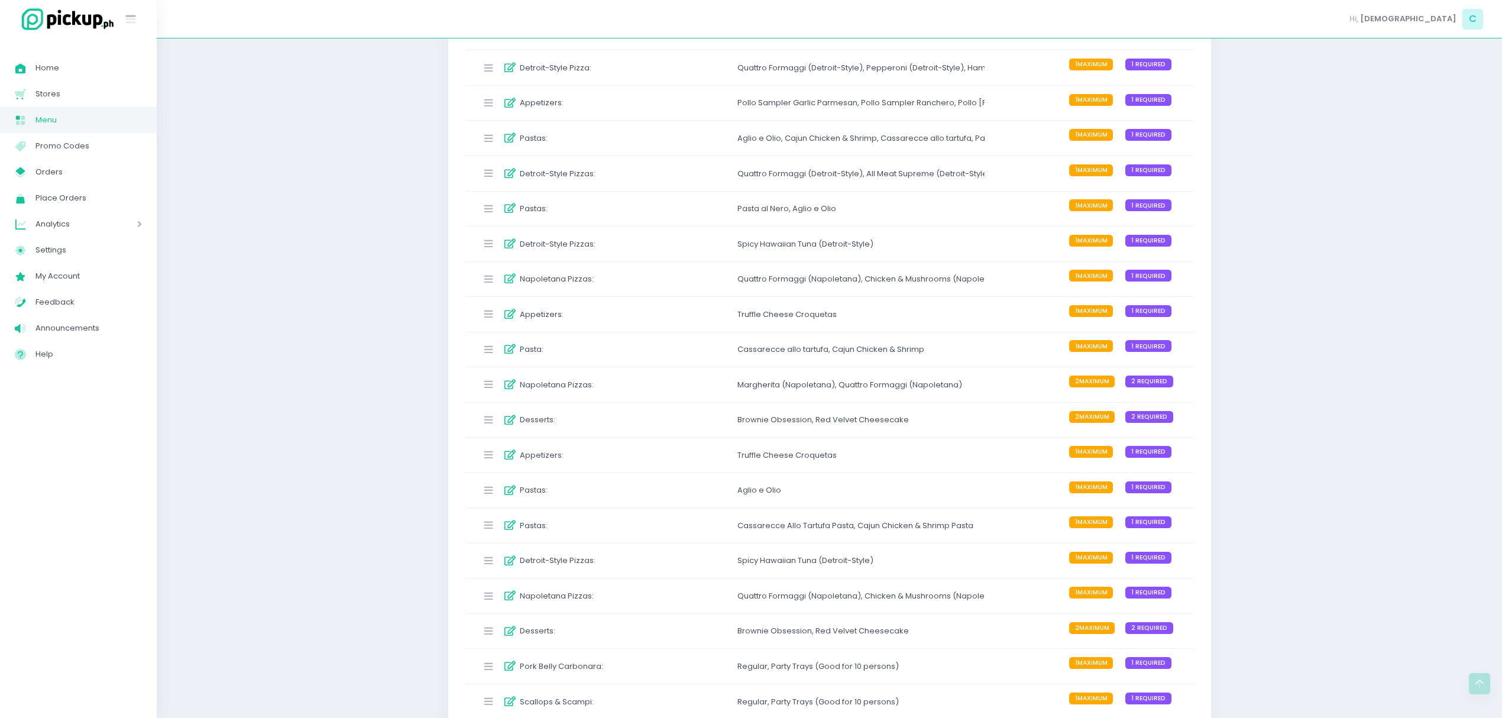
click at [779, 74] on div "Quattro Formaggi (Detroit-Style) ," at bounding box center [801, 68] width 129 height 12
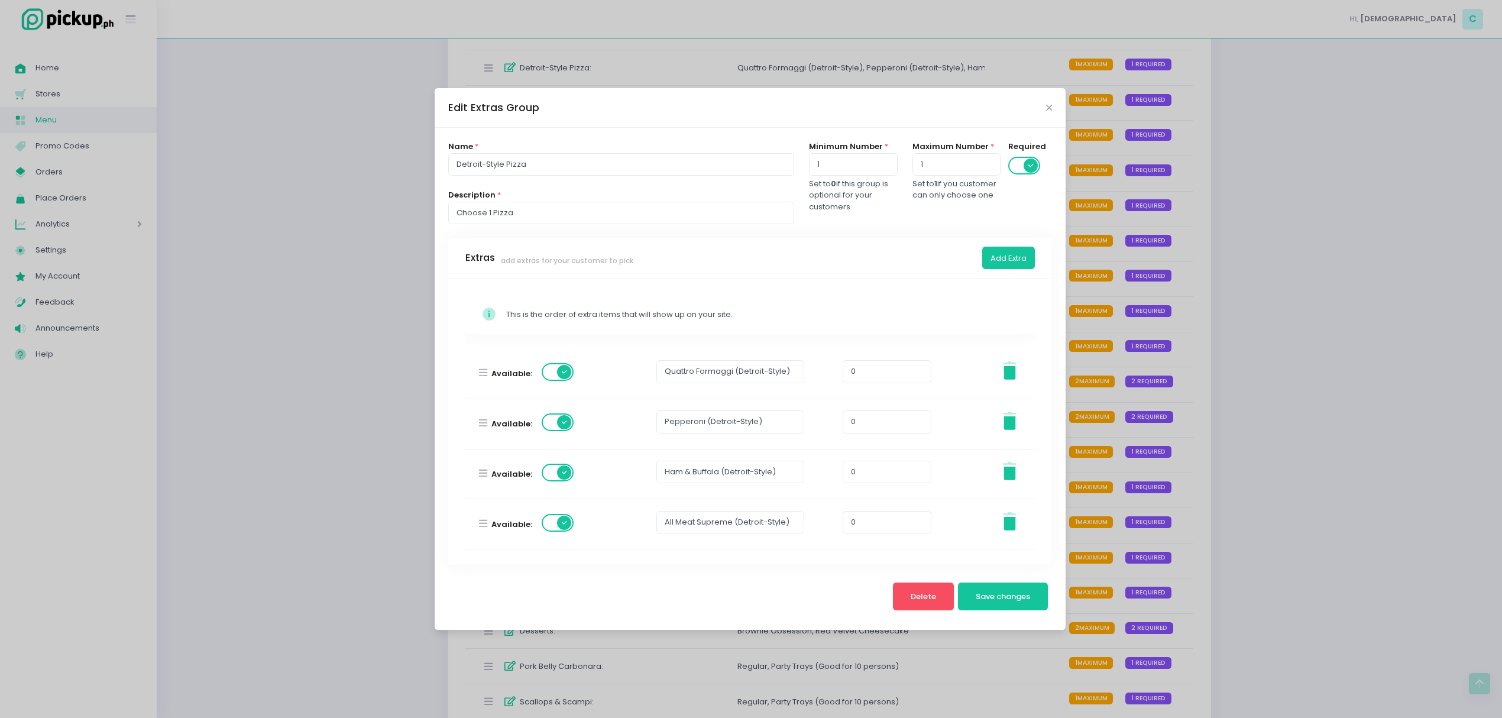
click at [1167, 332] on div "Edit Extras Group Name * Detroit-Style Pizza Description * Choose 1 Pizza Minim…" at bounding box center [751, 359] width 1502 height 718
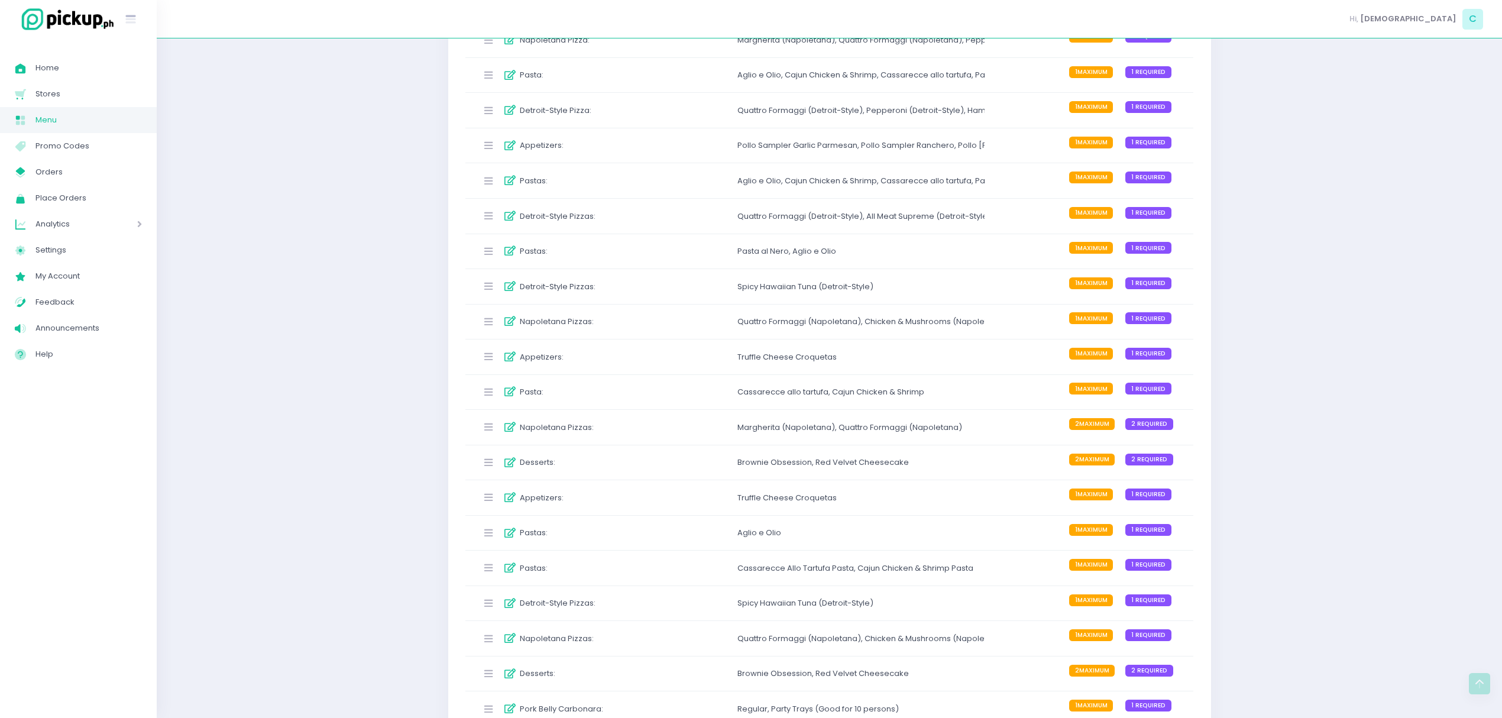
scroll to position [1104, 0]
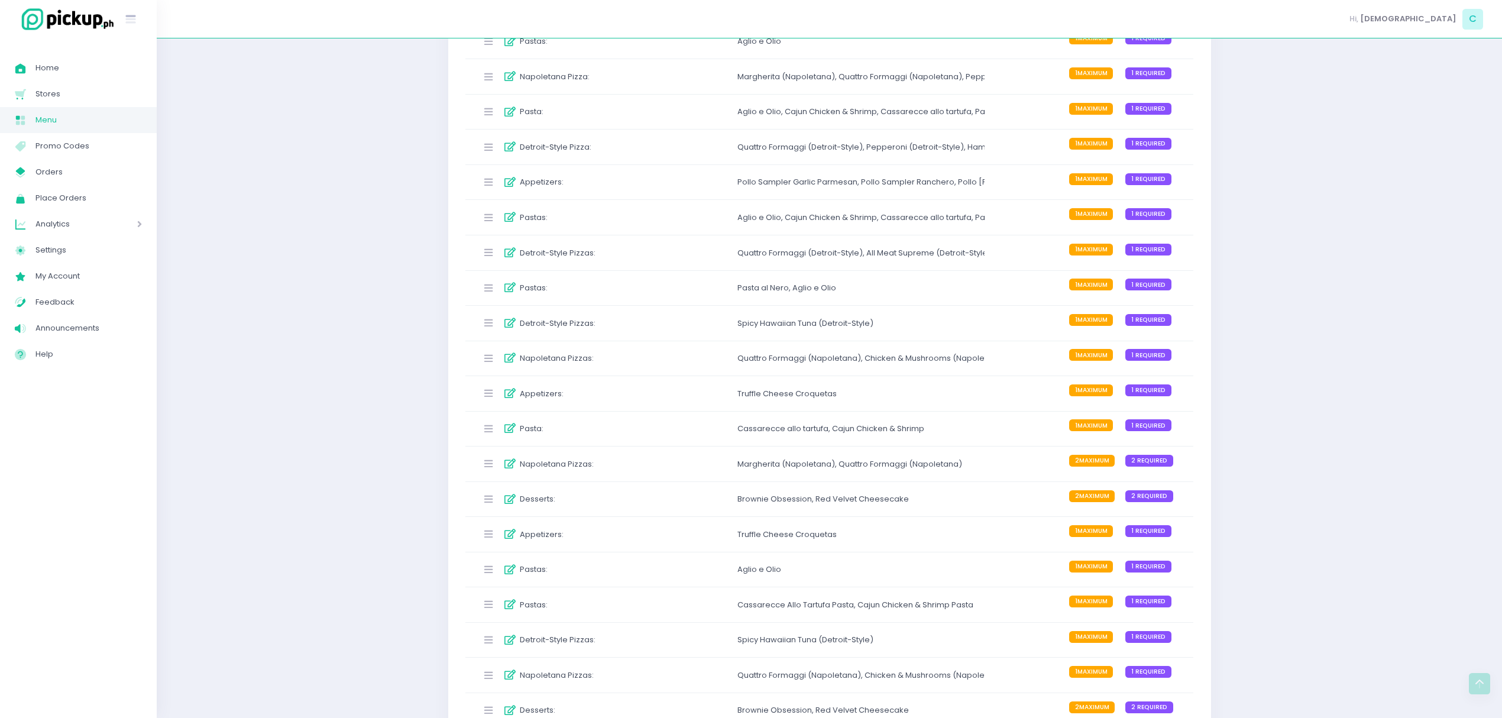
click at [800, 128] on div "Pasta : Aglio e Olio , Cajun Chicken & Shrimp , Cassarecce allo tartufa , Pasta…" at bounding box center [829, 112] width 729 height 35
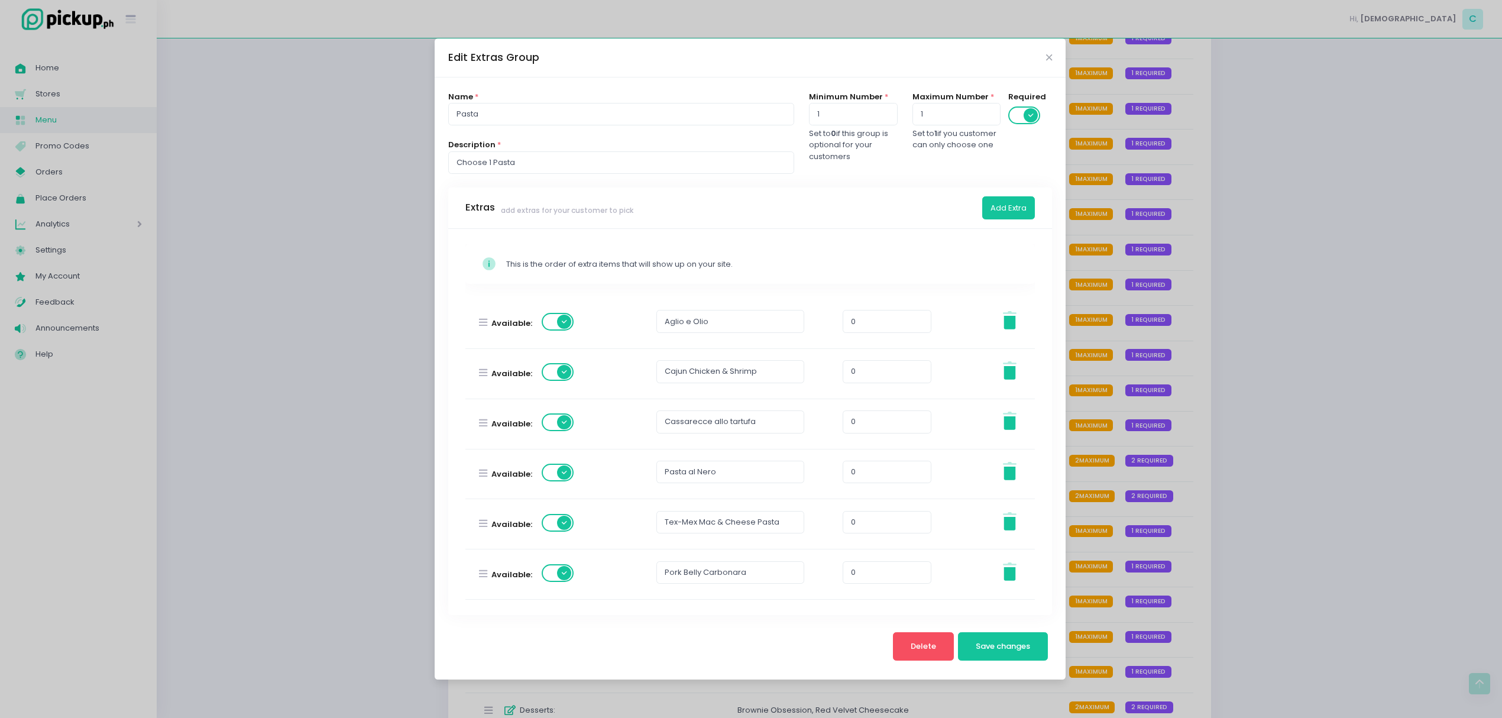
click at [1193, 201] on div "Edit Extras Group Name * Pasta Description * Choose 1 Pasta Minimum Number * 1 …" at bounding box center [751, 359] width 1502 height 718
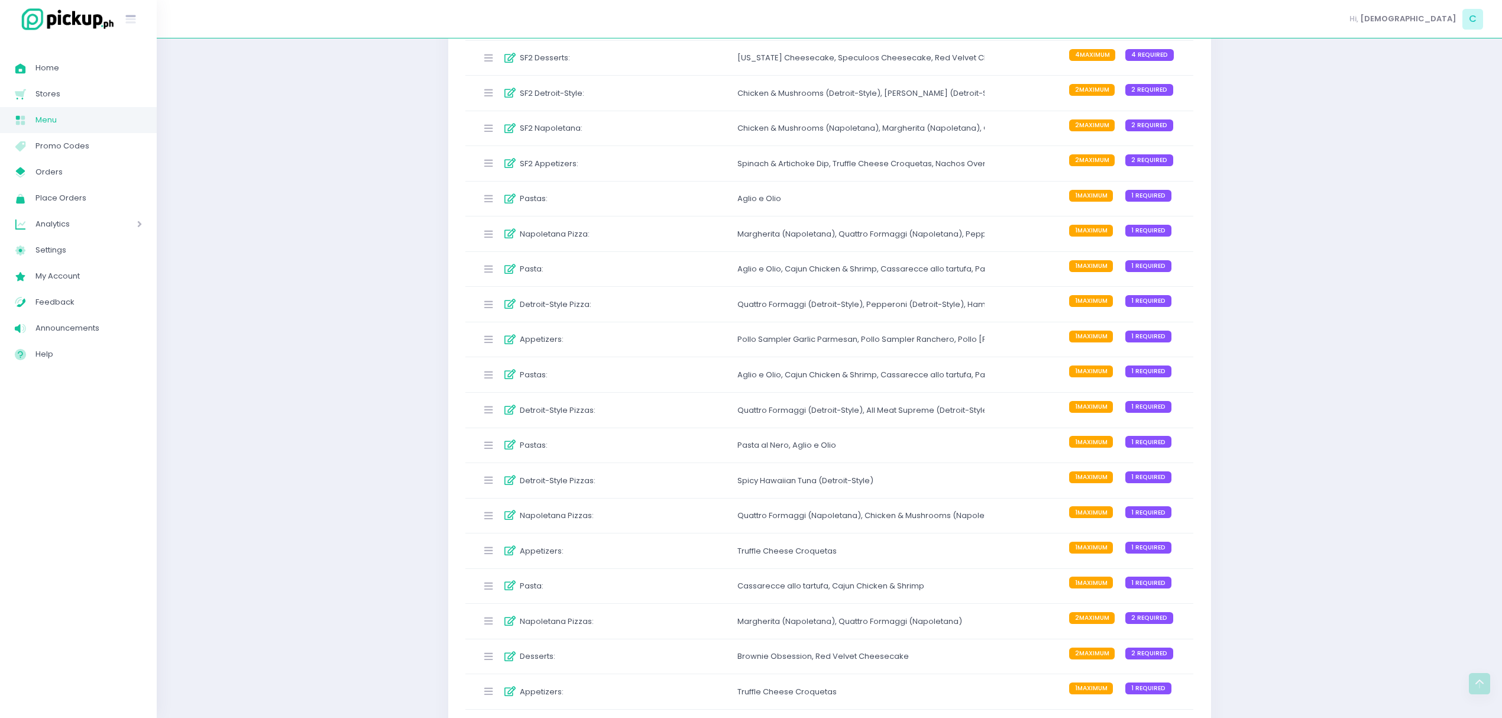
scroll to position [867, 0]
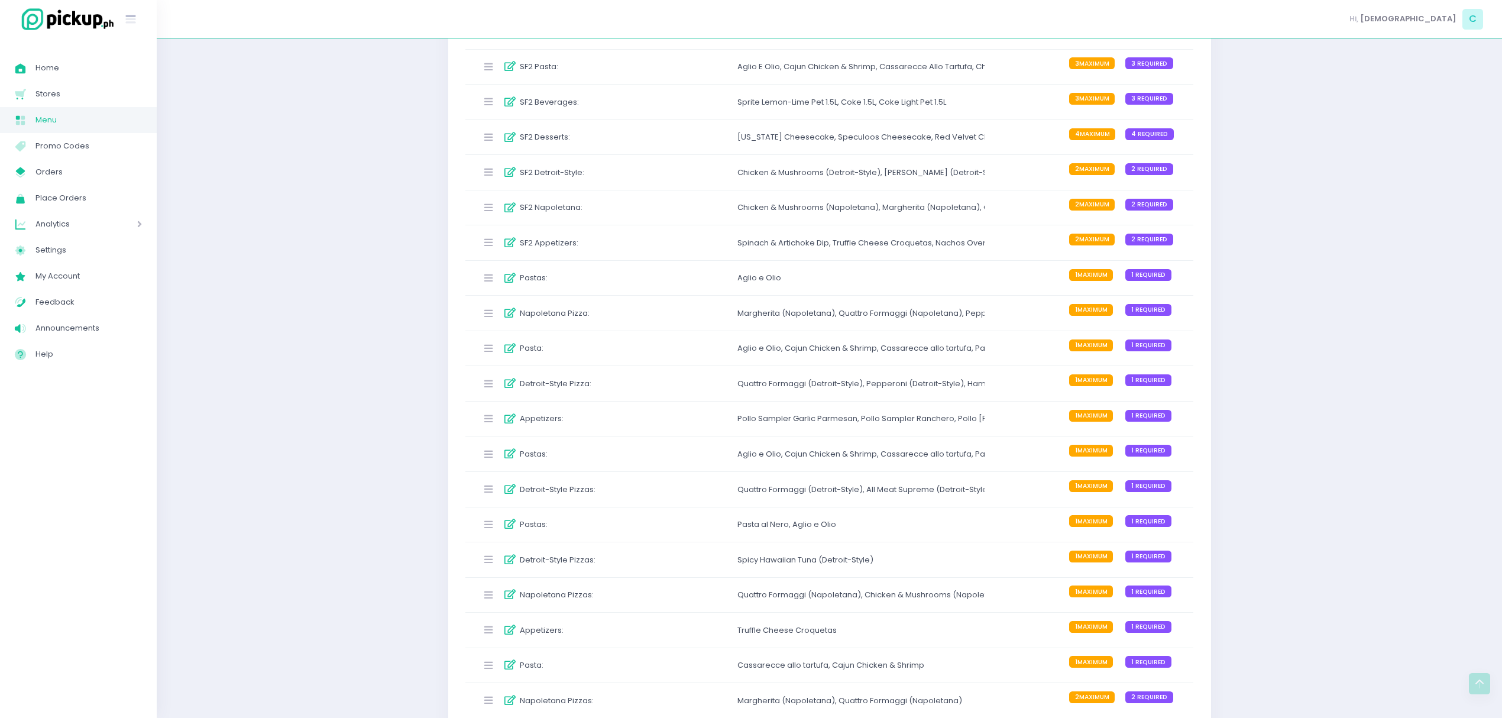
click at [772, 218] on div "Chicken & Mushrooms (Napoletana) , Margherita (Napoletana) , Quattro Formaggi (…" at bounding box center [860, 208] width 247 height 20
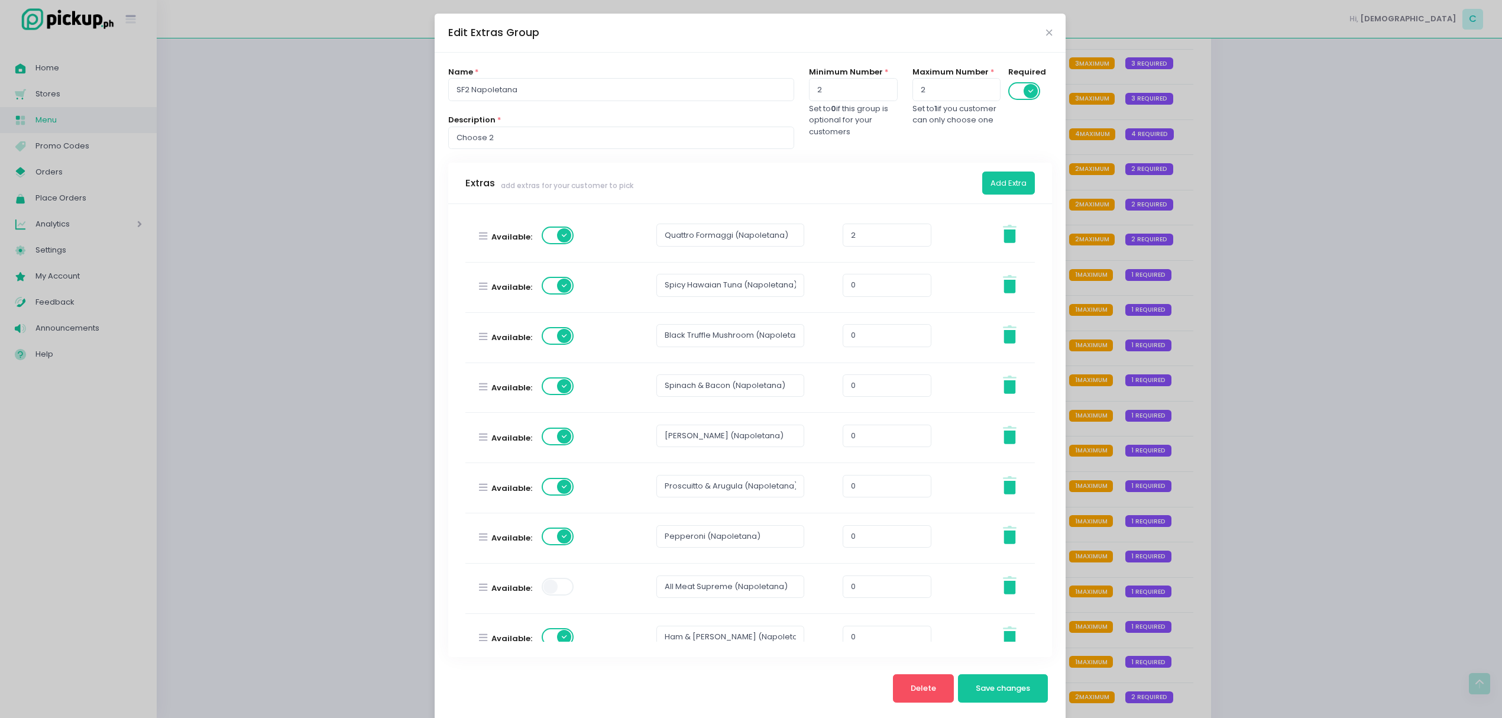
scroll to position [186, 0]
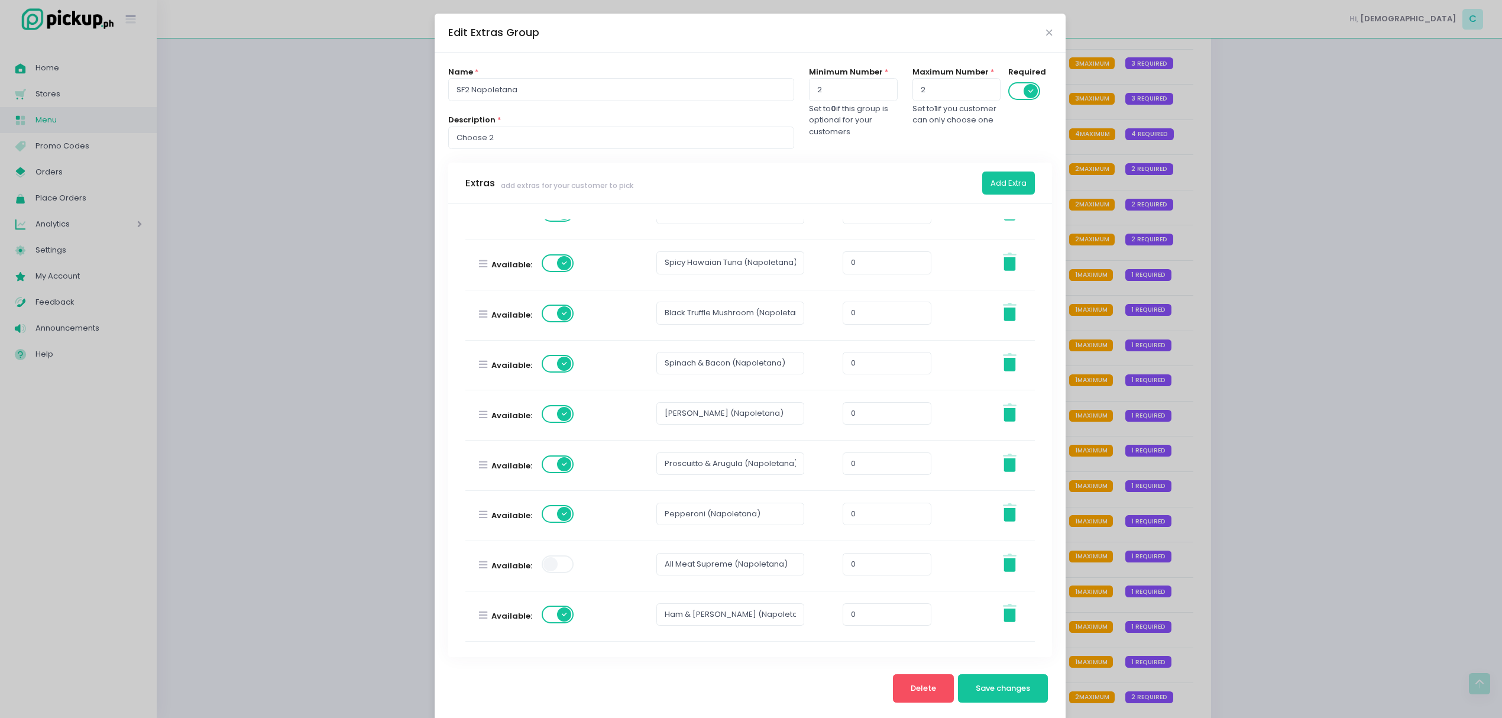
click at [559, 572] on span at bounding box center [559, 564] width 34 height 18
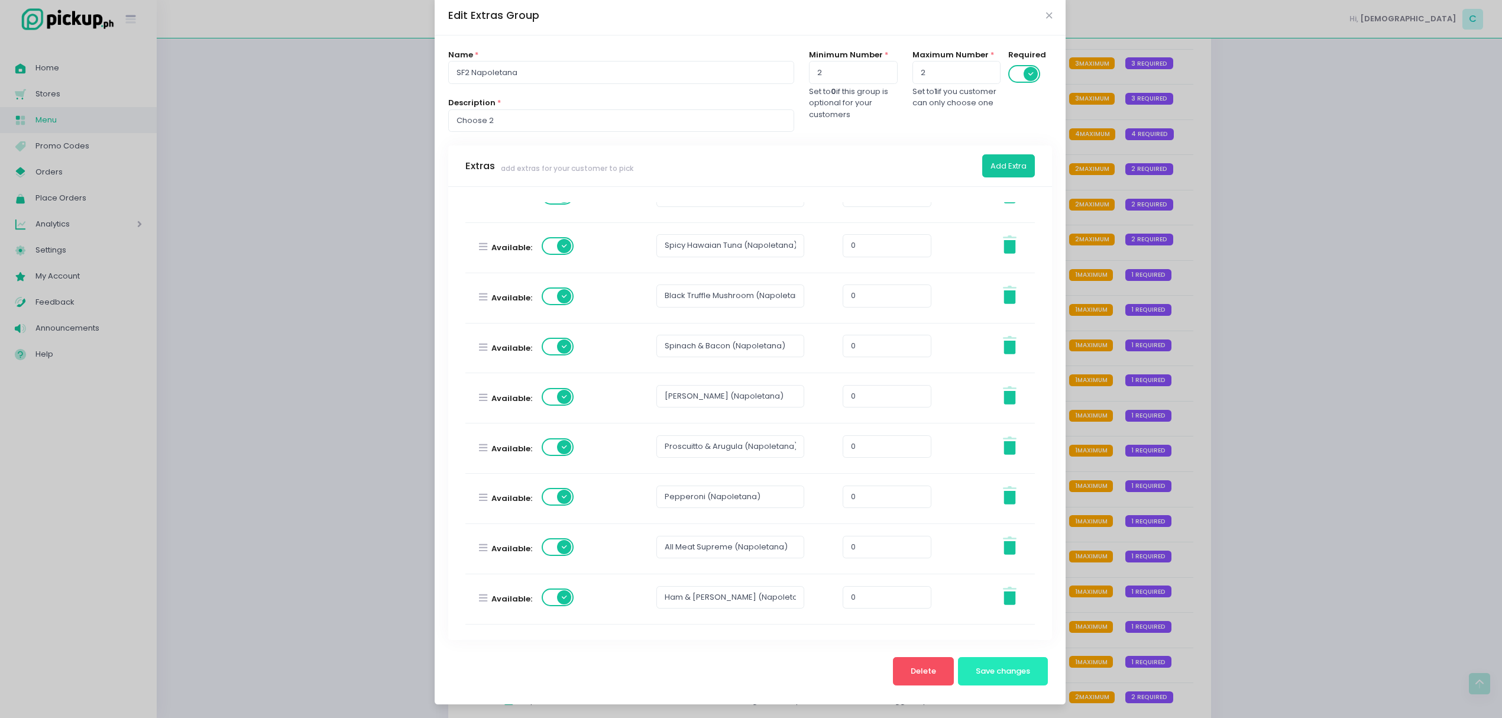
click at [976, 672] on span "Save changes" at bounding box center [1003, 670] width 54 height 11
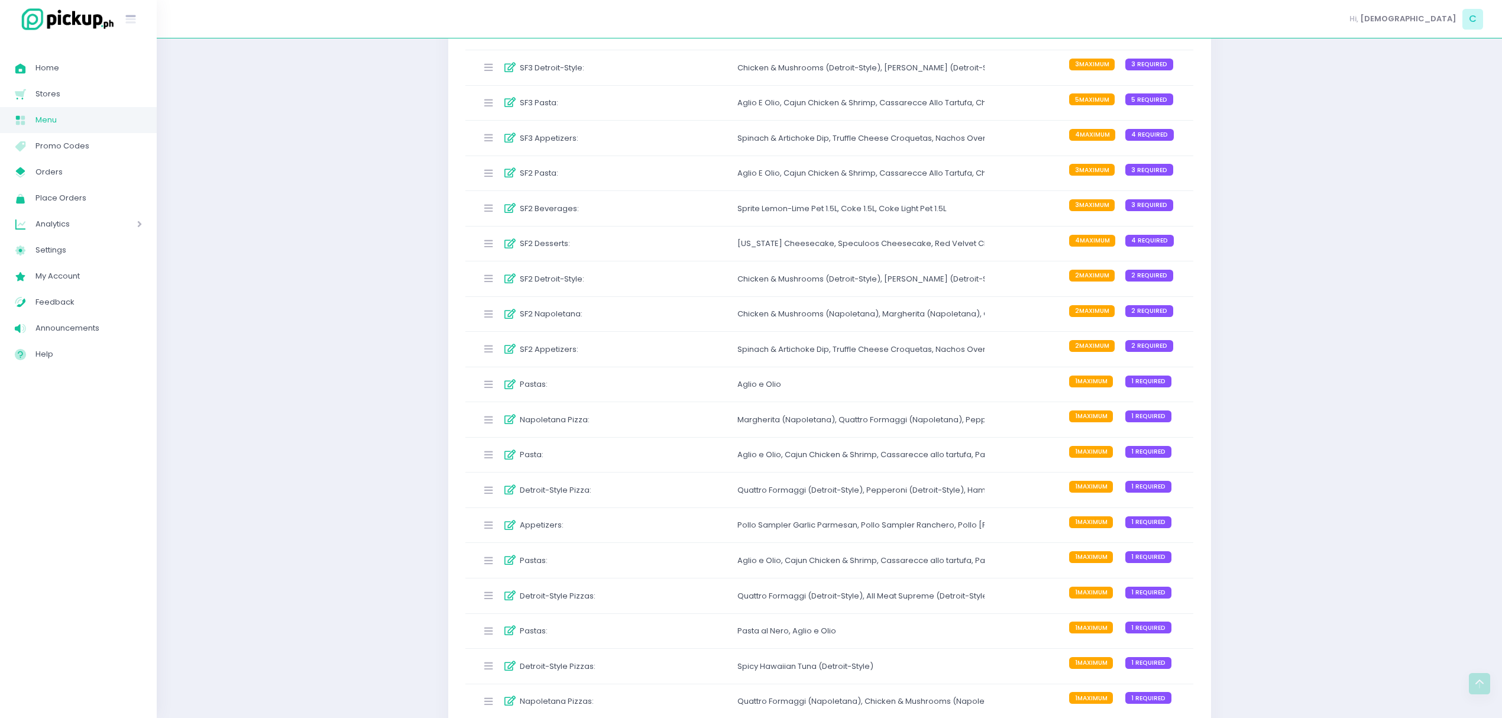
scroll to position [788, 0]
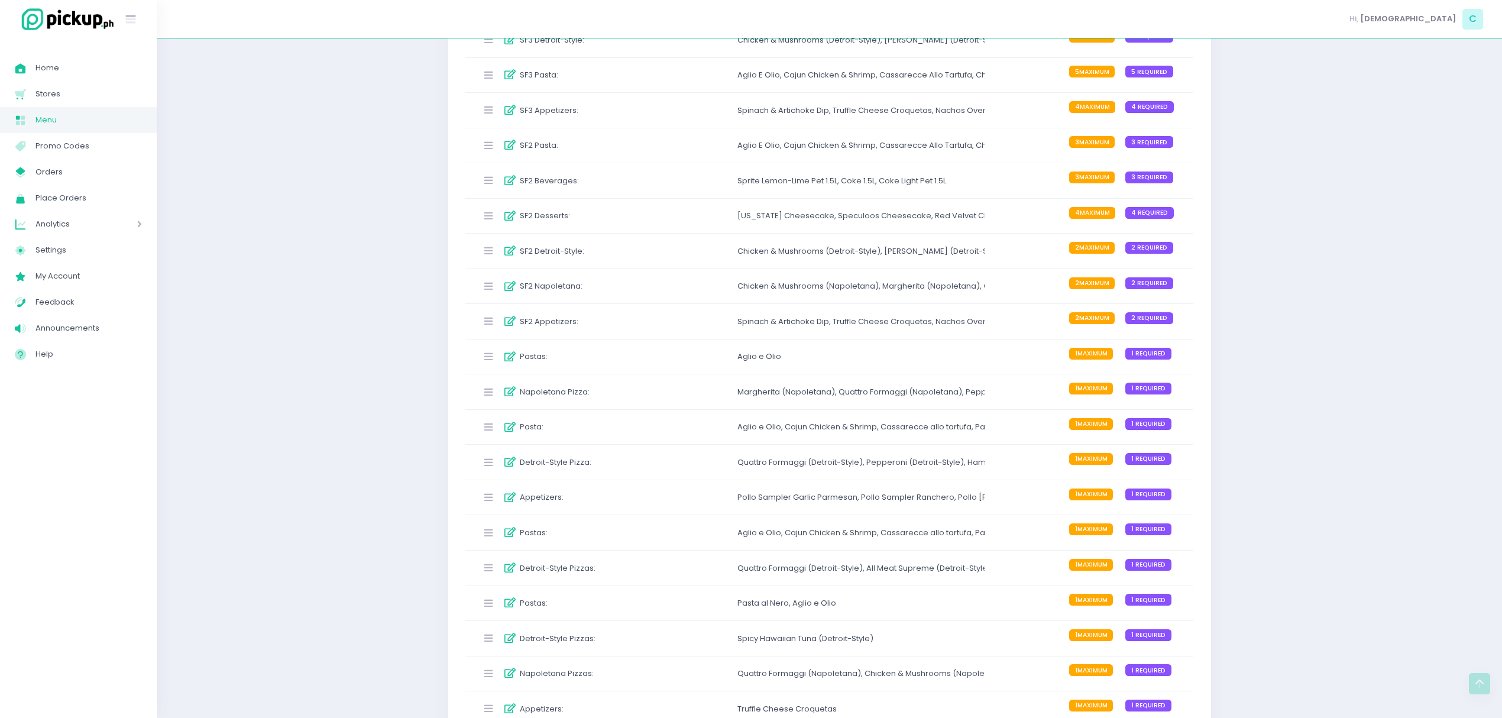
click at [752, 257] on div "Chicken & Mushrooms (Detroit-Style) ," at bounding box center [810, 251] width 147 height 12
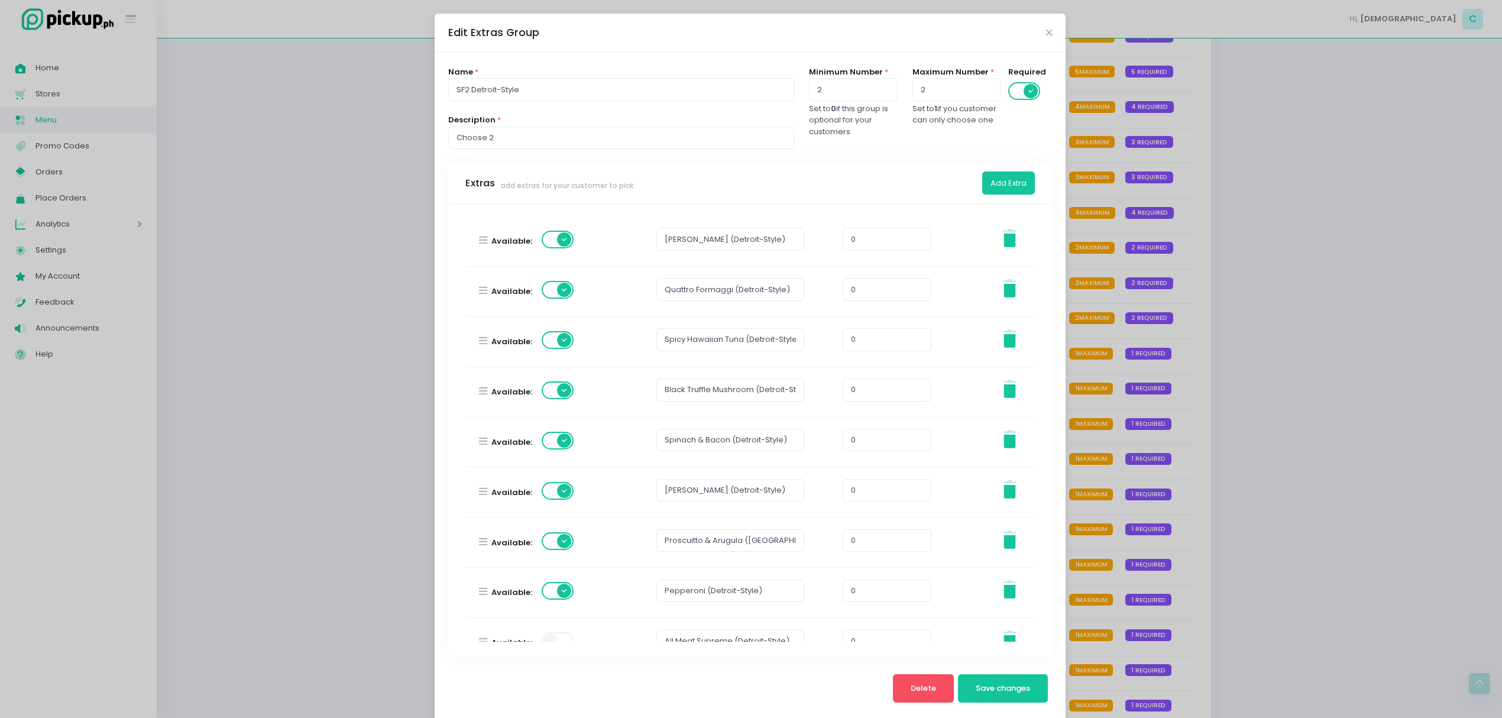
scroll to position [186, 0]
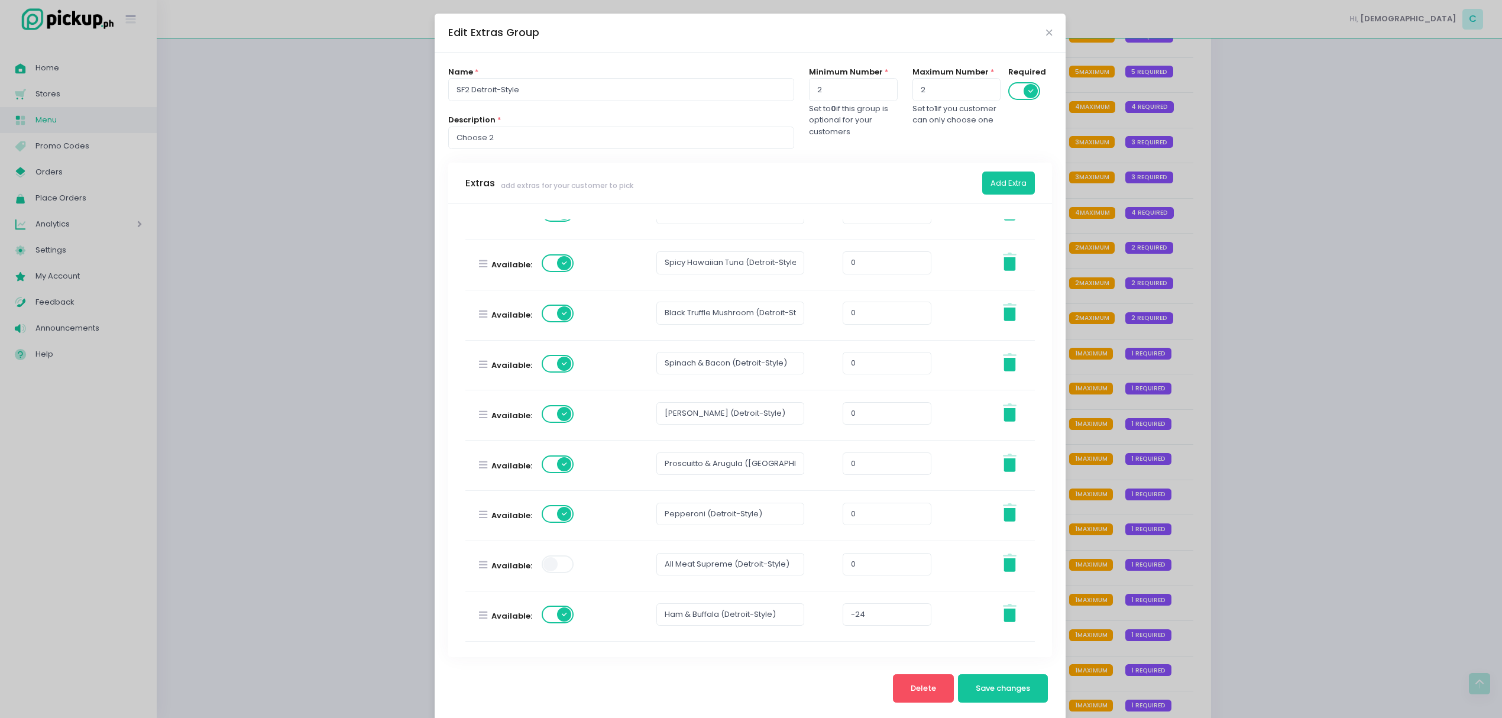
click at [549, 565] on span at bounding box center [559, 564] width 34 height 18
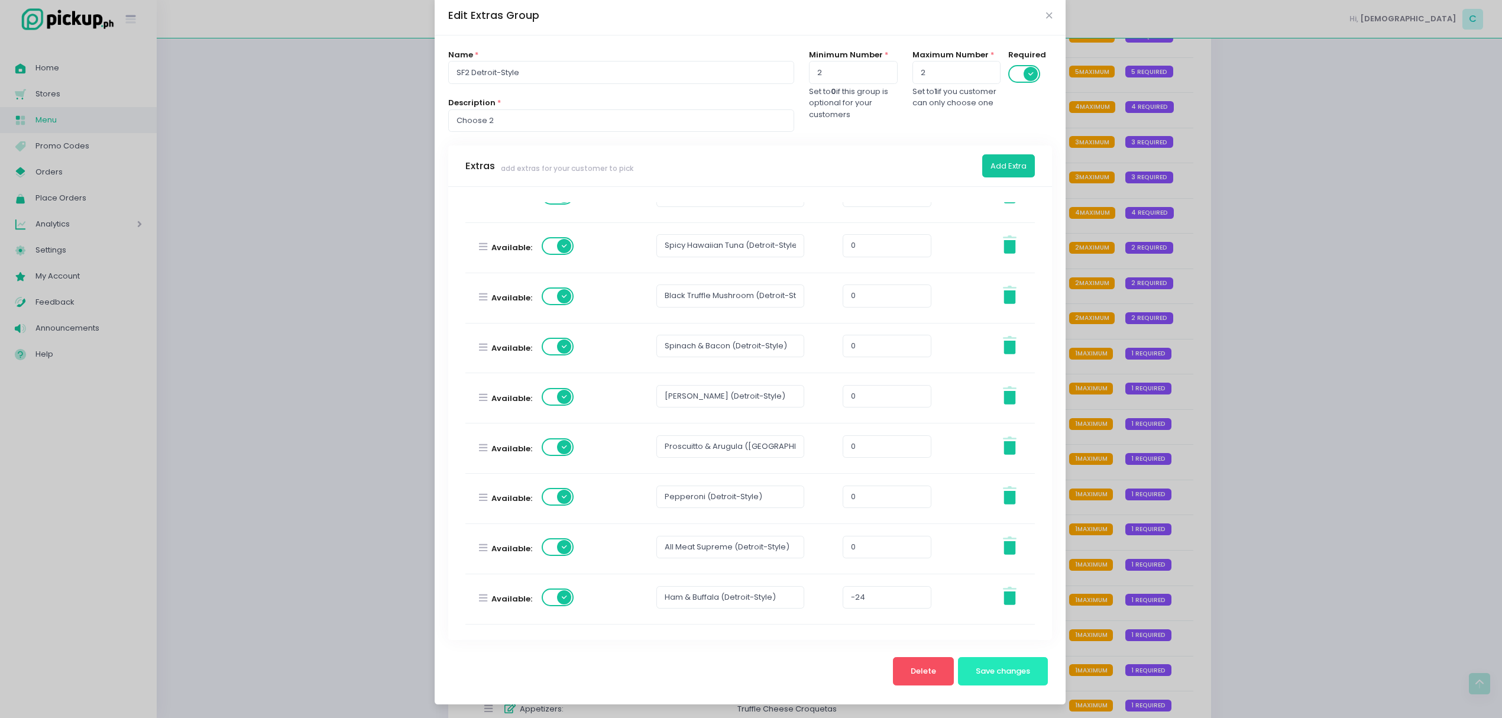
click at [996, 677] on button "Save changes" at bounding box center [1003, 671] width 90 height 28
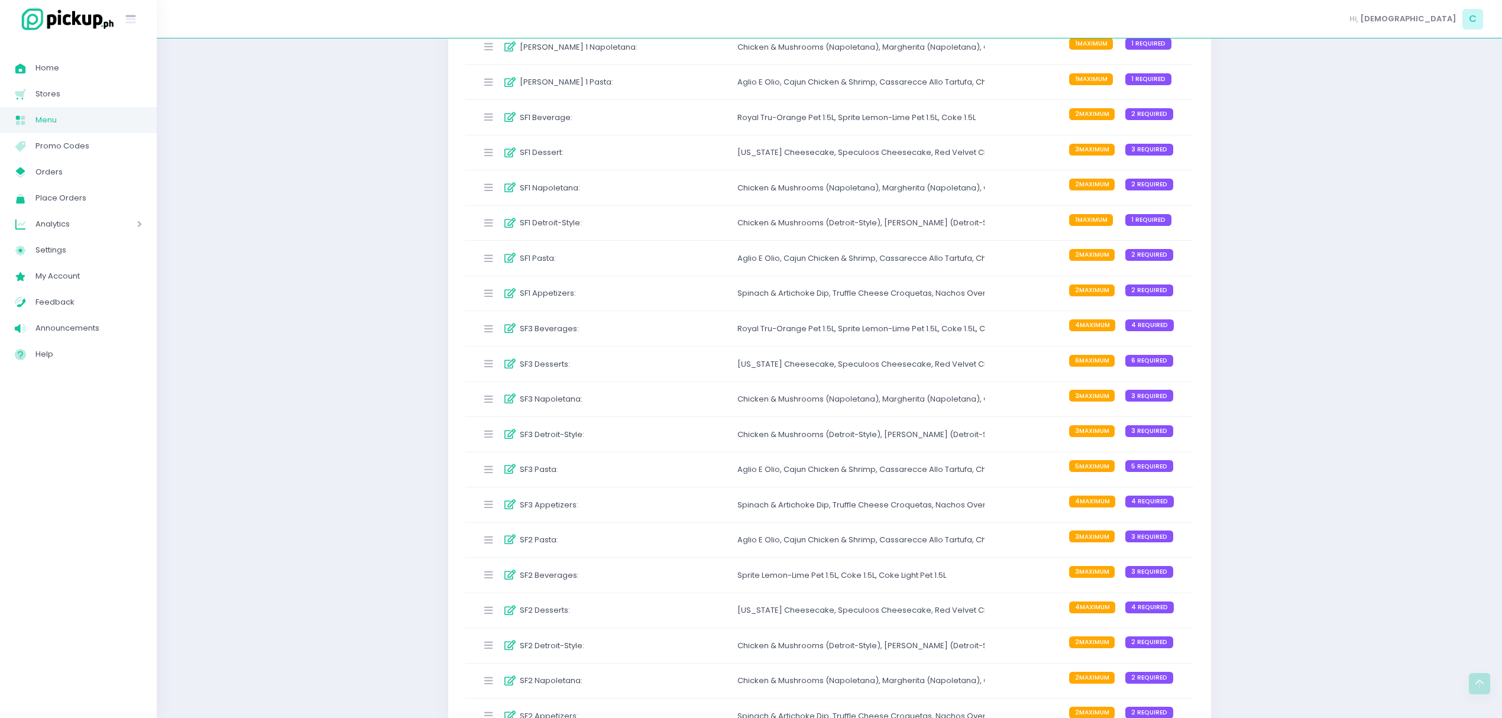
scroll to position [473, 0]
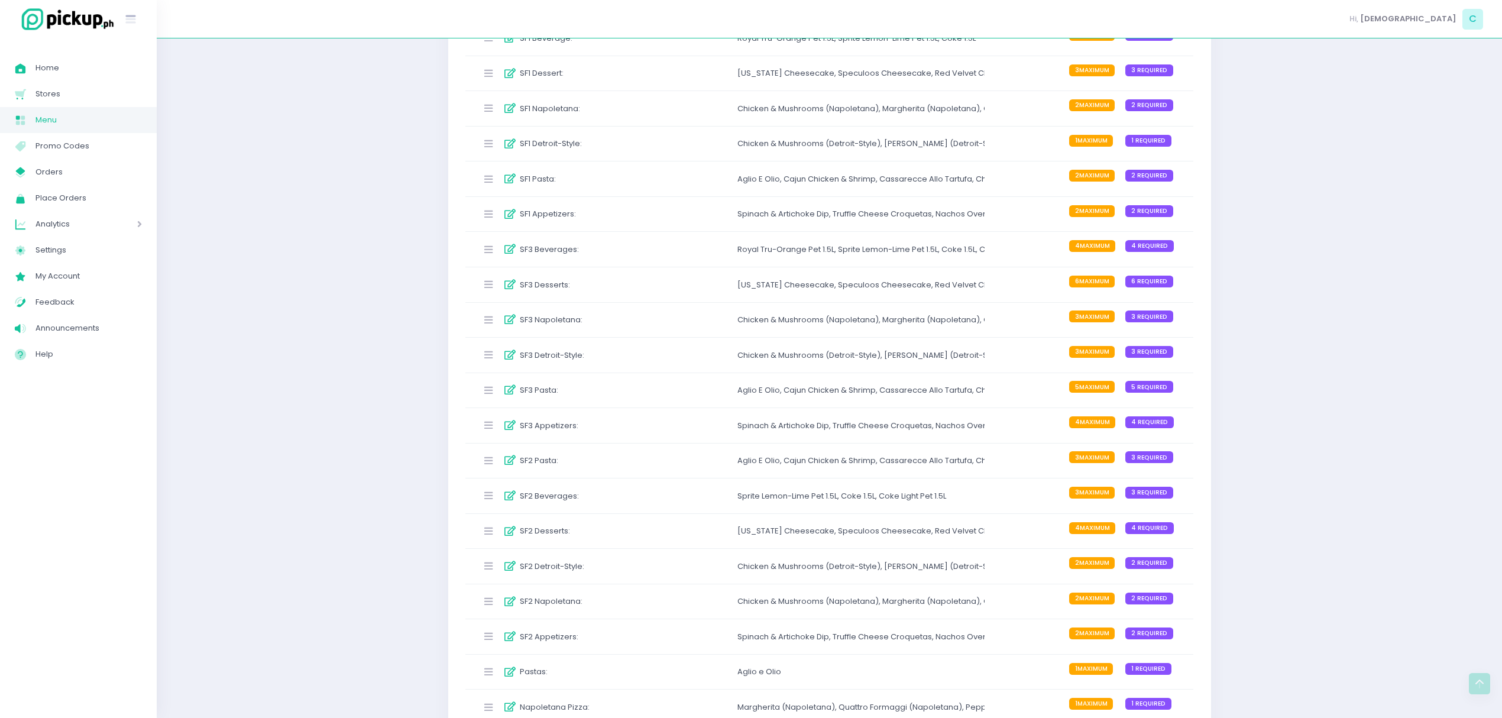
click at [779, 361] on div "Chicken & Mushrooms (Detroit-Style) ," at bounding box center [810, 356] width 147 height 12
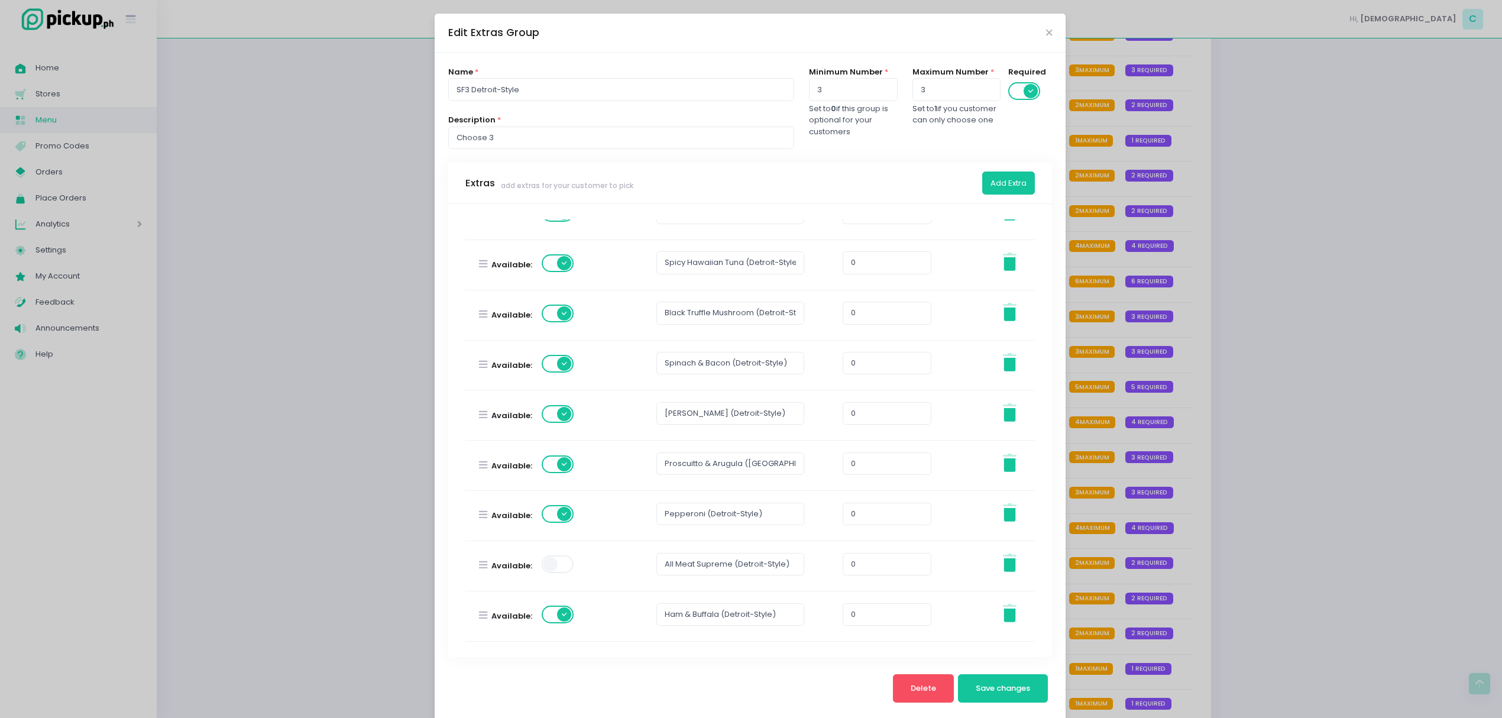
scroll to position [186, 0]
click at [550, 571] on span at bounding box center [559, 564] width 34 height 18
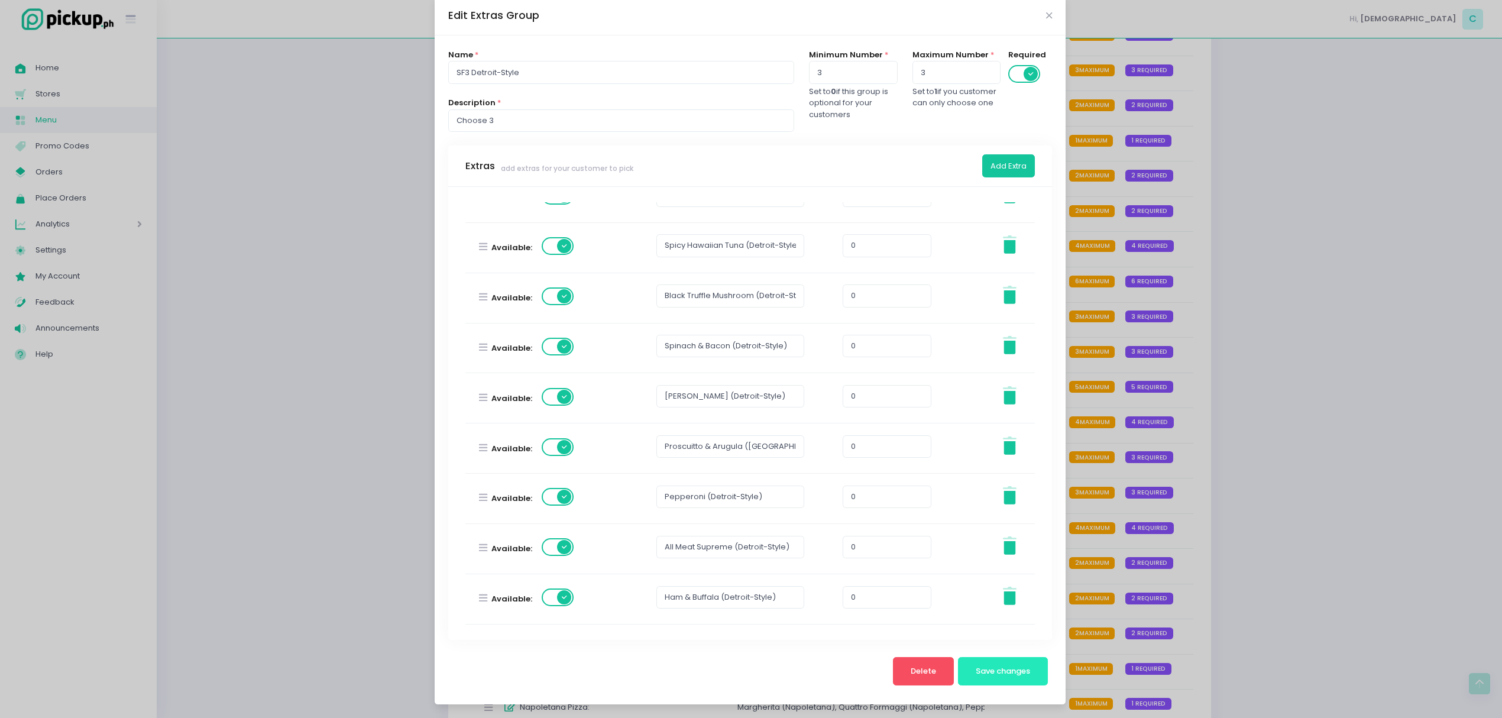
click at [1002, 677] on button "Save changes" at bounding box center [1003, 671] width 90 height 28
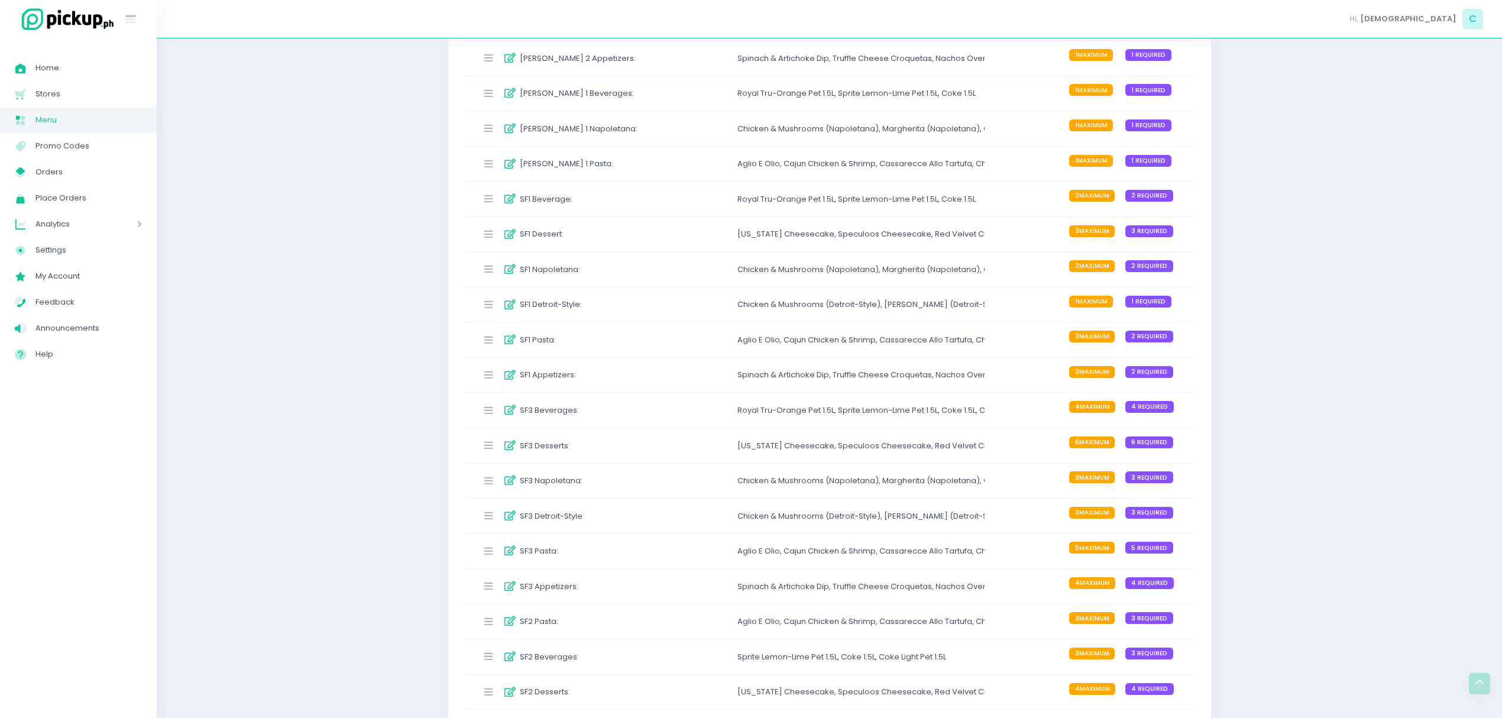
scroll to position [394, 0]
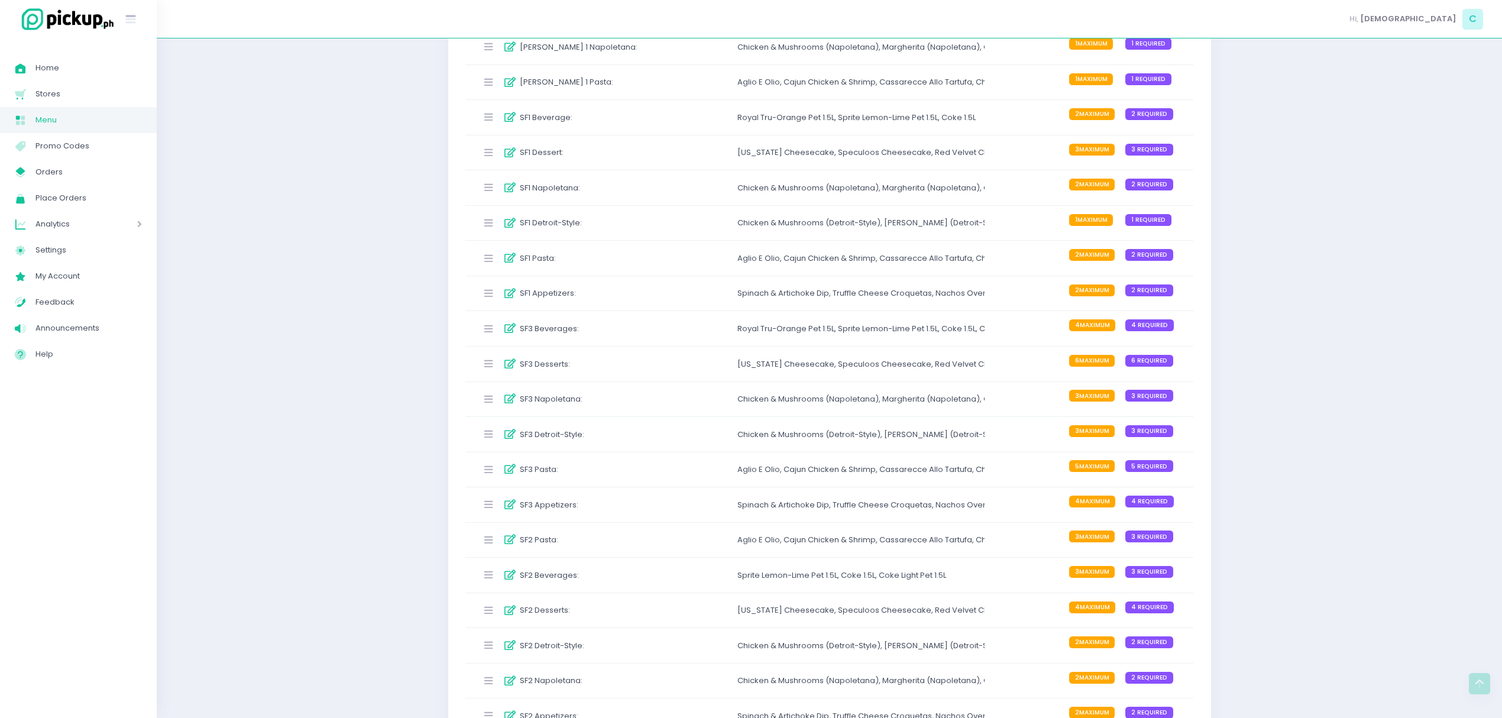
click at [732, 401] on div "SF3 Napoletana : Chicken & Mushrooms (Napoletana) , Margherita (Napoletana) , Q…" at bounding box center [829, 399] width 729 height 35
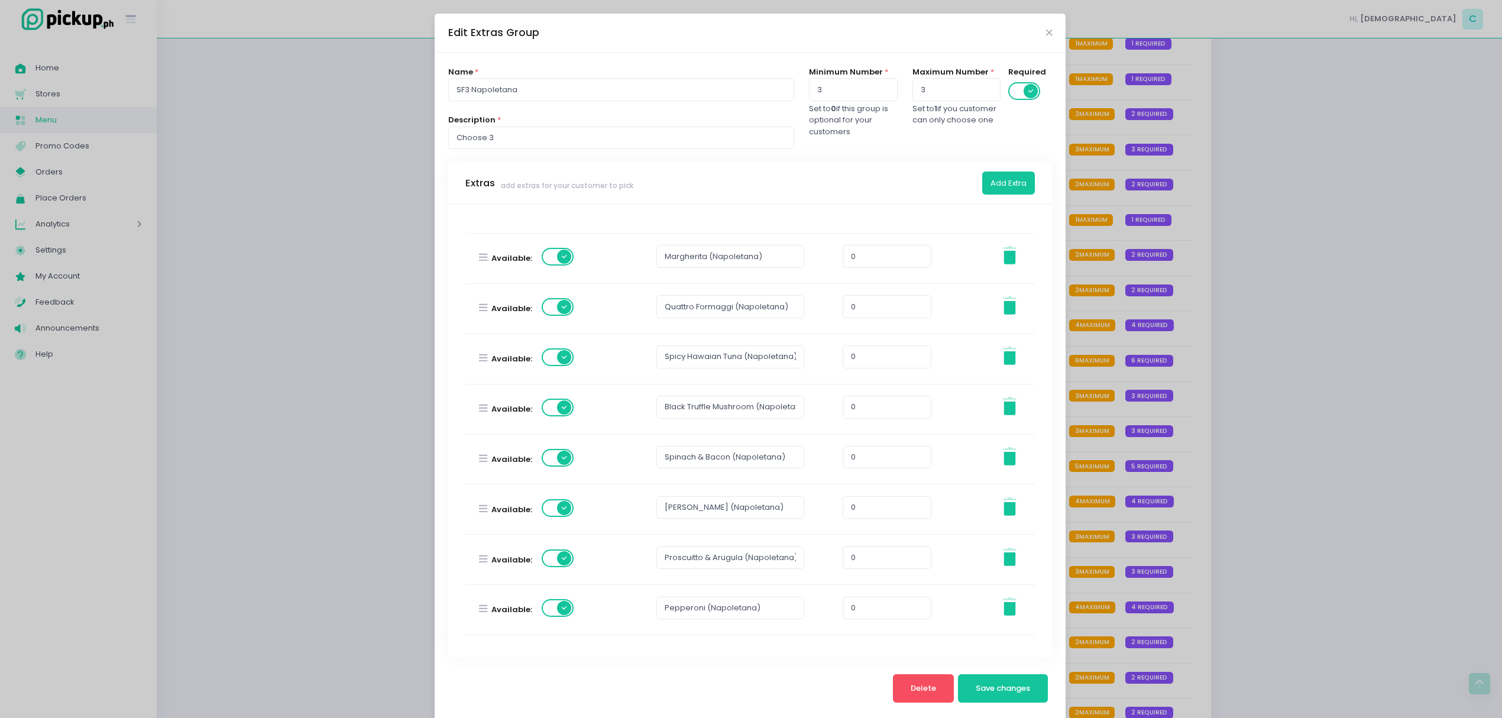
scroll to position [186, 0]
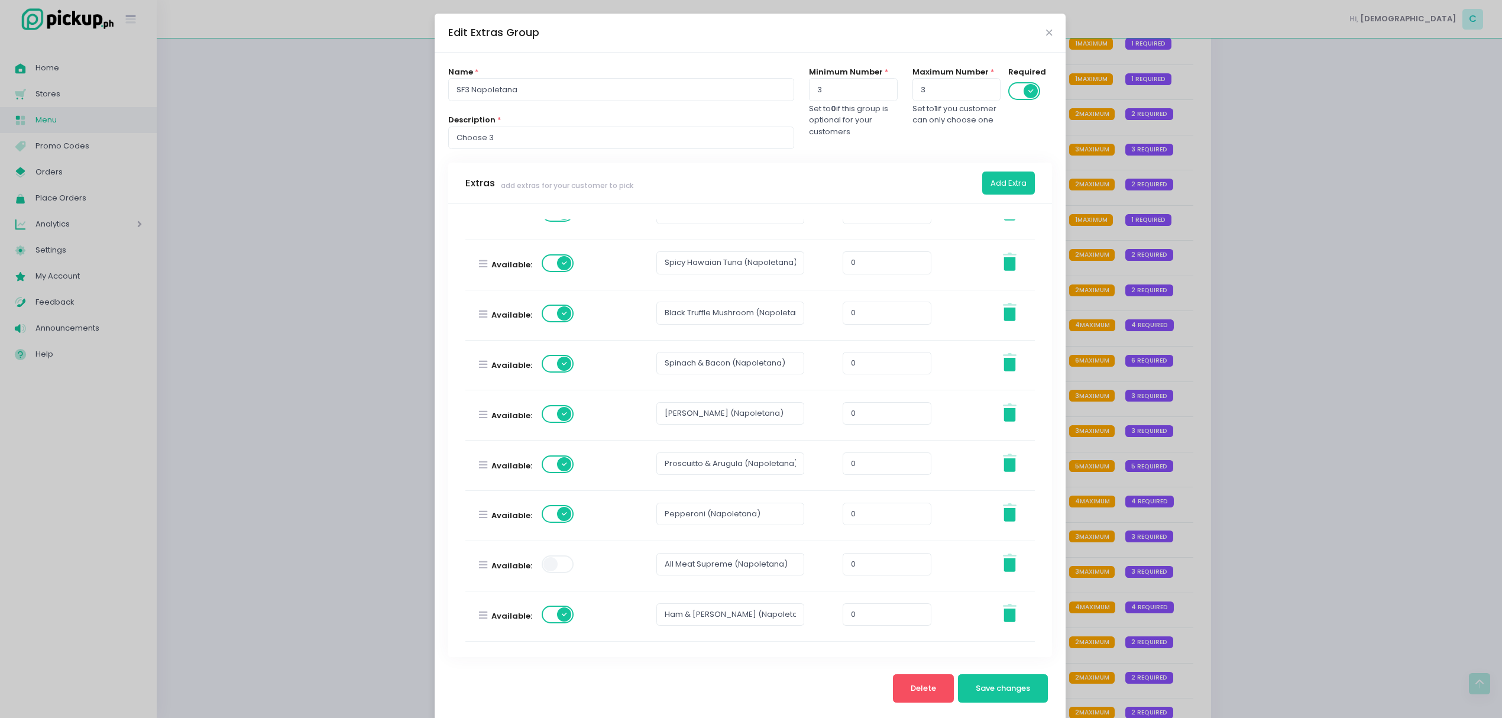
click at [564, 572] on span at bounding box center [559, 564] width 34 height 18
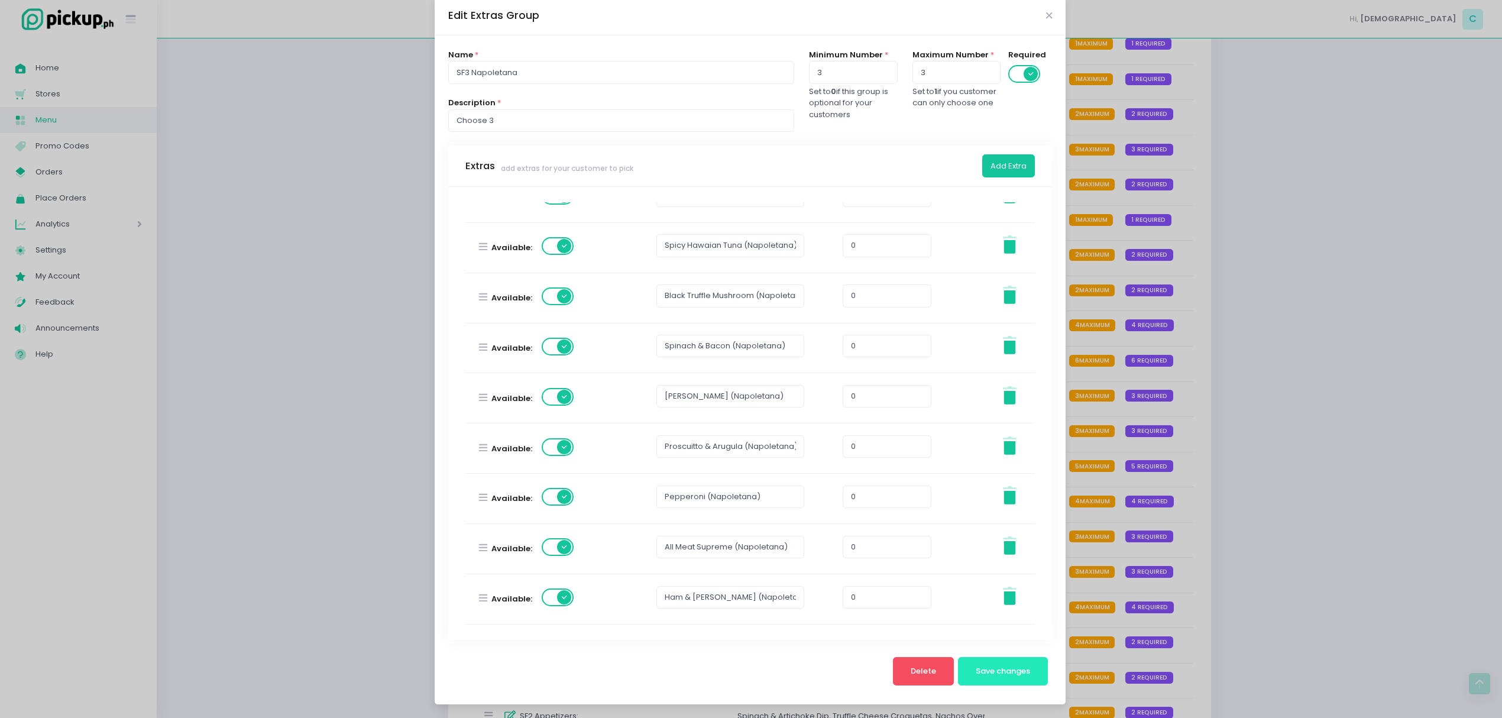
click at [1032, 672] on button "Save changes" at bounding box center [1003, 671] width 90 height 28
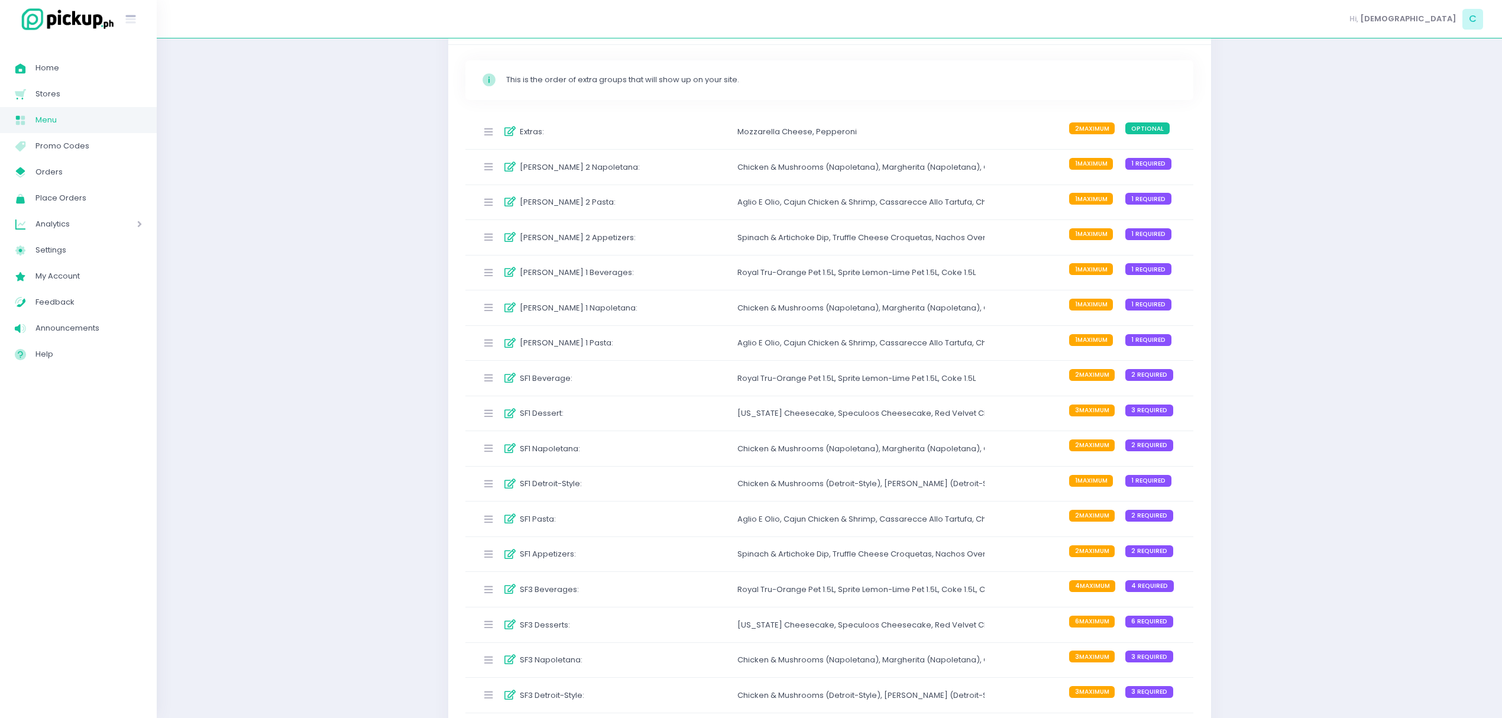
scroll to position [157, 0]
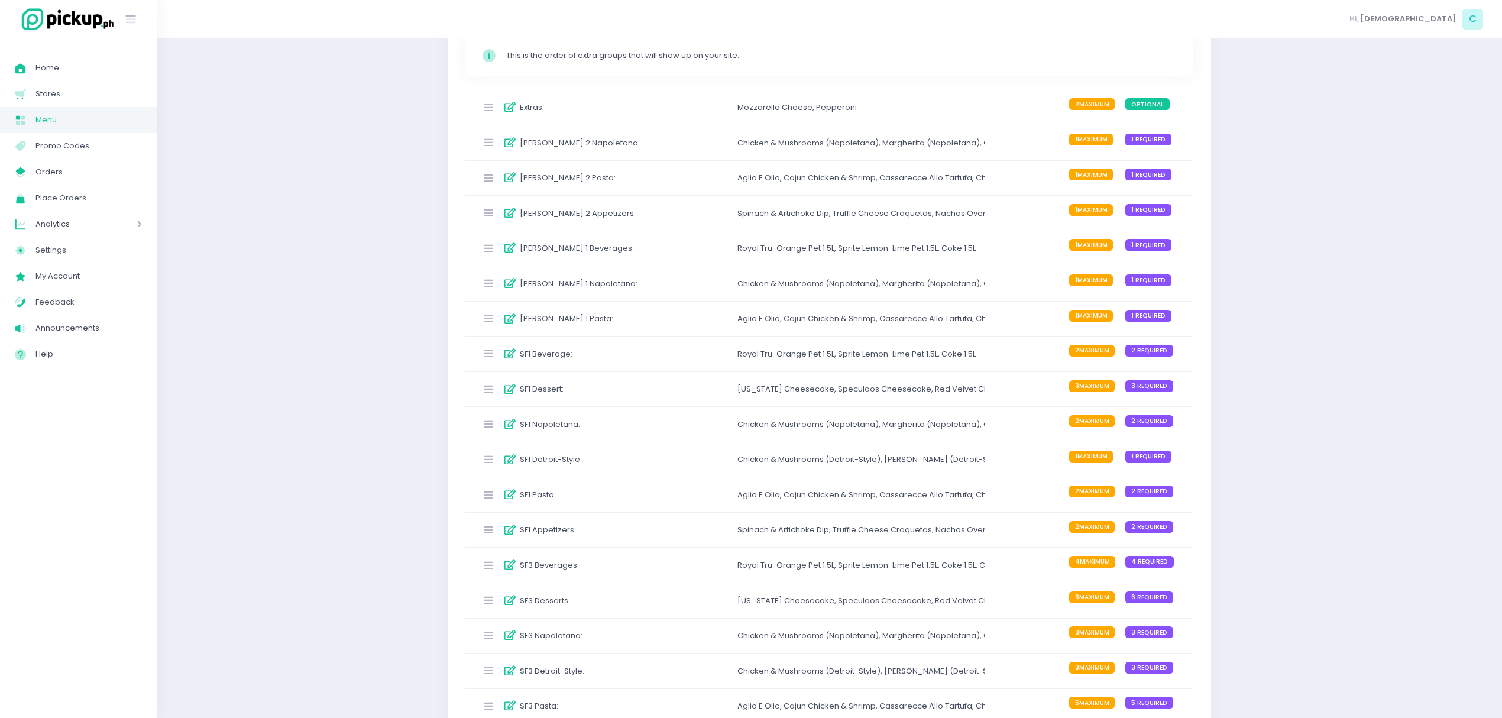
click at [712, 426] on div "SF1 Napoletana : Chicken & Mushrooms (Napoletana) , Margherita (Napoletana) , Q…" at bounding box center [829, 424] width 729 height 35
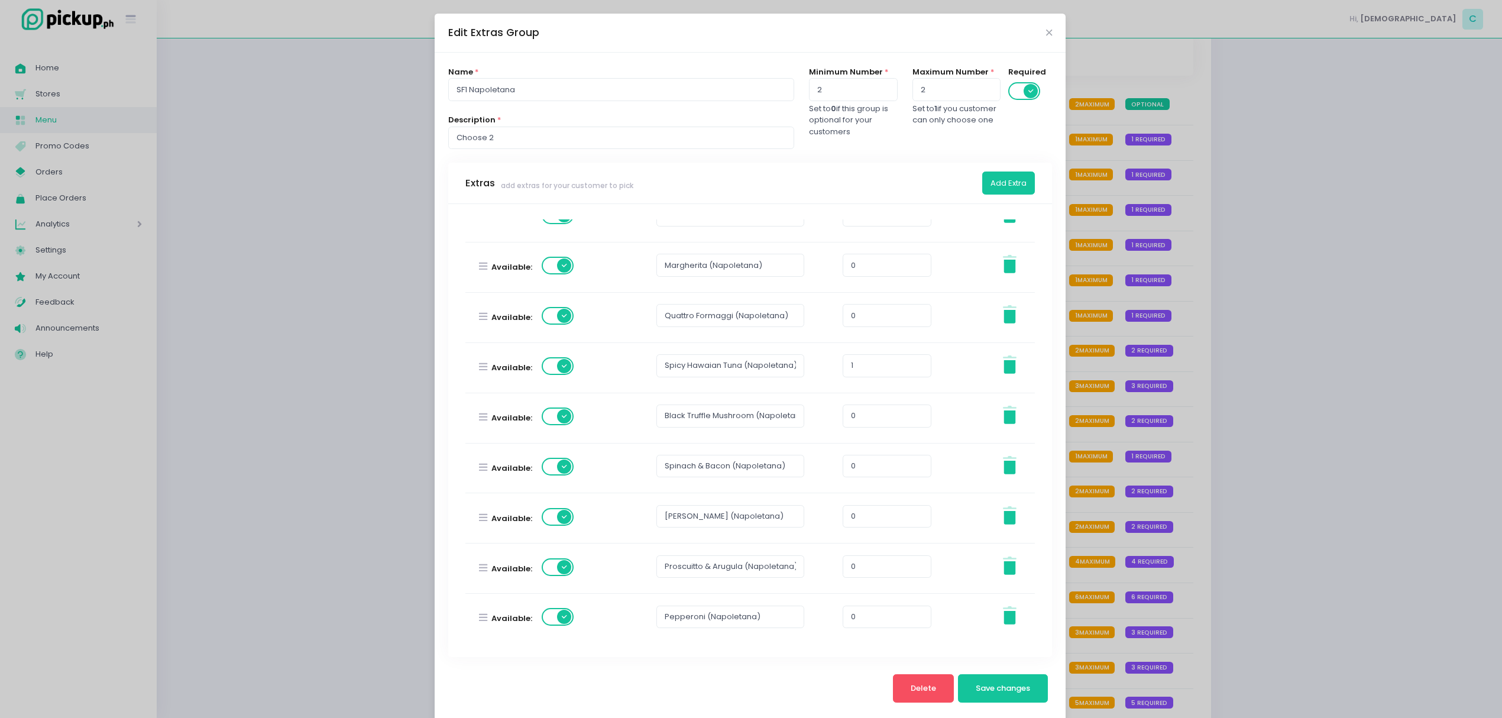
scroll to position [186, 0]
click at [559, 571] on span at bounding box center [559, 564] width 34 height 18
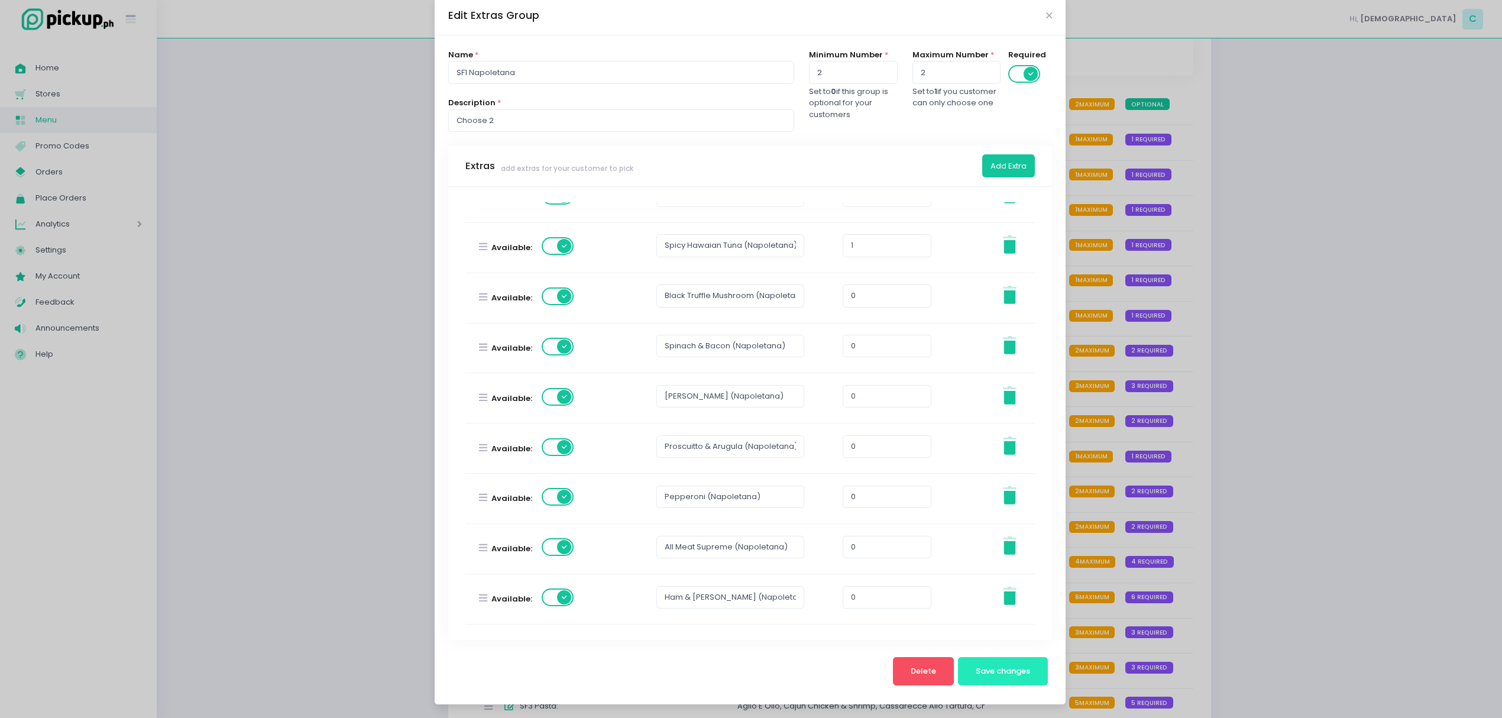
click at [985, 679] on button "Save changes" at bounding box center [1003, 671] width 90 height 28
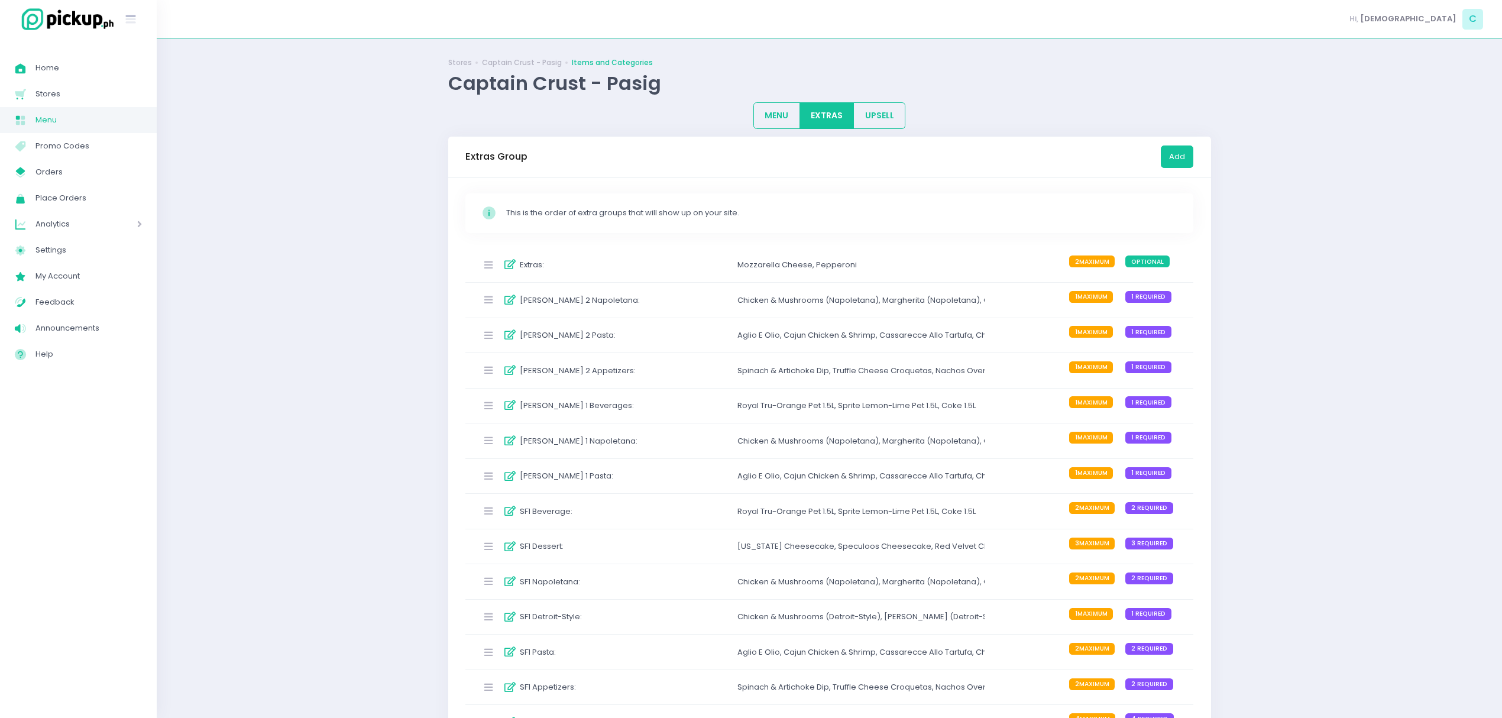
scroll to position [79, 0]
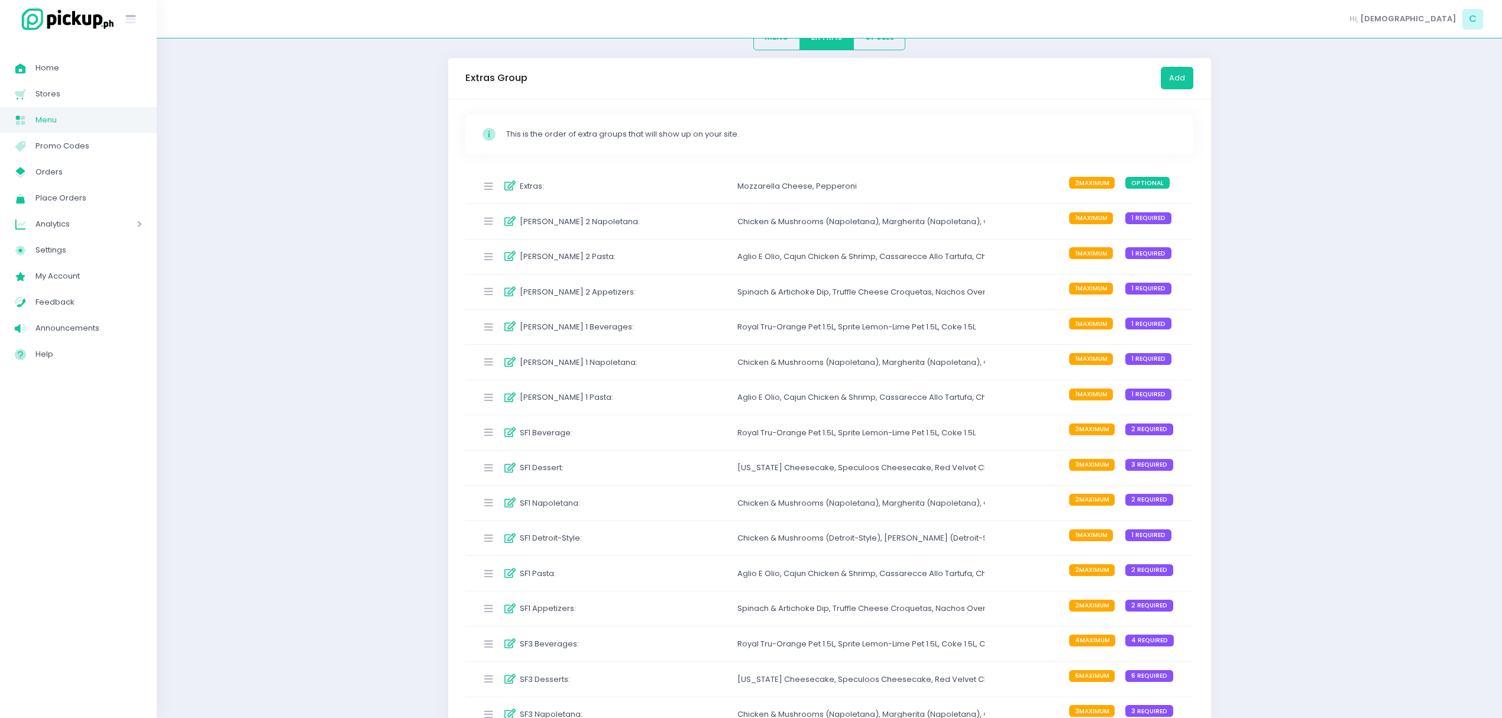
click at [580, 537] on label "SF1 Detroit-Style :" at bounding box center [551, 538] width 62 height 12
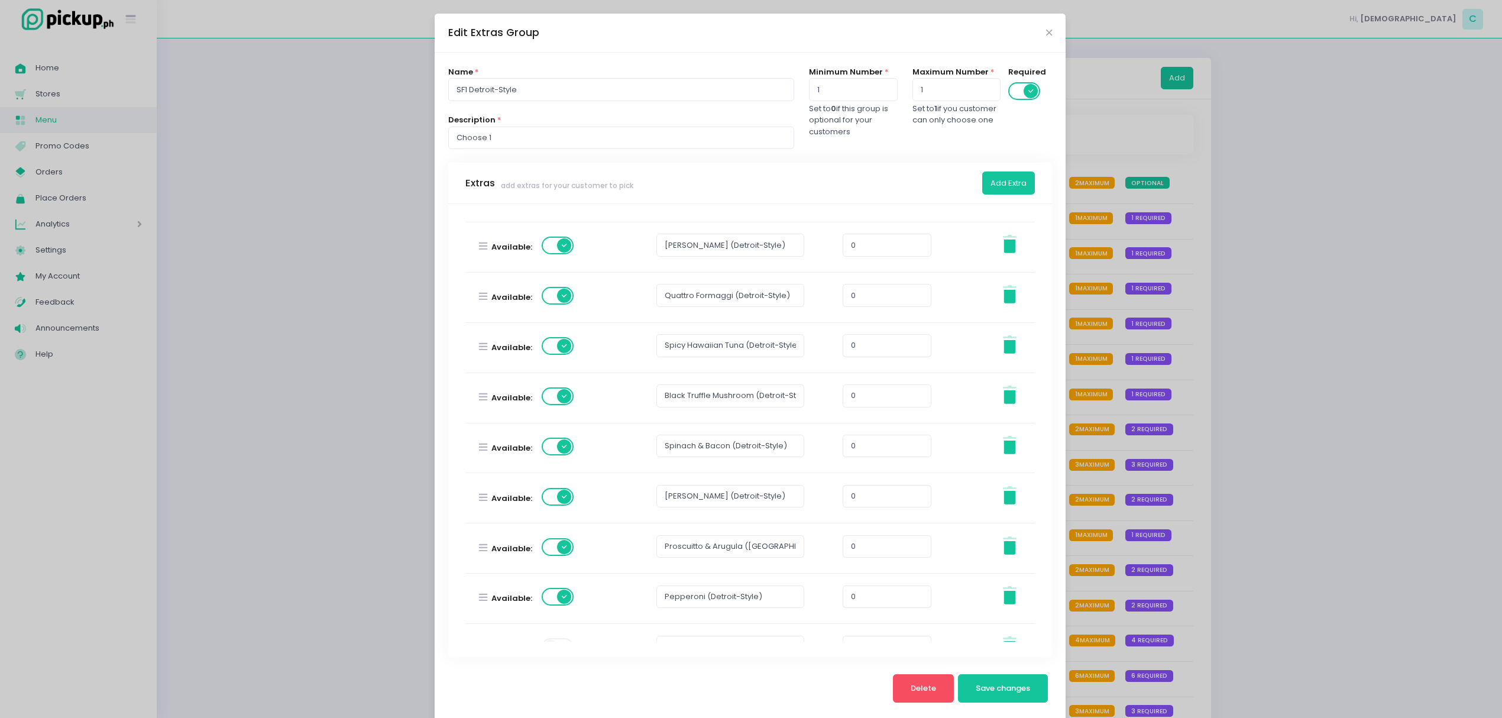
scroll to position [186, 0]
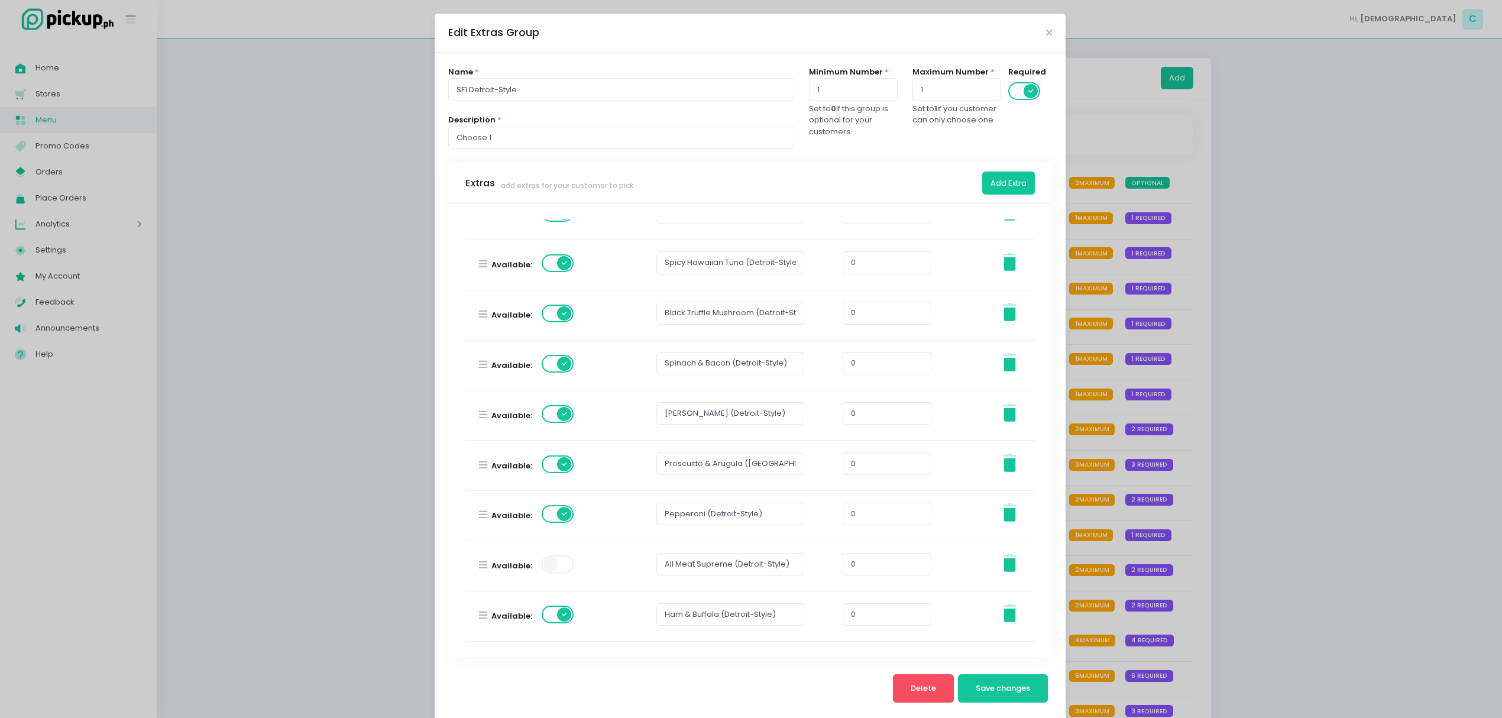
click at [545, 572] on span at bounding box center [559, 564] width 34 height 18
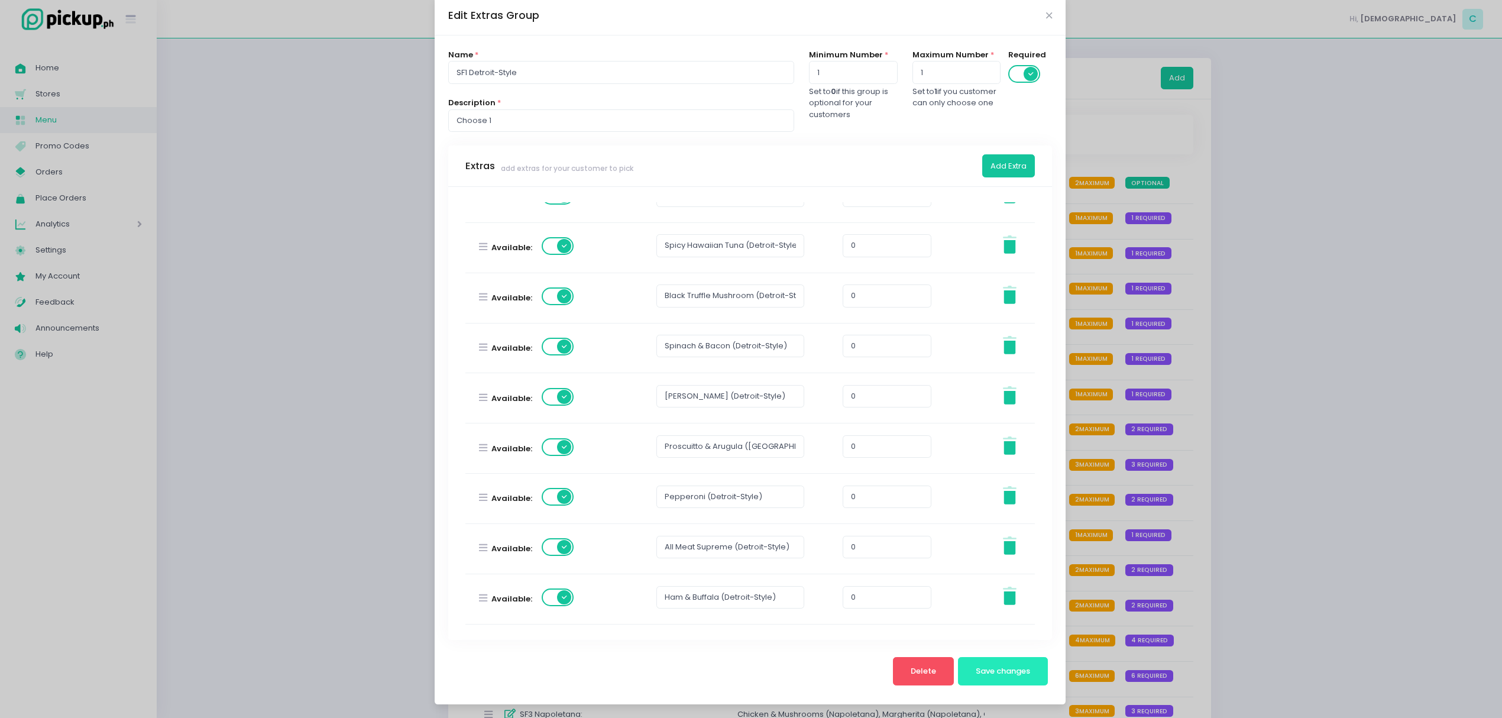
click at [963, 668] on button "Save changes" at bounding box center [1003, 671] width 90 height 28
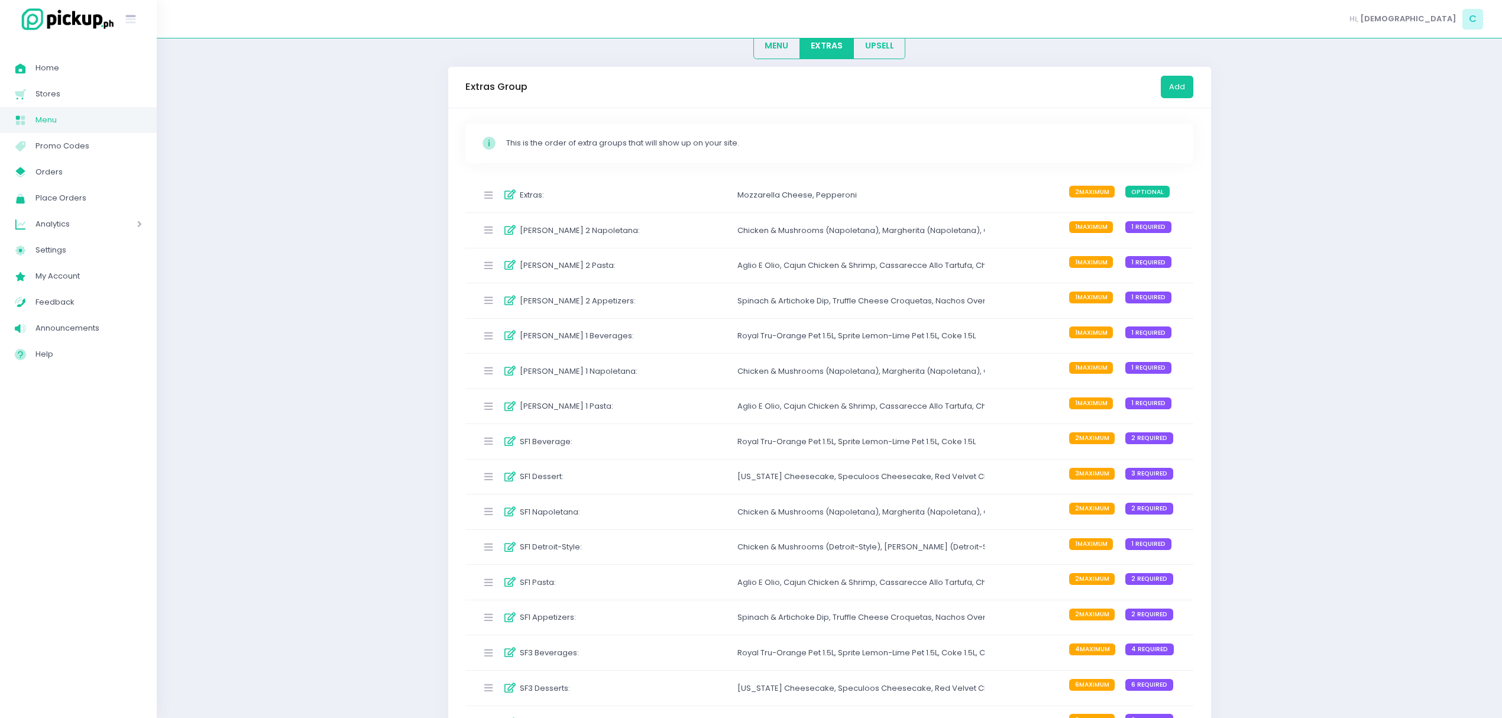
scroll to position [157, 0]
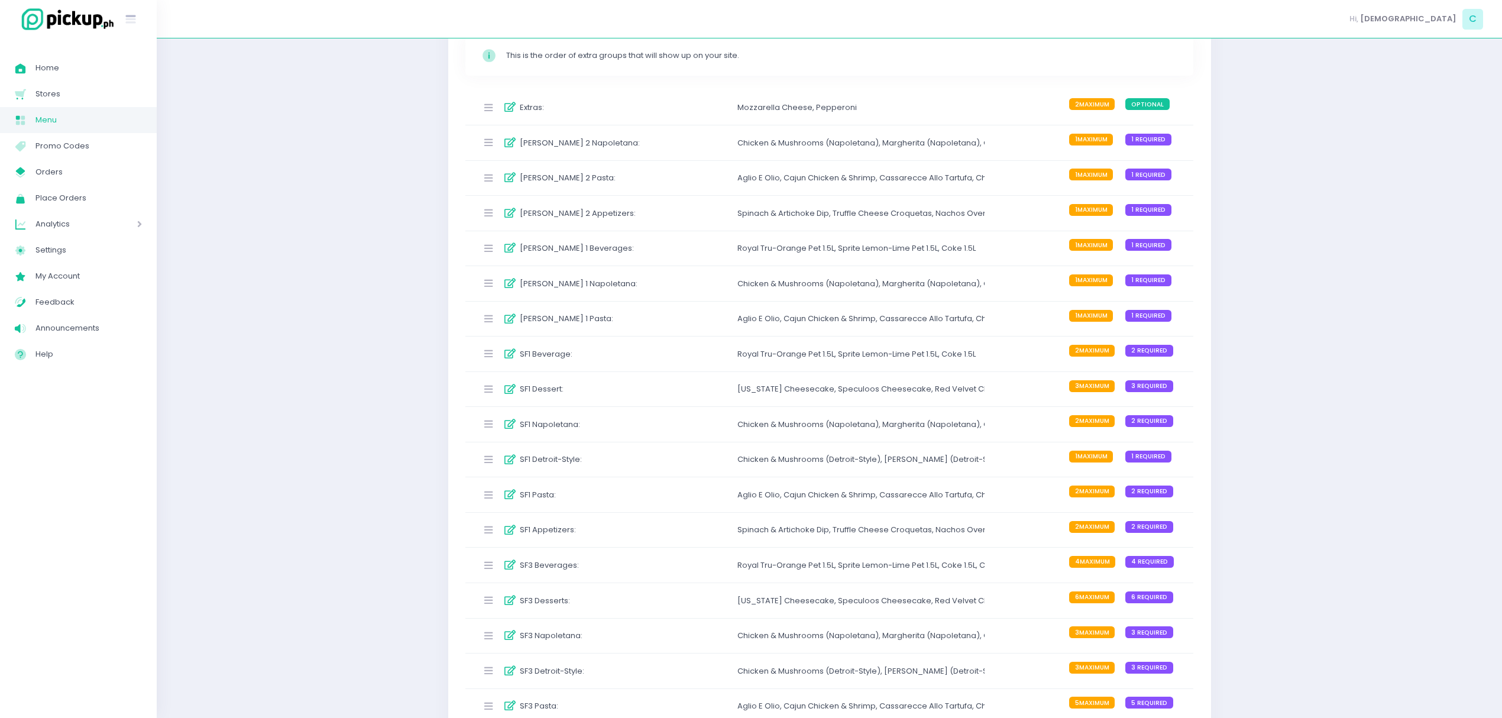
click at [609, 635] on div "SF3 Napoletana :" at bounding box center [565, 636] width 176 height 20
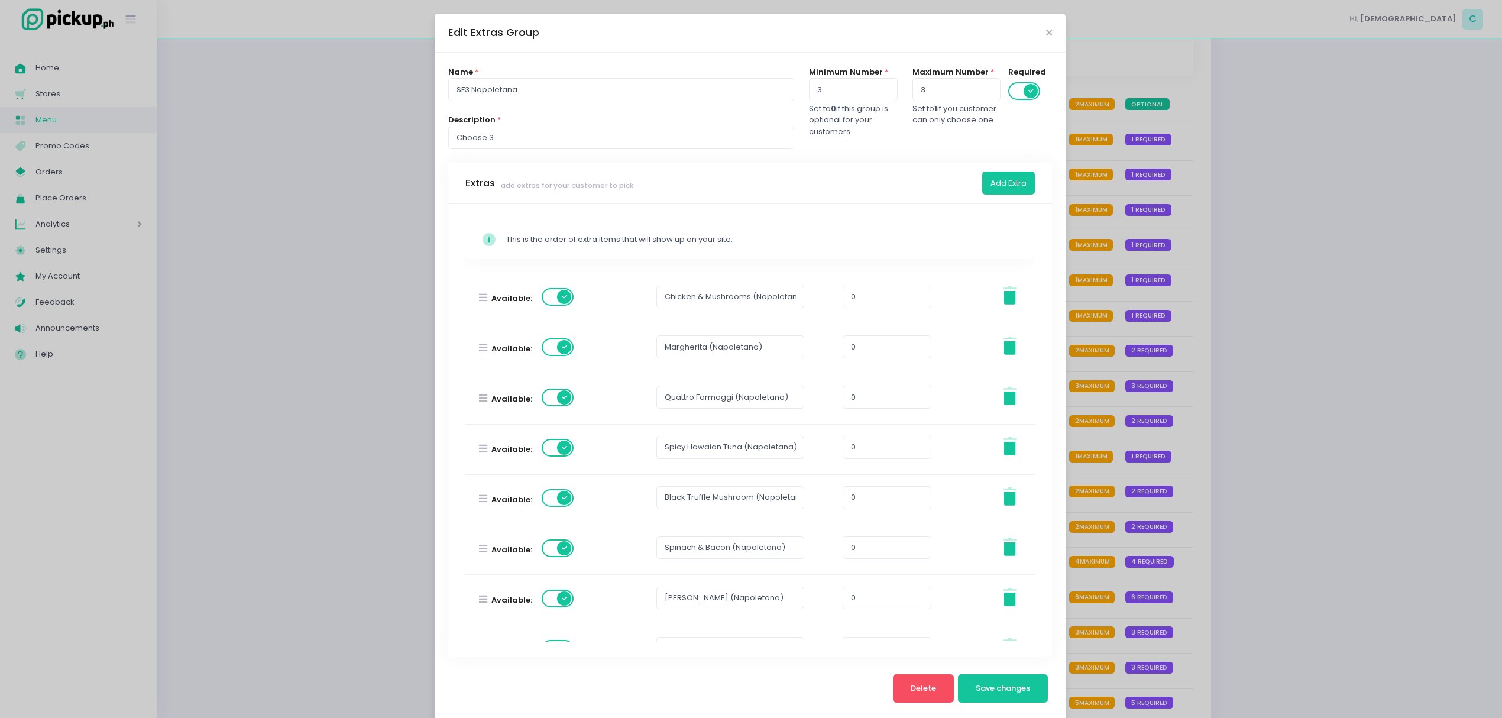
scroll to position [186, 0]
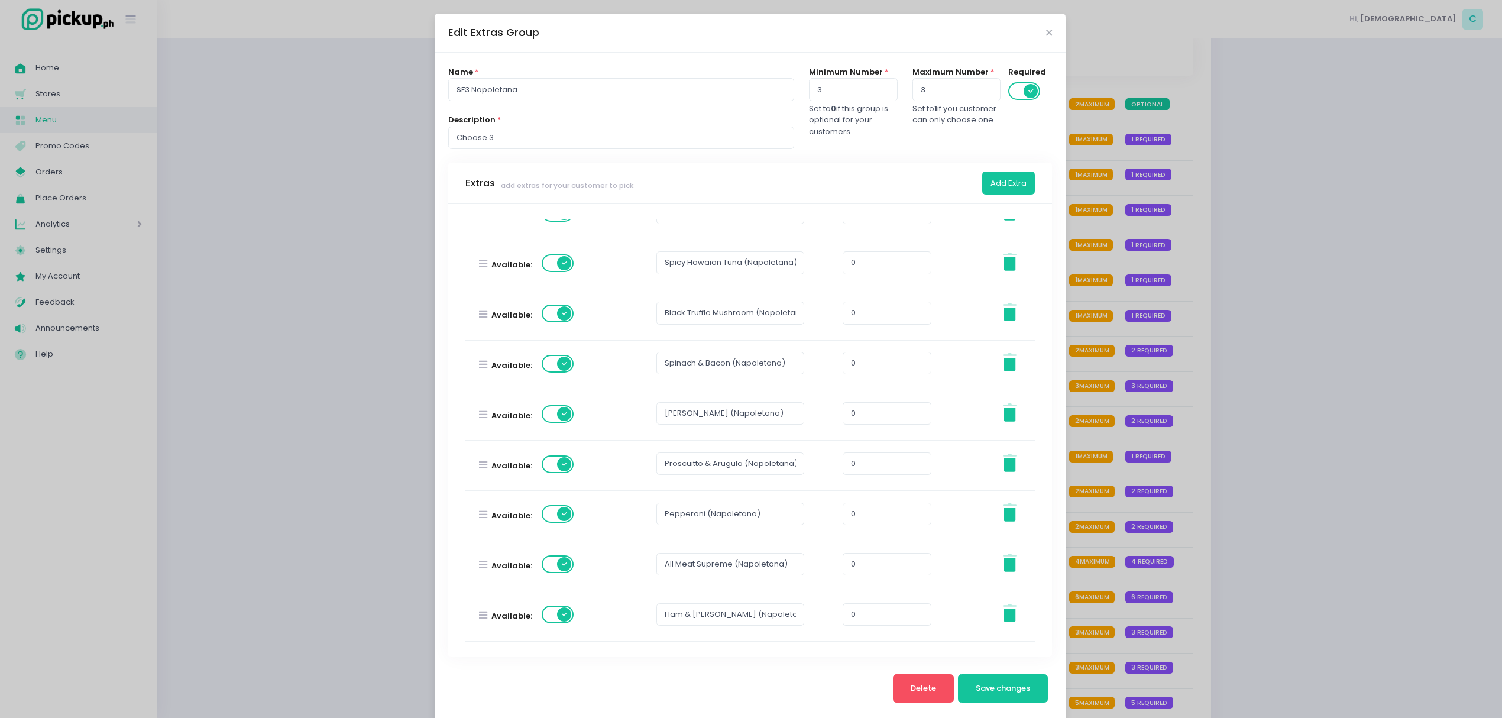
click at [1215, 370] on div "Edit Extras Group Name * SF3 Napoletana Description * Choose 3 Minimum Number *…" at bounding box center [751, 359] width 1502 height 718
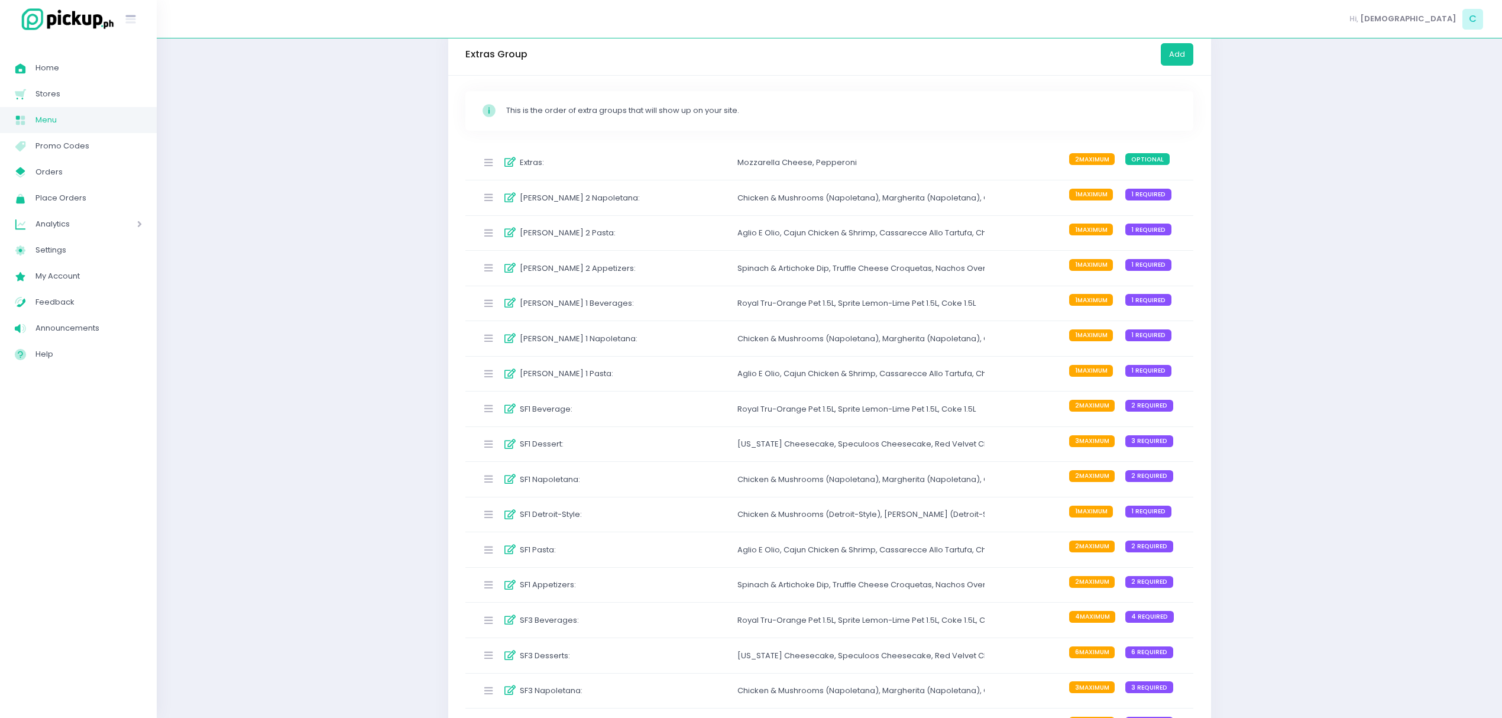
scroll to position [79, 0]
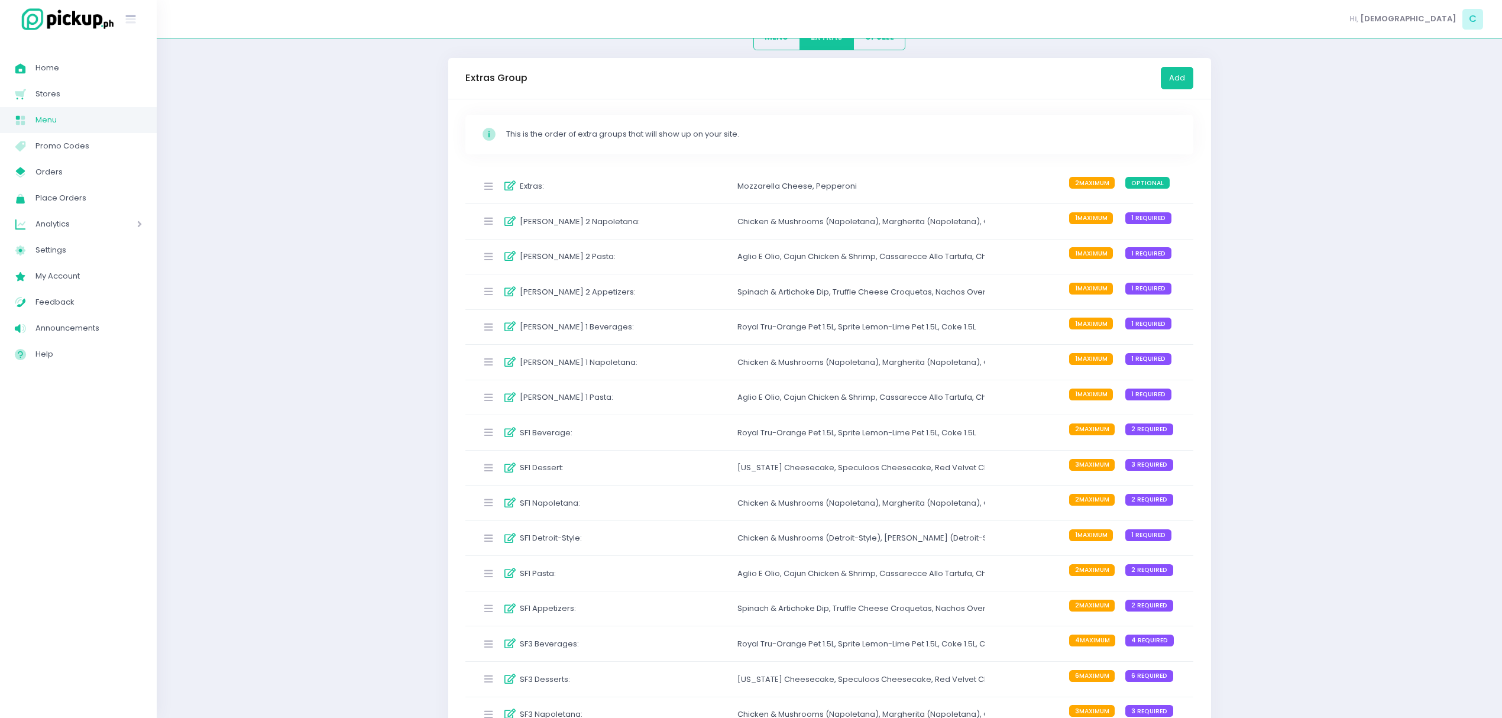
click at [647, 368] on div "[PERSON_NAME] 1 Napoletana :" at bounding box center [565, 362] width 176 height 20
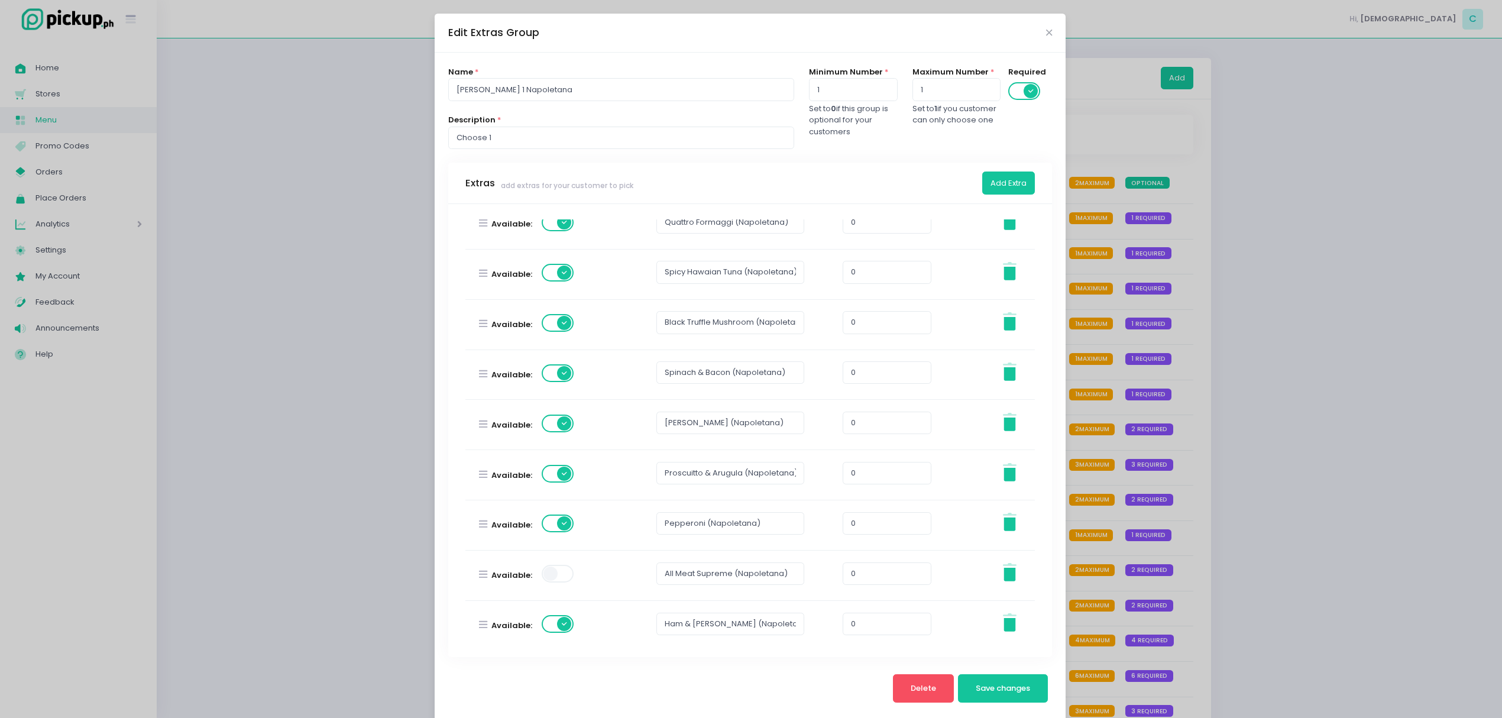
scroll to position [0, 0]
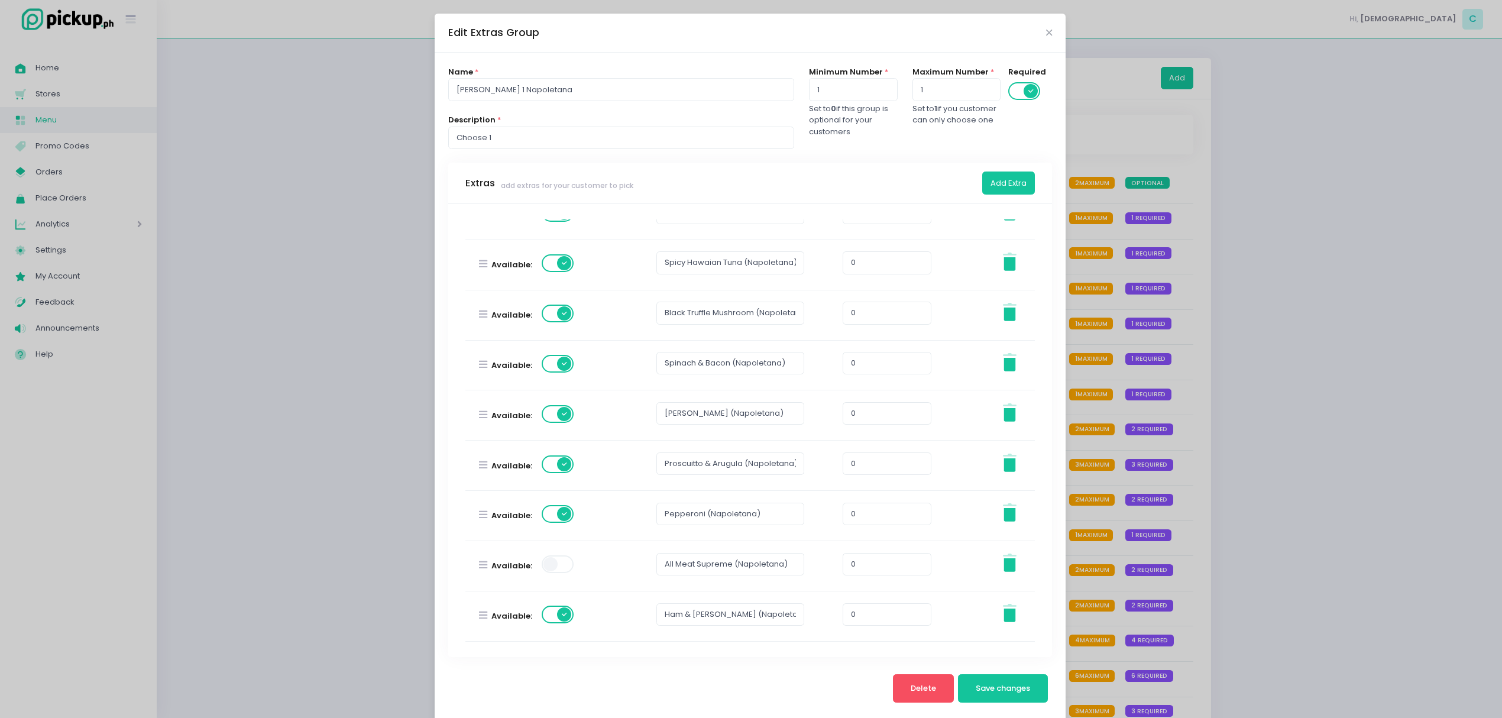
click at [562, 568] on span at bounding box center [559, 564] width 34 height 18
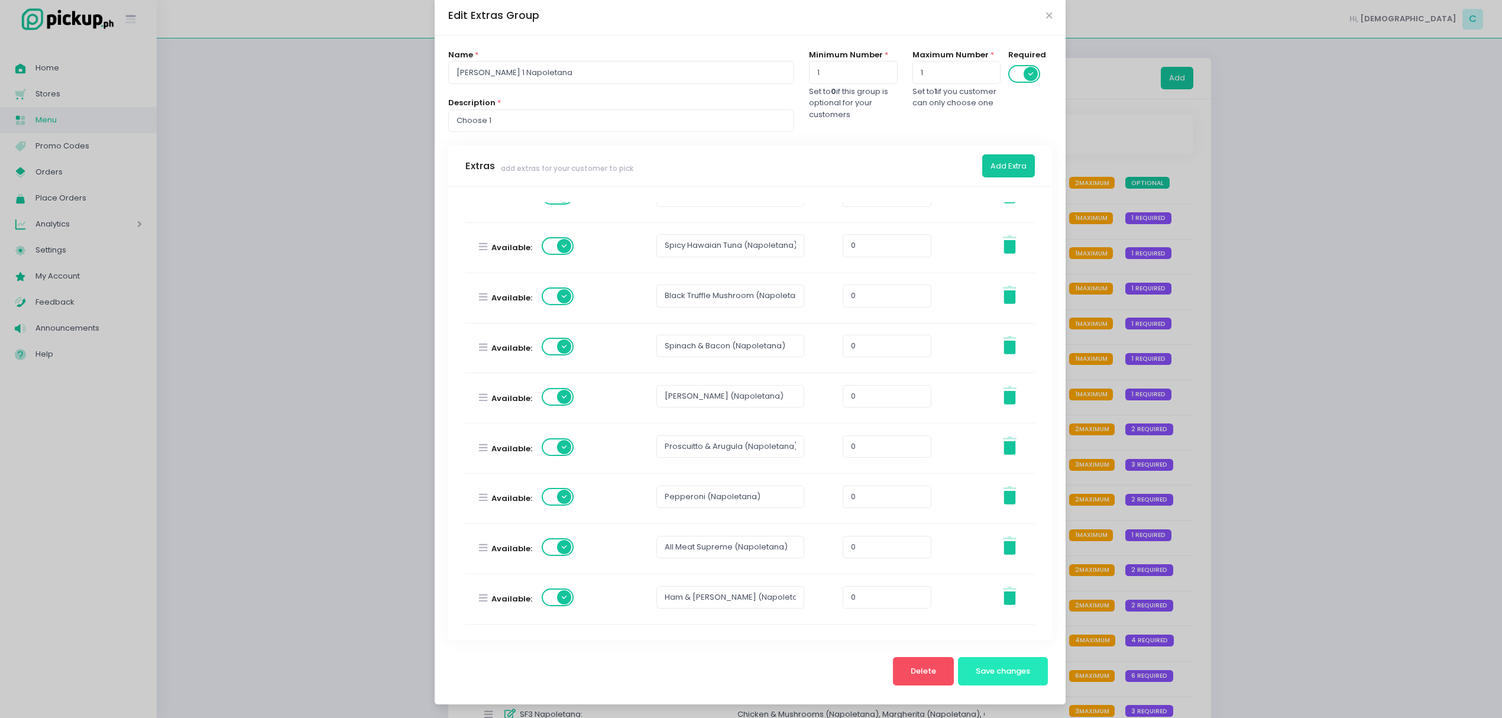
click at [982, 674] on span "Save changes" at bounding box center [1003, 670] width 54 height 11
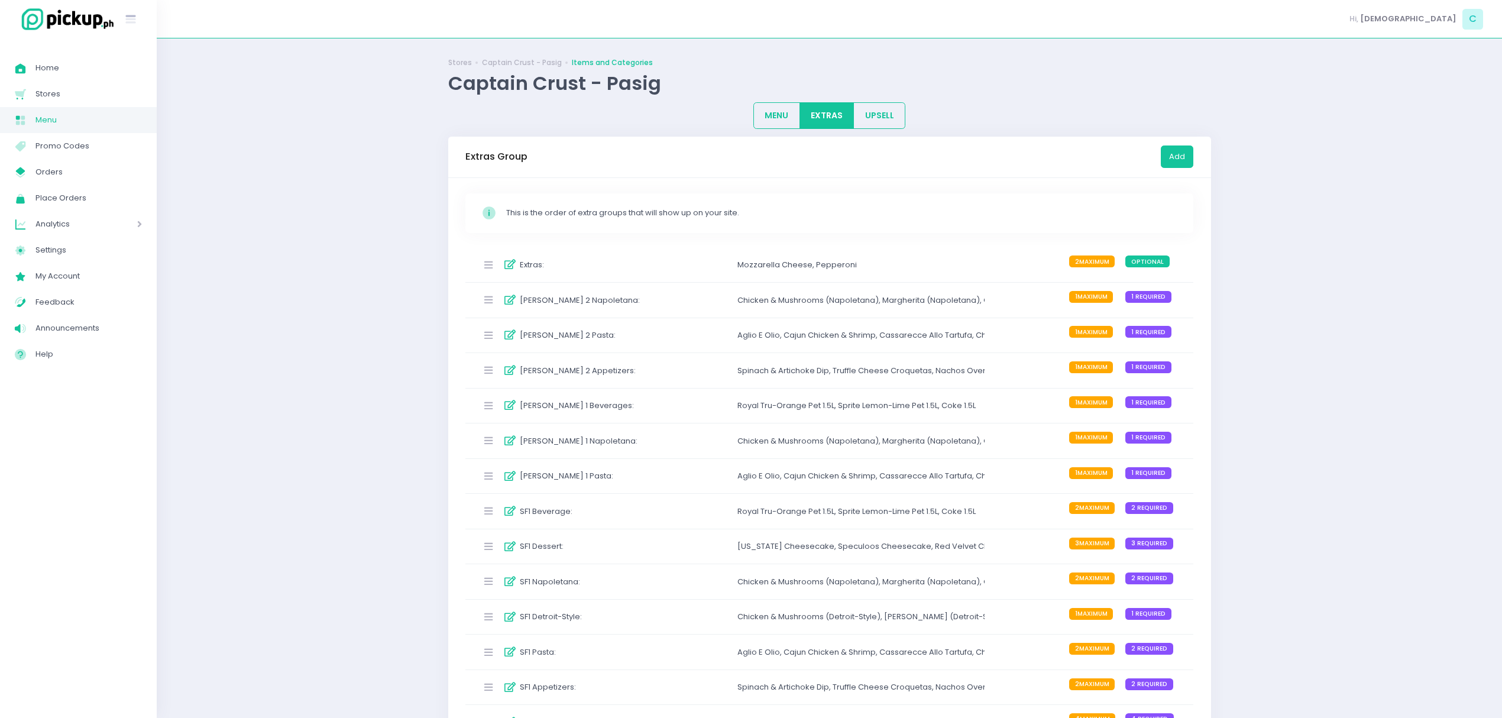
click at [690, 298] on div "[PERSON_NAME] 2 Napoletana : Chicken & Mushrooms (Napoletana) , Margherita (Nap…" at bounding box center [829, 300] width 729 height 35
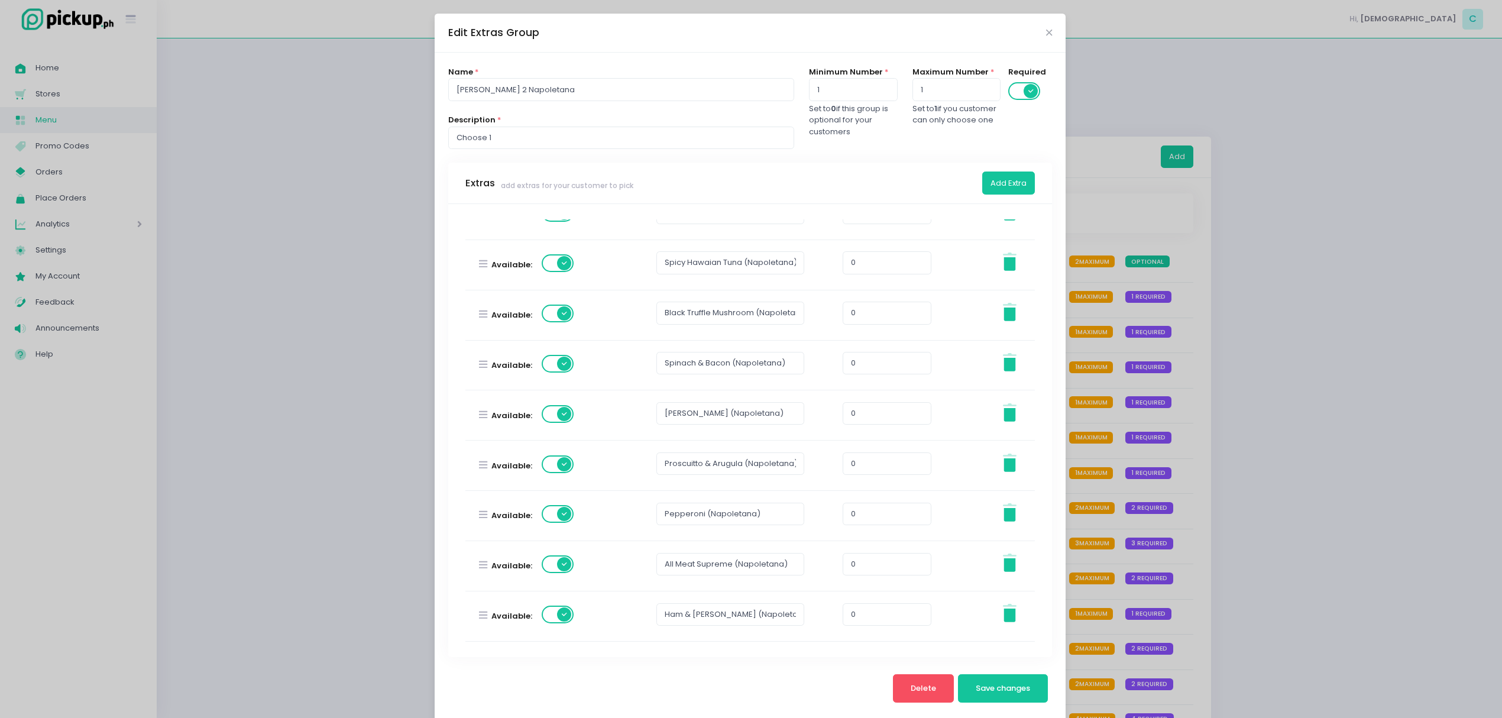
click at [1236, 472] on div "Edit Extras Group Name * [PERSON_NAME] 2 Napoletana Description * Choose 1 Mini…" at bounding box center [751, 359] width 1502 height 718
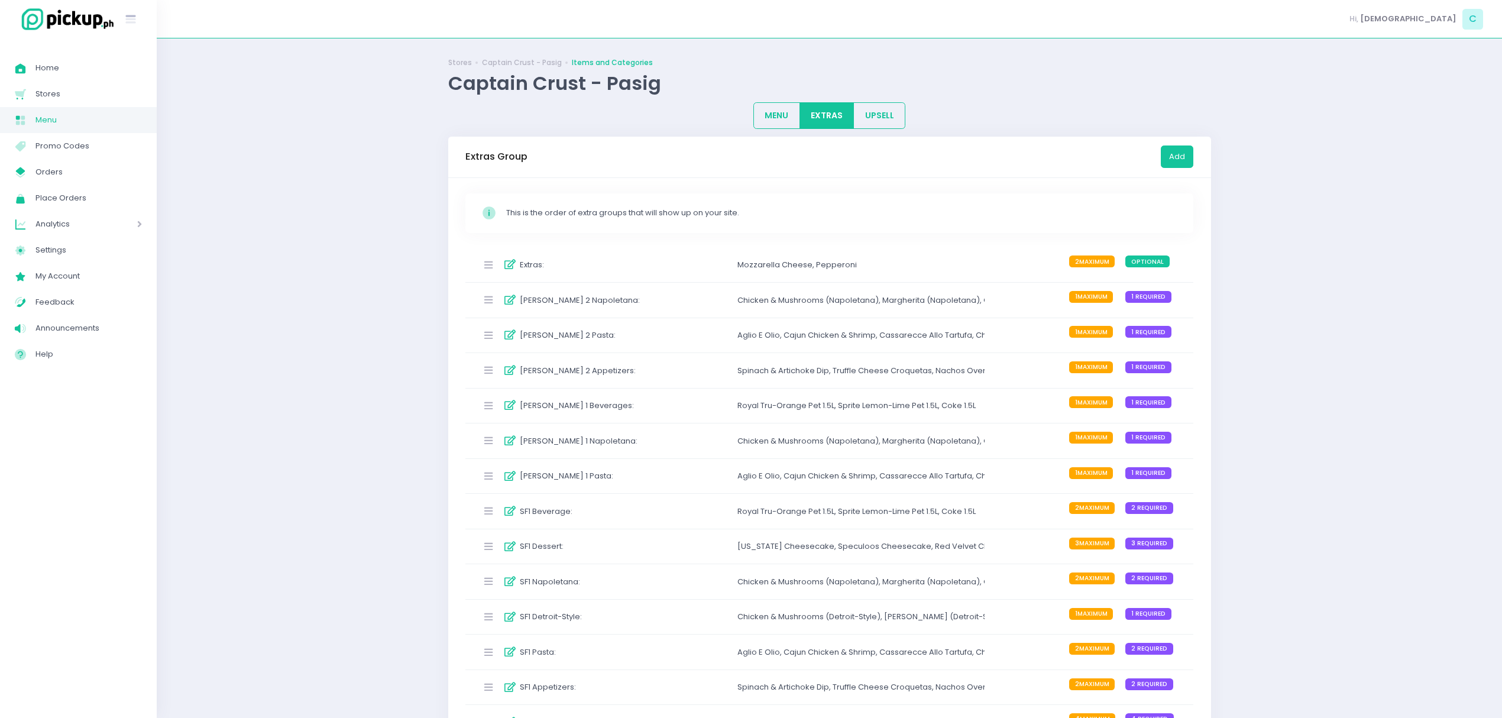
click at [740, 260] on div "Mozzarella Cheese ," at bounding box center [776, 265] width 79 height 12
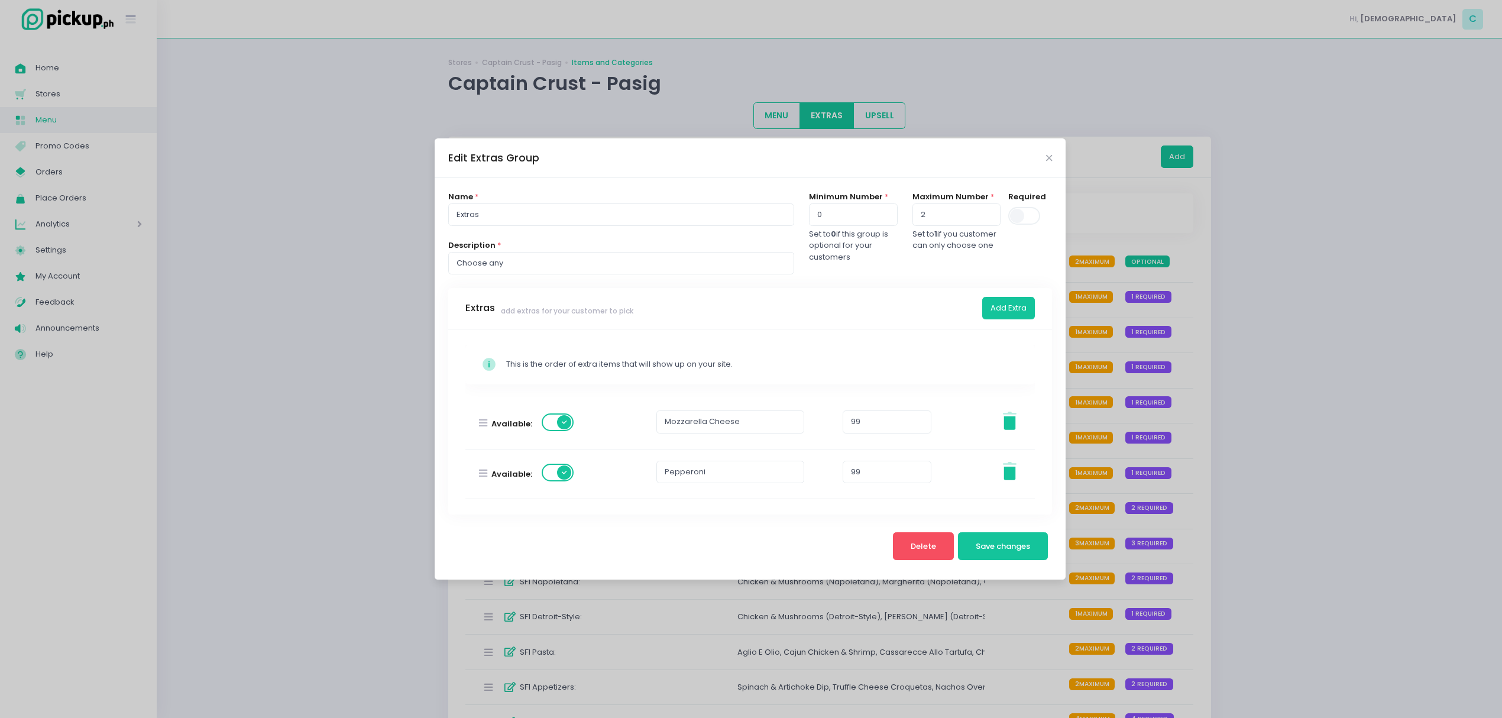
click at [1129, 379] on div "Edit Extras Group Name * Extras Description * Choose any Minimum Number * 0 Set…" at bounding box center [751, 359] width 1502 height 718
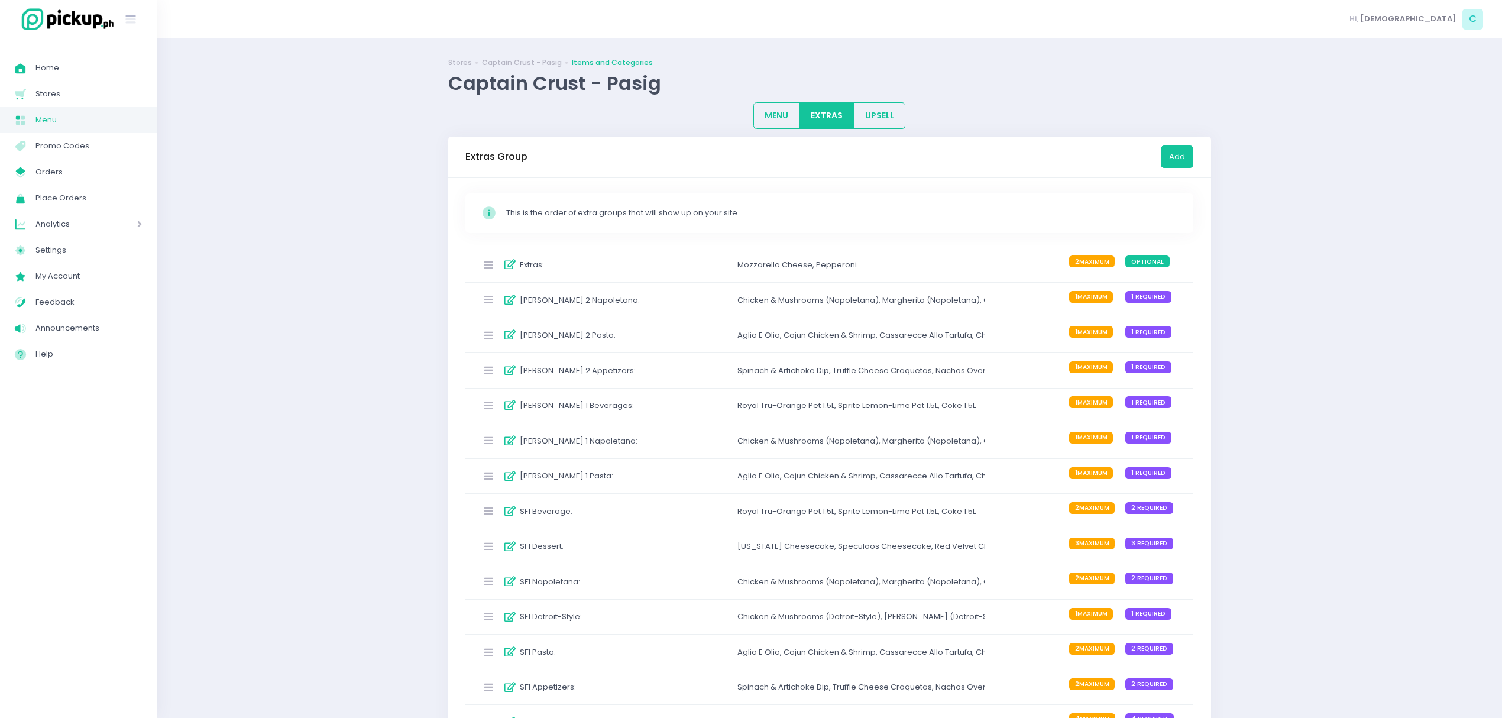
click at [775, 443] on div "Chicken & Mushrooms (Napoletana) ," at bounding box center [809, 441] width 145 height 12
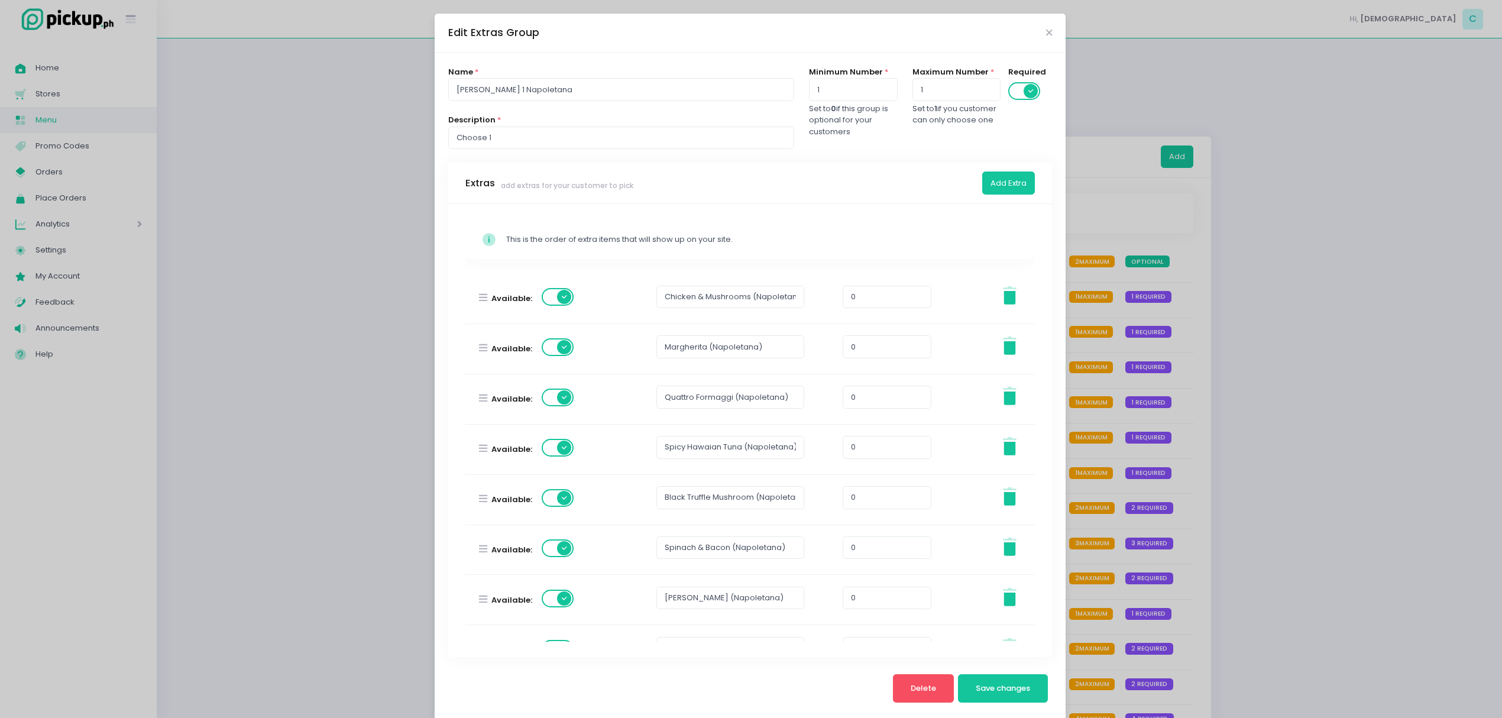
scroll to position [186, 0]
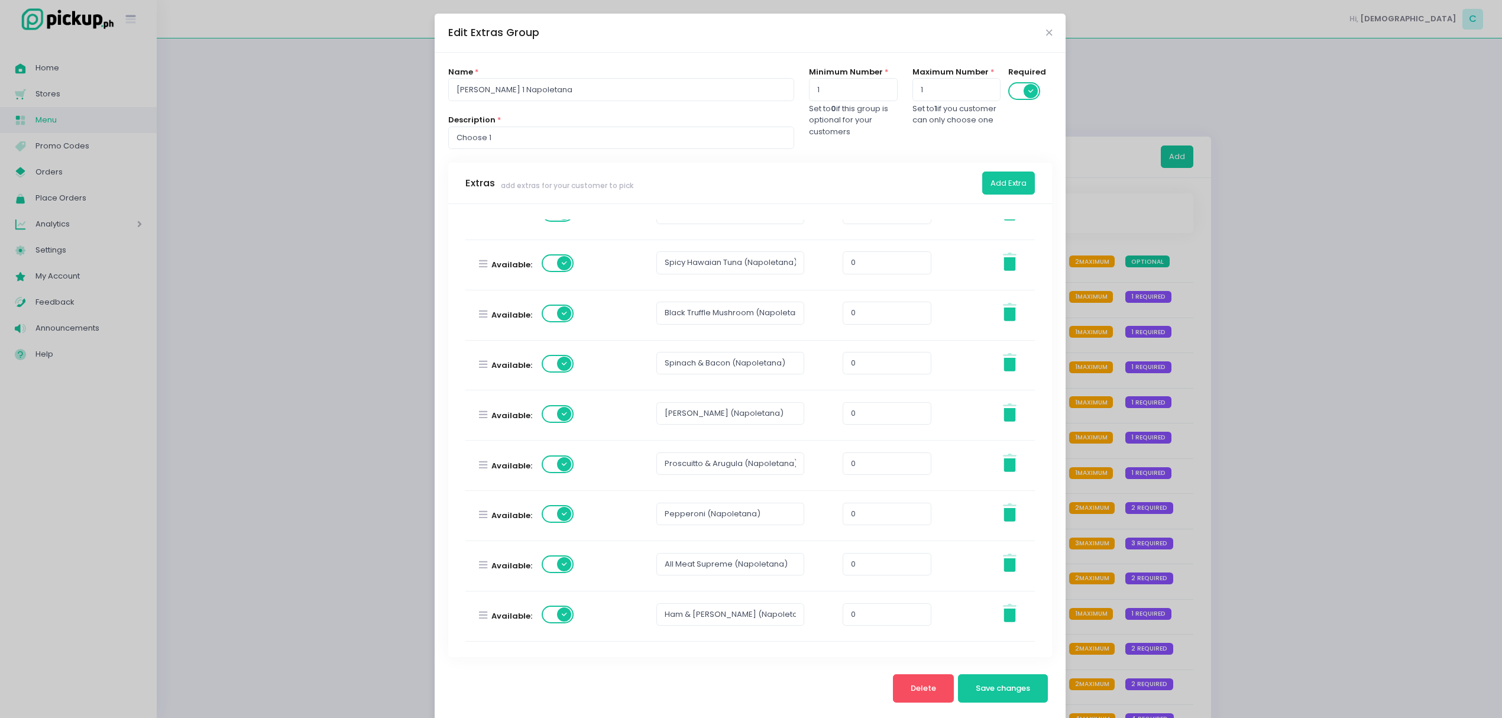
click at [1318, 459] on div "Edit Extras Group Name * [PERSON_NAME] 1 Napoletana Description * Choose 1 Mini…" at bounding box center [751, 359] width 1502 height 718
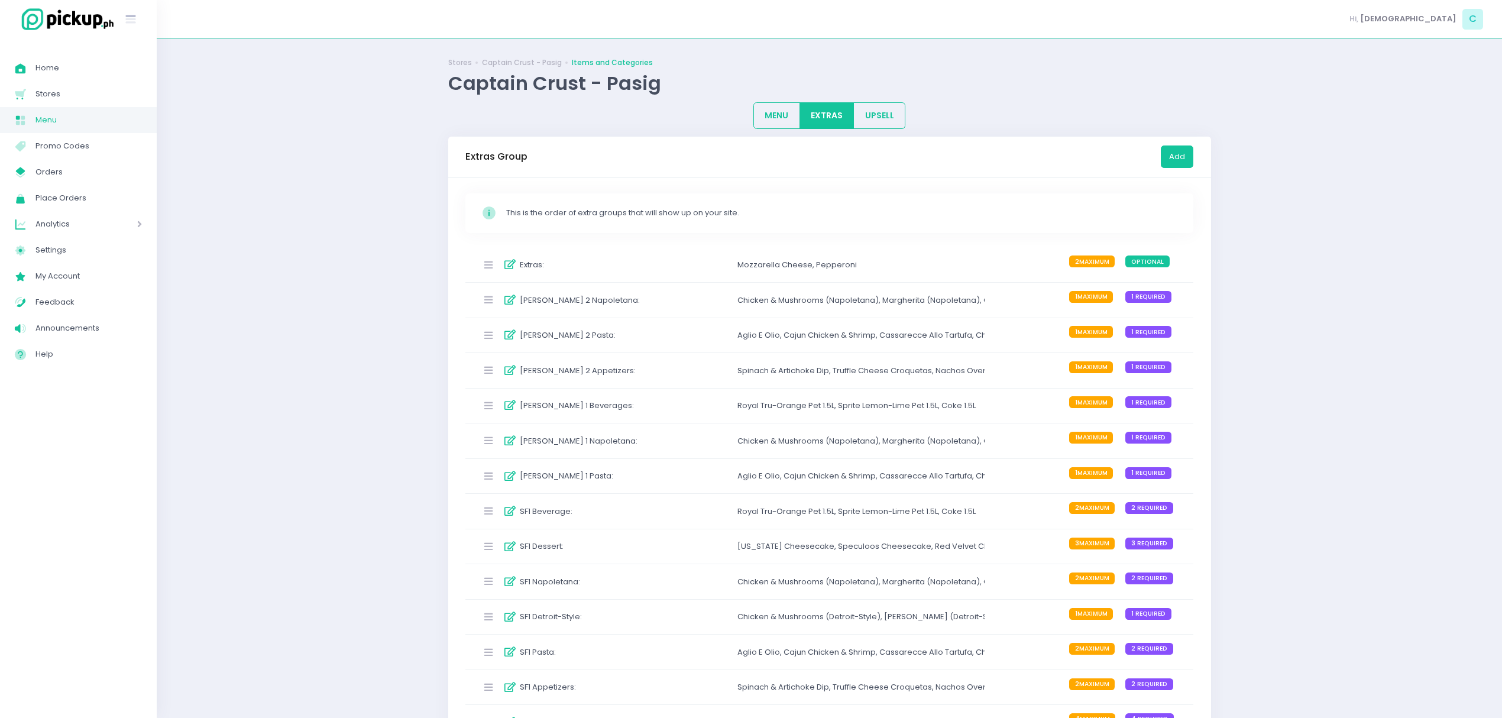
click at [691, 583] on div "SF1 Napoletana : Chicken & Mushrooms (Napoletana) , Margherita (Napoletana) , […" at bounding box center [829, 581] width 729 height 35
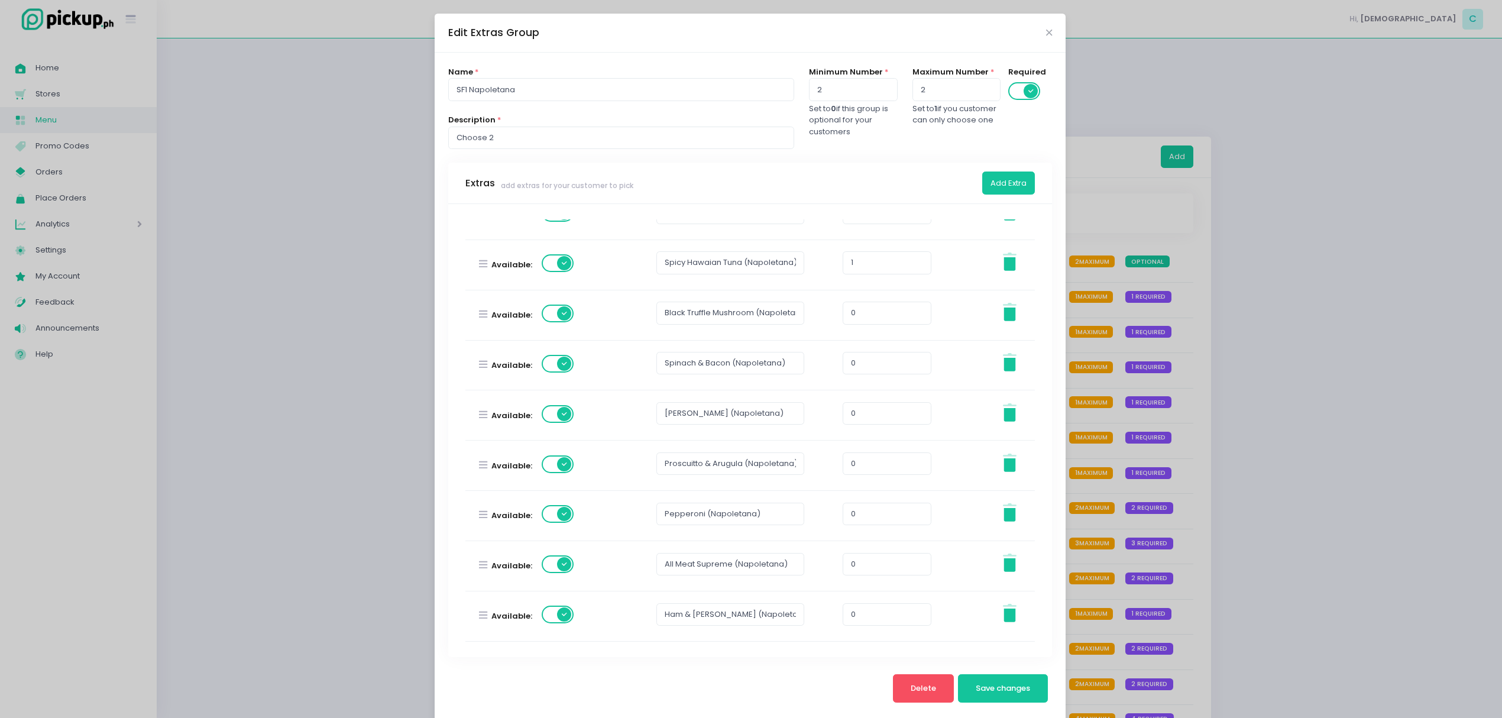
click at [1184, 272] on div "Edit Extras Group Name * SF1 Napoletana Description * Choose 2 Minimum Number *…" at bounding box center [751, 359] width 1502 height 718
